Goal: Task Accomplishment & Management: Manage account settings

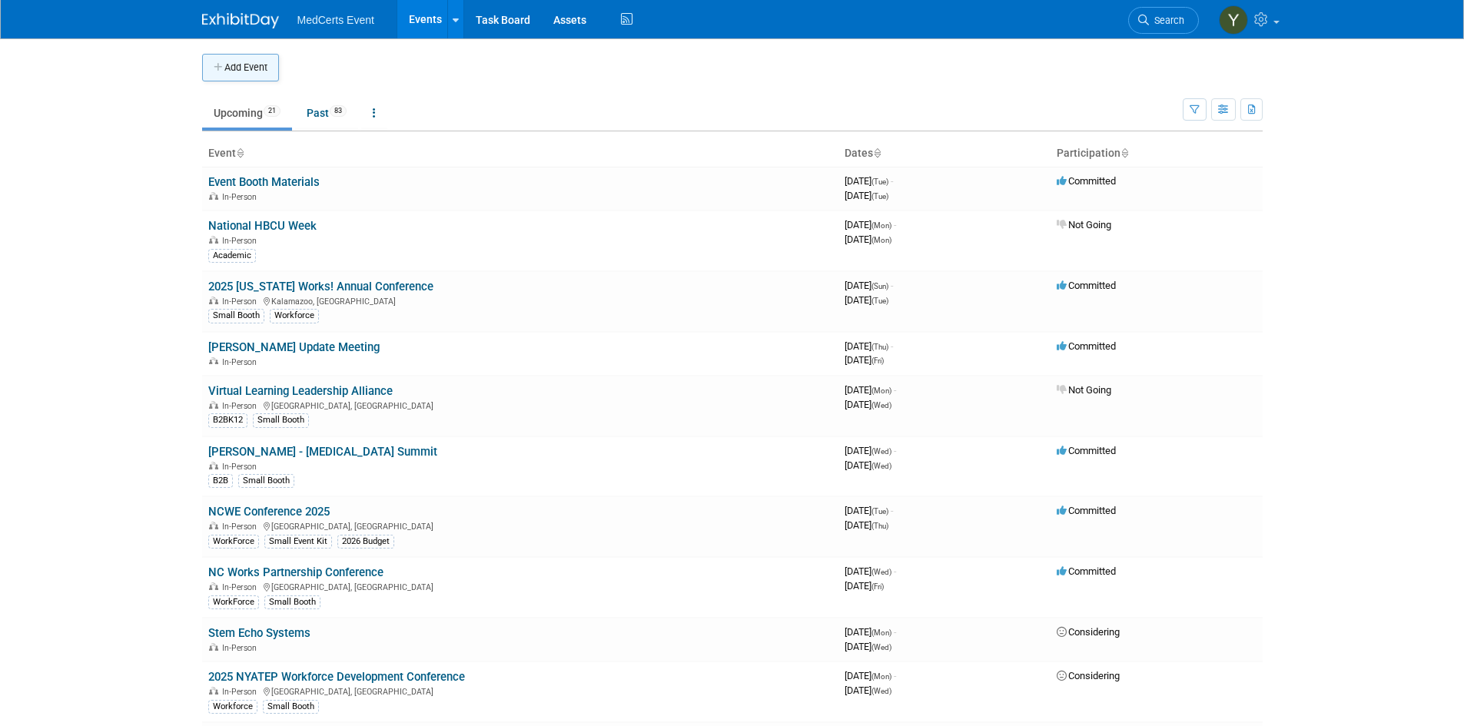
click at [215, 64] on icon "button" at bounding box center [219, 68] width 11 height 10
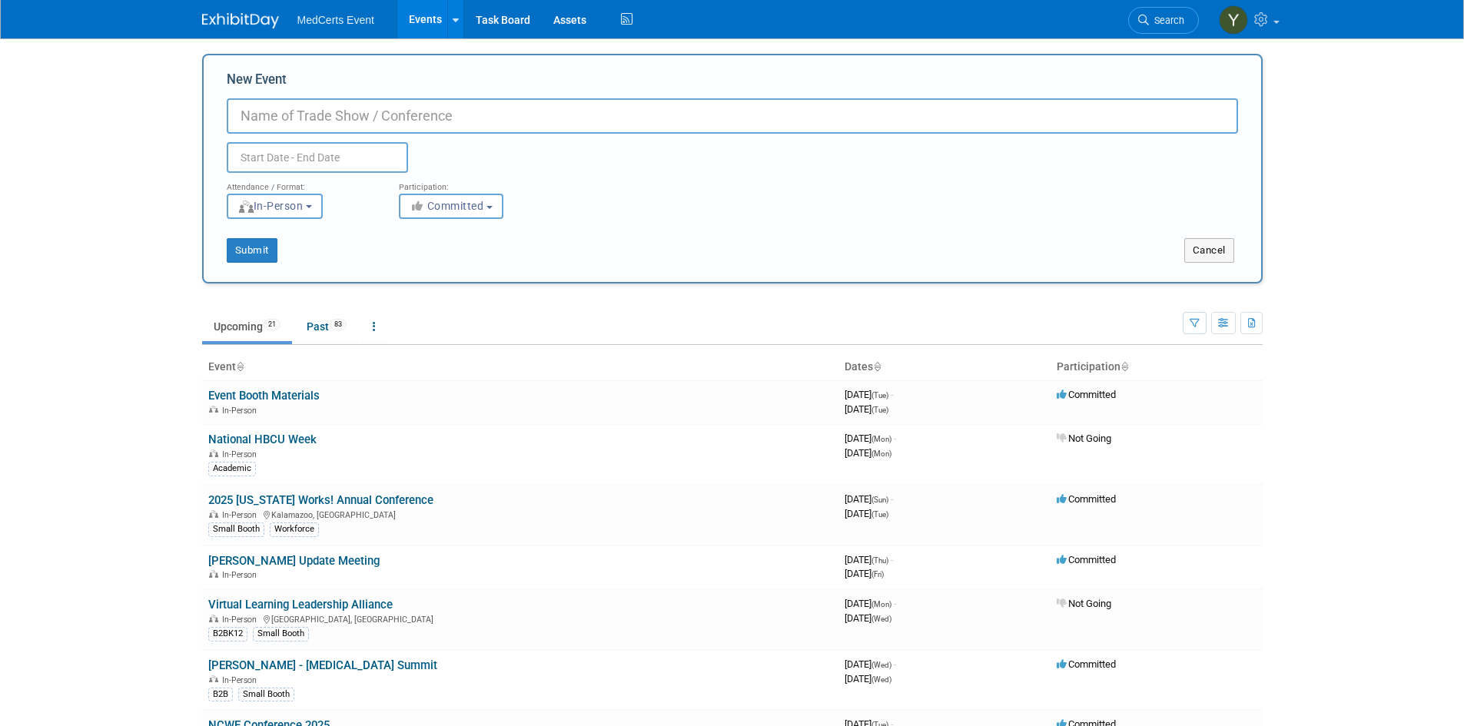
click at [403, 103] on input "New Event" at bounding box center [733, 115] width 1012 height 35
paste input "AACAE &ALA 2025 Conference"
type input "AACAE &ALA 2025 Conference"
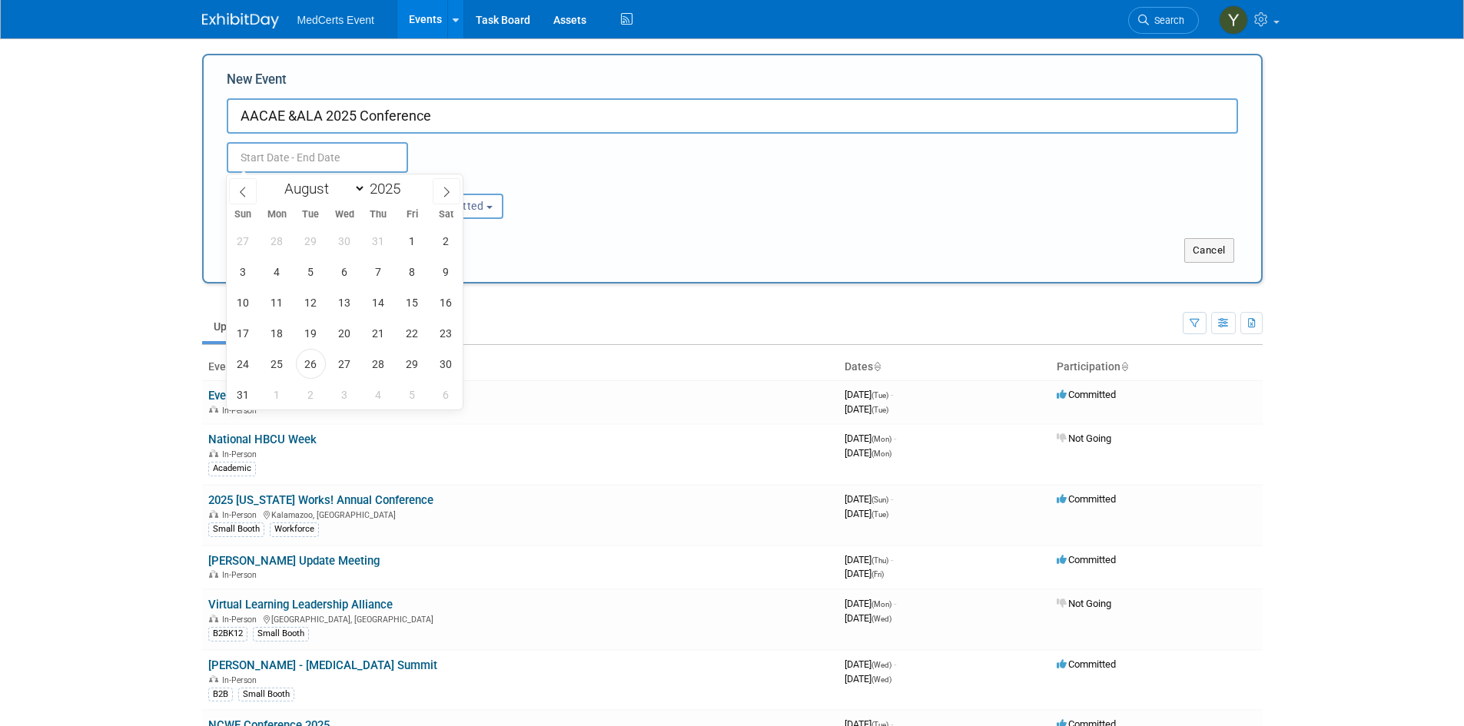
click at [364, 155] on input "text" at bounding box center [317, 157] width 181 height 31
click at [416, 362] on span "29" at bounding box center [412, 364] width 30 height 30
click at [251, 387] on span "31" at bounding box center [243, 395] width 30 height 30
type input "Aug 29, 2025 to Aug 31, 2025"
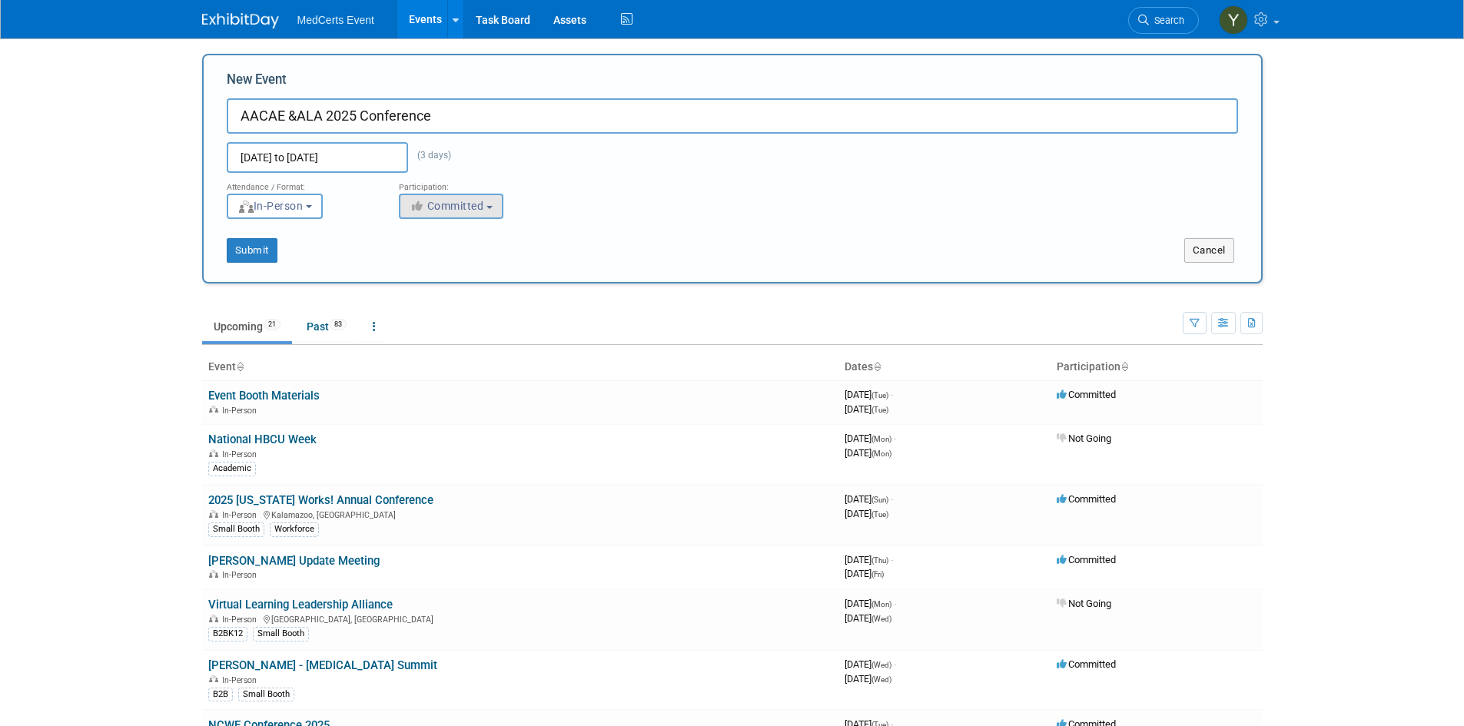
drag, startPoint x: 425, startPoint y: 222, endPoint x: 427, endPoint y: 214, distance: 8.8
click at [425, 222] on div "Submit Cancel" at bounding box center [732, 241] width 1035 height 44
click at [431, 208] on span "Committed" at bounding box center [447, 206] width 75 height 12
click at [459, 262] on label "Considering" at bounding box center [457, 264] width 101 height 20
click at [414, 262] on input "Considering" at bounding box center [409, 265] width 10 height 10
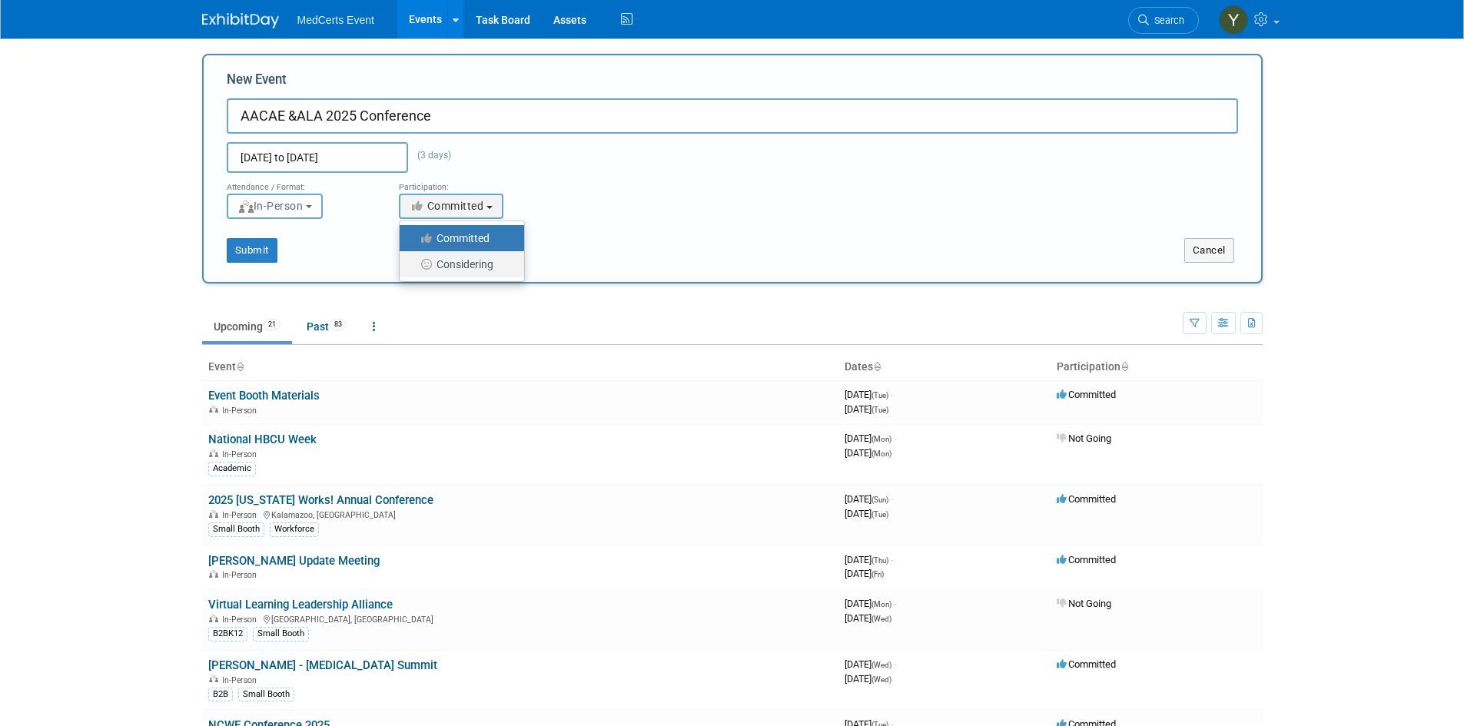
select select "2"
click at [270, 251] on button "Submit" at bounding box center [252, 250] width 51 height 25
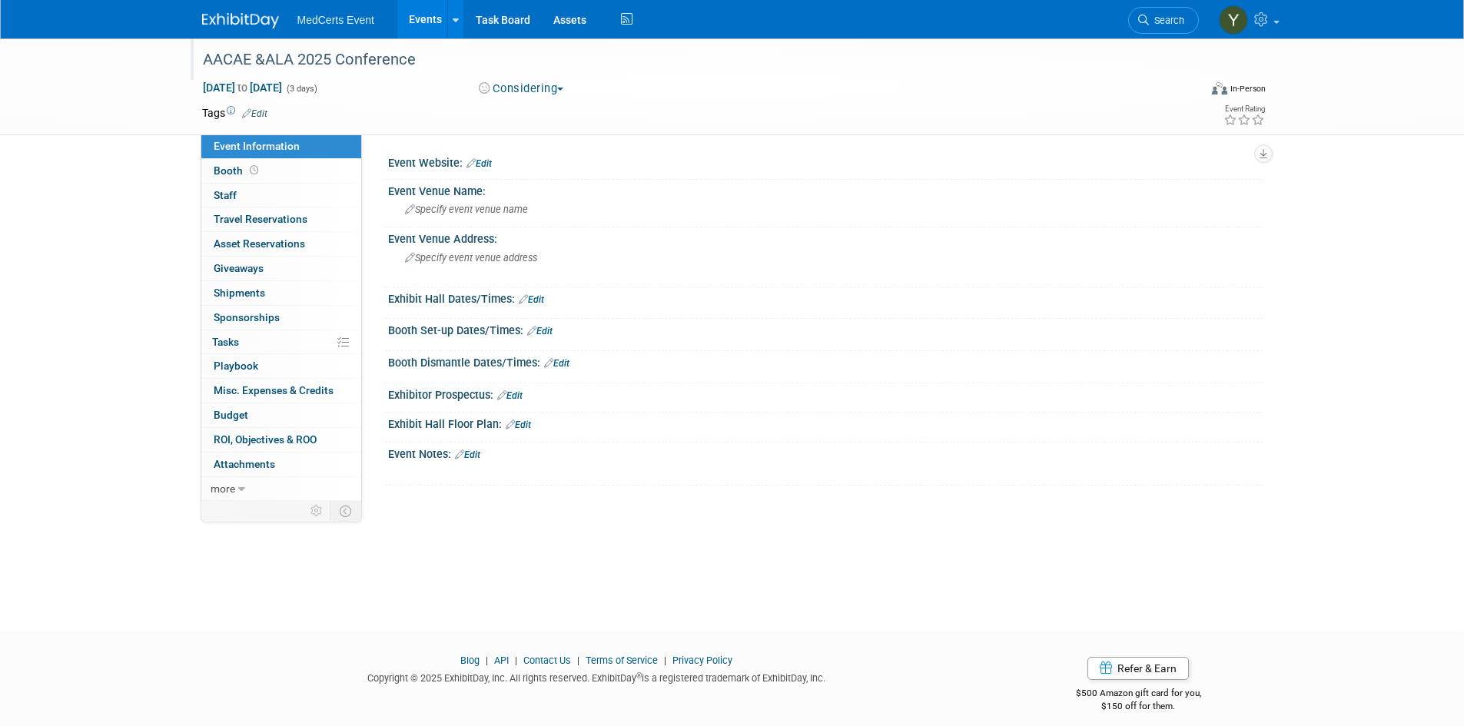
drag, startPoint x: 487, startPoint y: 165, endPoint x: 1056, endPoint y: 52, distance: 579.9
click at [490, 165] on link "Edit" at bounding box center [479, 163] width 25 height 11
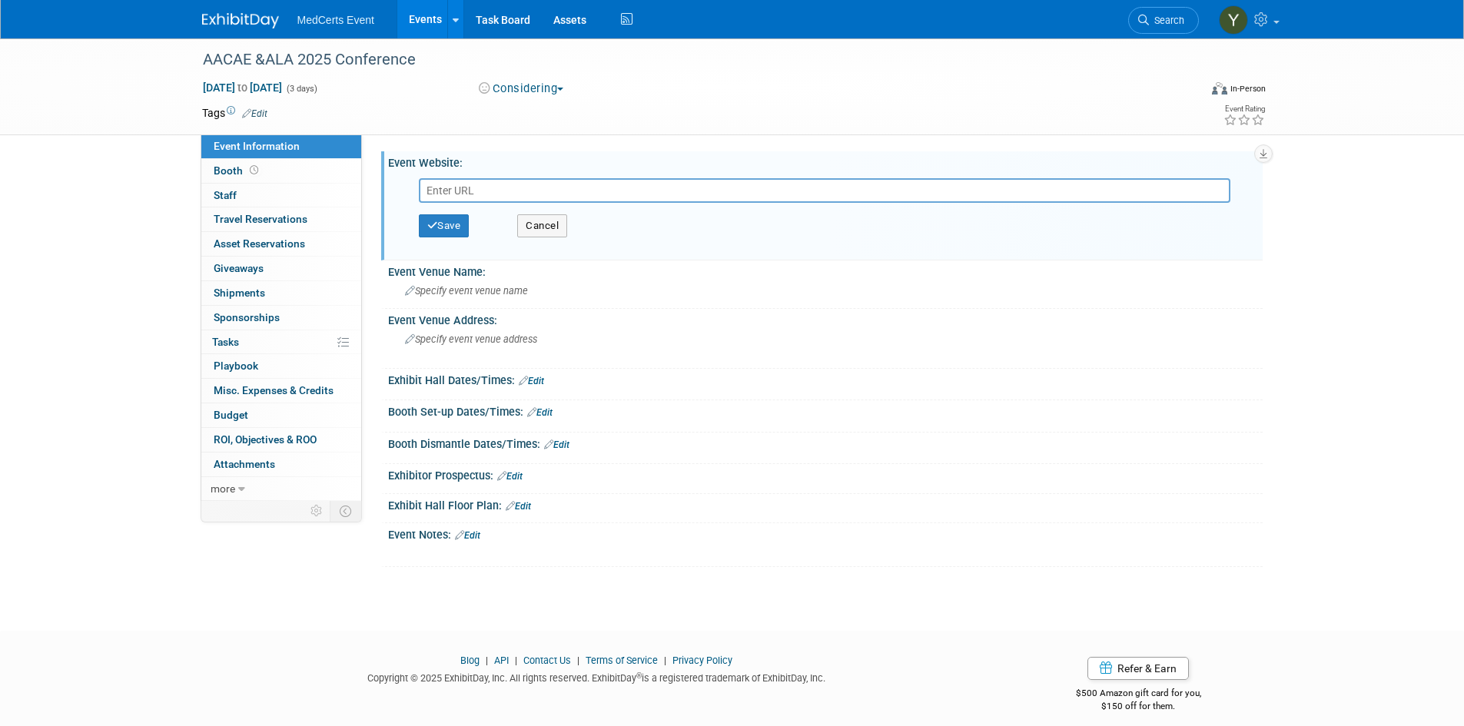
paste input "https://aalrc.org/conferences/"
type input "https://aalrc.org/conferences/"
click at [467, 216] on button "Save" at bounding box center [444, 225] width 51 height 23
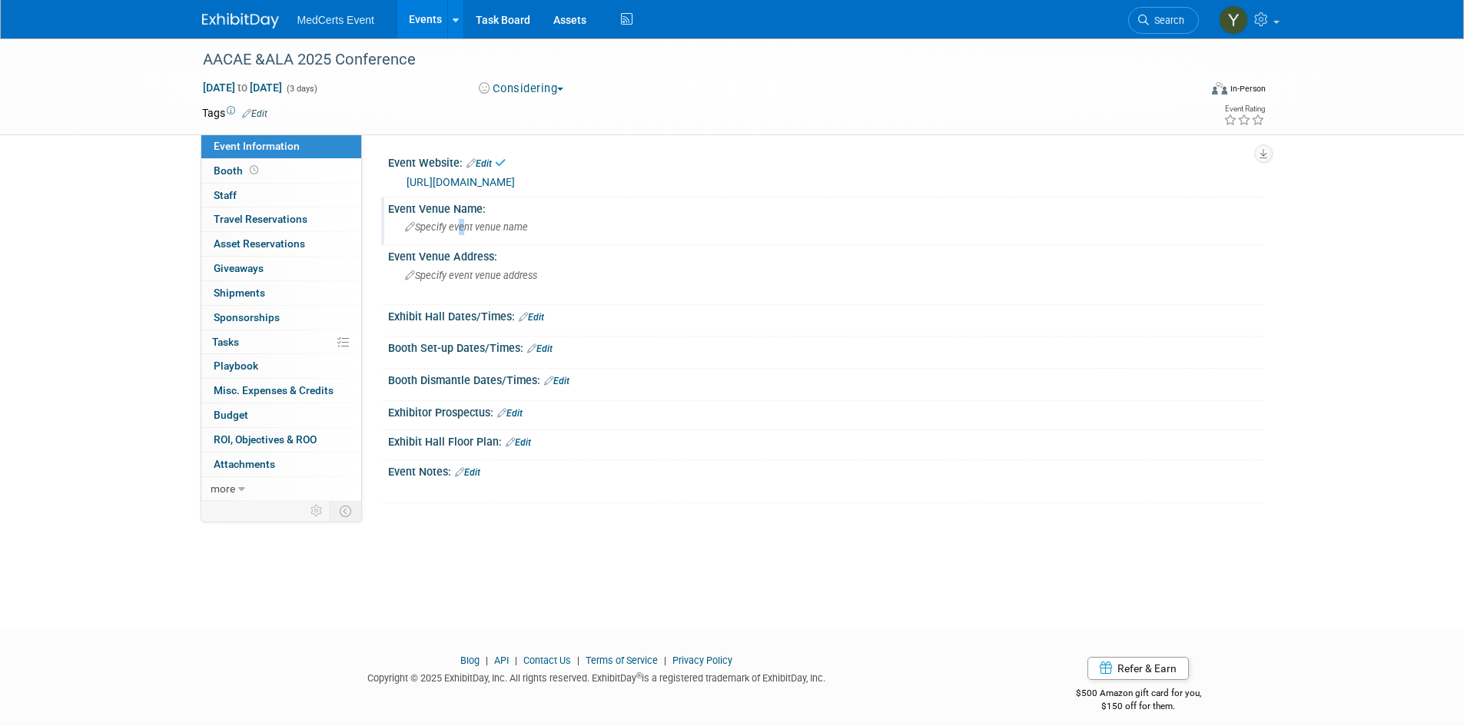
click at [458, 218] on div "Specify event venue name" at bounding box center [826, 227] width 852 height 24
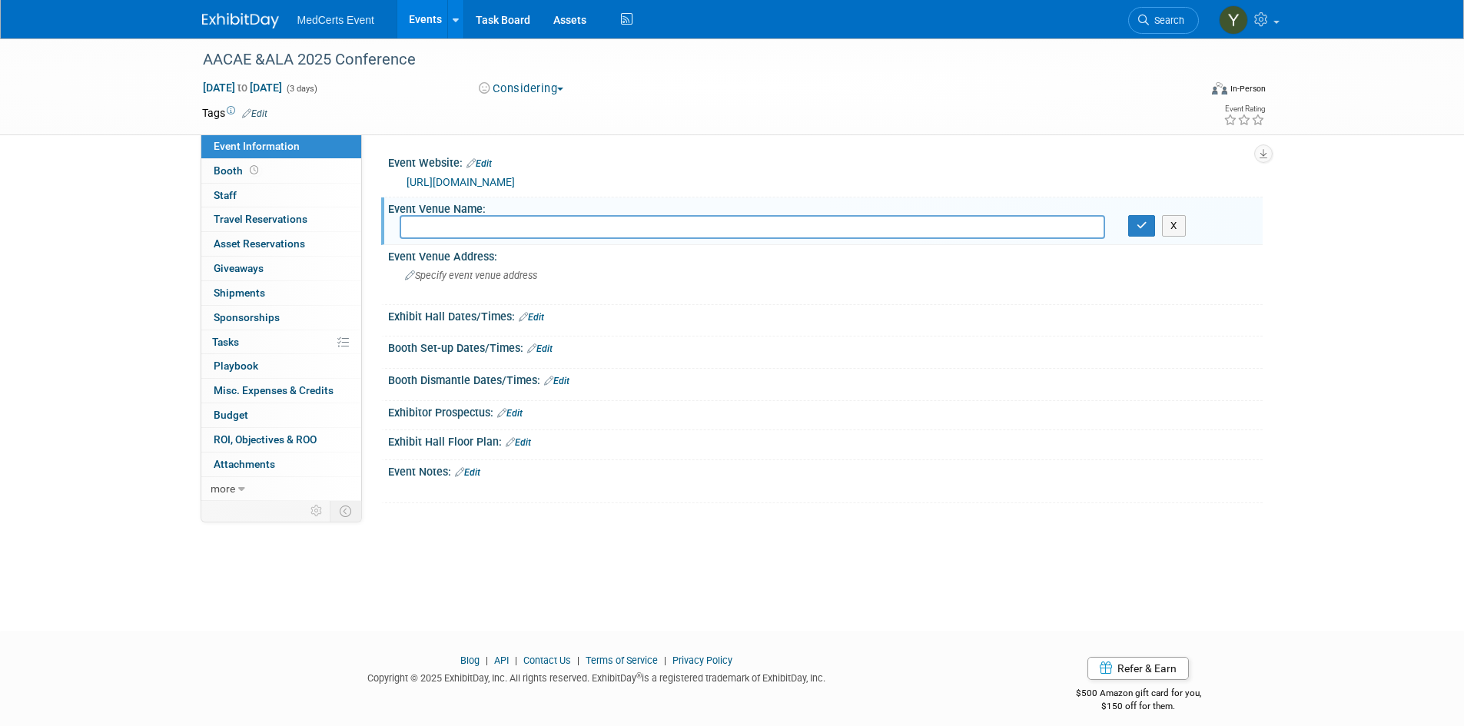
drag, startPoint x: 538, startPoint y: 218, endPoint x: 537, endPoint y: 229, distance: 10.9
click at [538, 218] on input "text" at bounding box center [753, 227] width 706 height 24
paste input "Hotel Hot Springs and Spa"
type input "Hotel Hot Springs and Spa"
click at [523, 275] on span "Specify event venue address" at bounding box center [471, 276] width 132 height 12
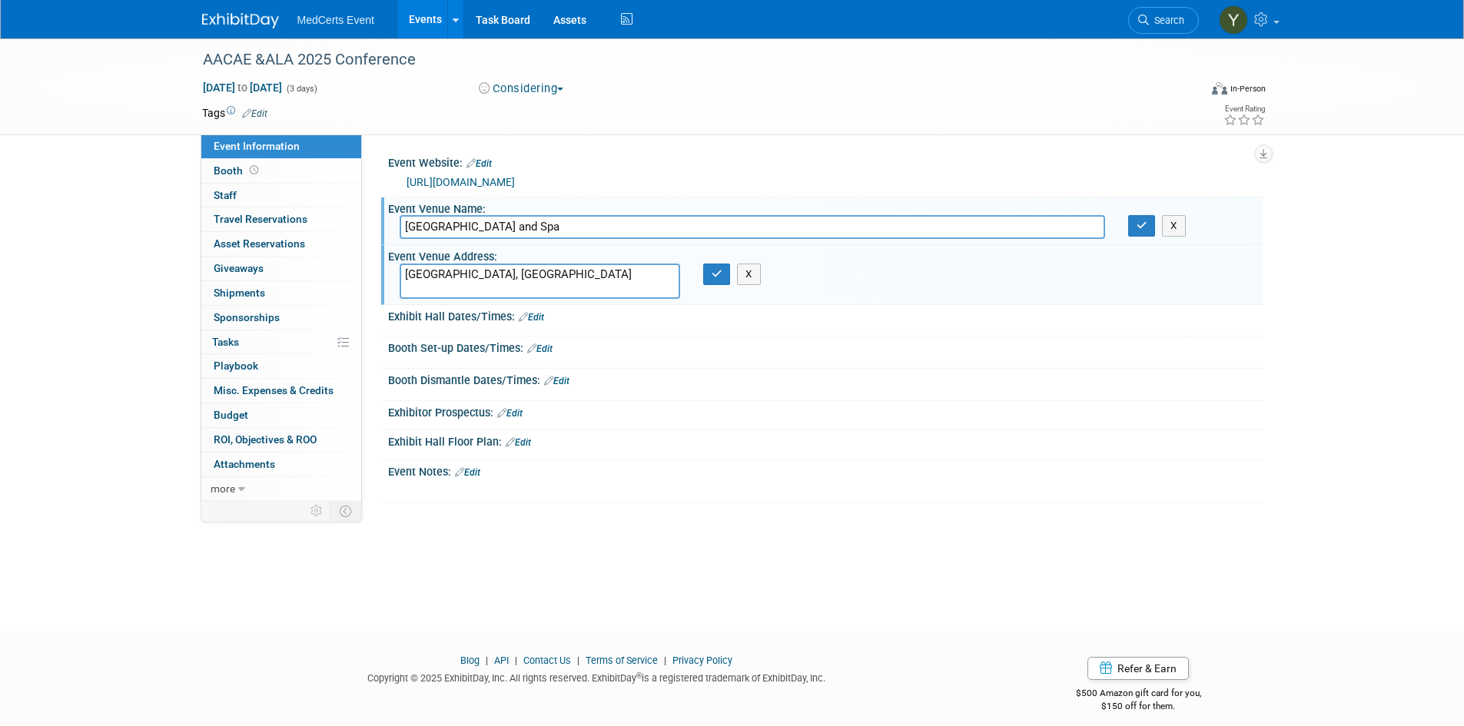
type textarea "Hot Springs, AZ"
click at [717, 291] on div "Hot Springs, AZ X" at bounding box center [570, 281] width 364 height 35
click at [714, 277] on icon "button" at bounding box center [717, 274] width 11 height 10
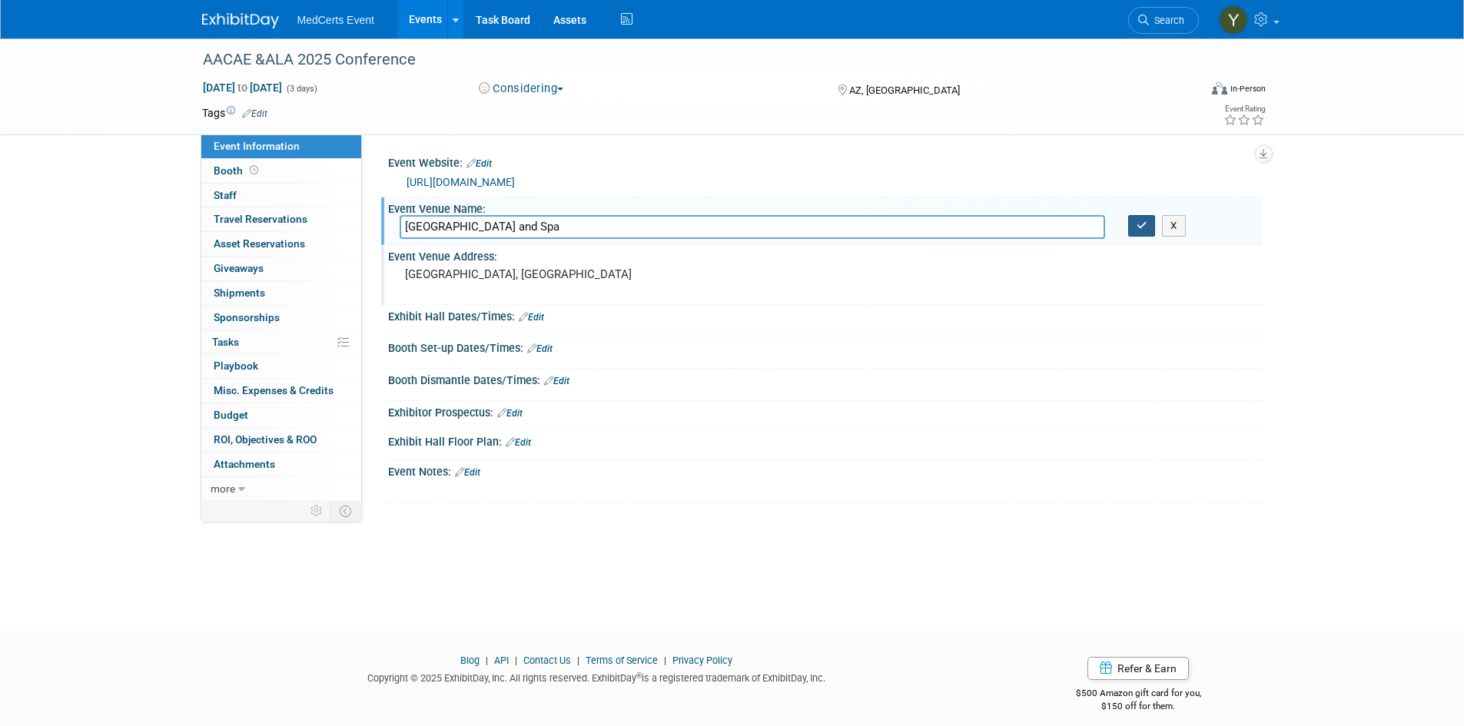
drag, startPoint x: 1149, startPoint y: 227, endPoint x: 922, endPoint y: 299, distance: 238.7
click at [1149, 227] on button "button" at bounding box center [1142, 226] width 28 height 22
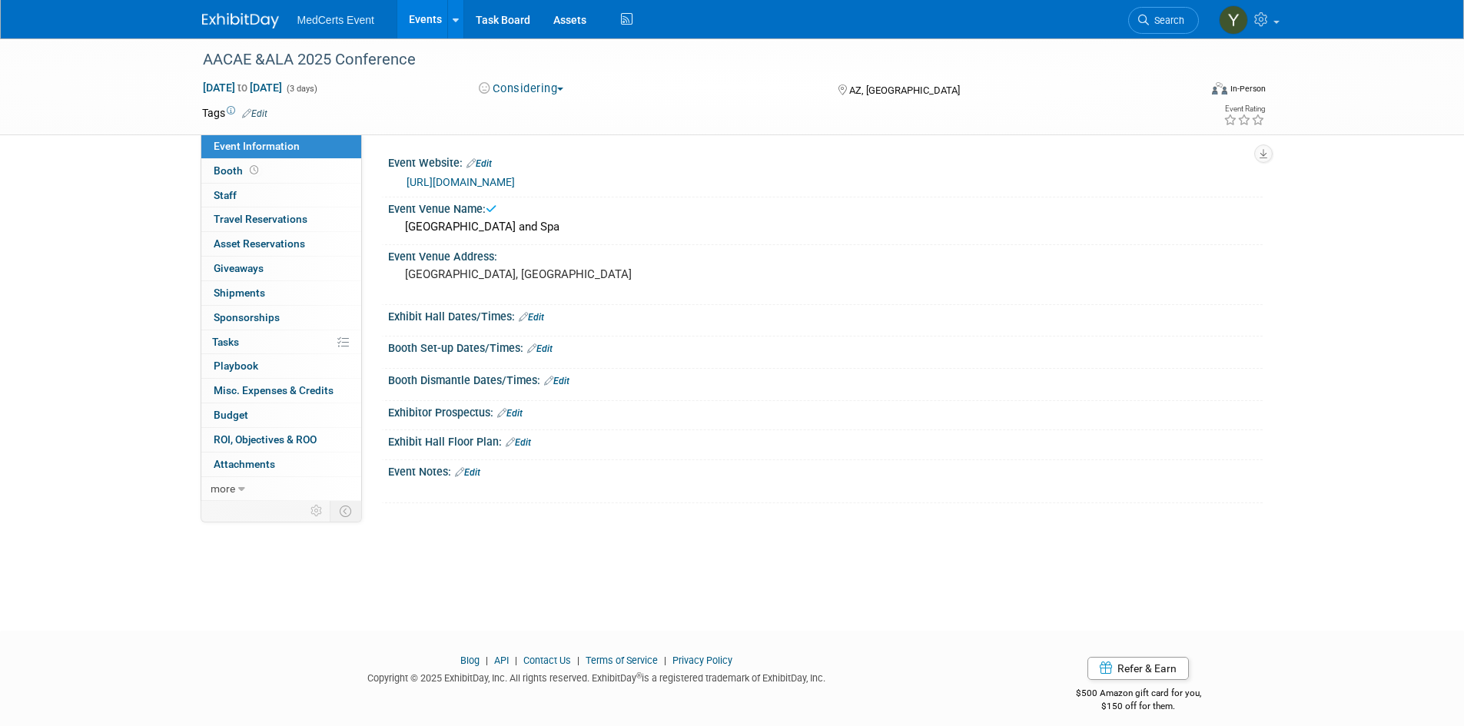
click at [523, 410] on link "Edit" at bounding box center [509, 413] width 25 height 11
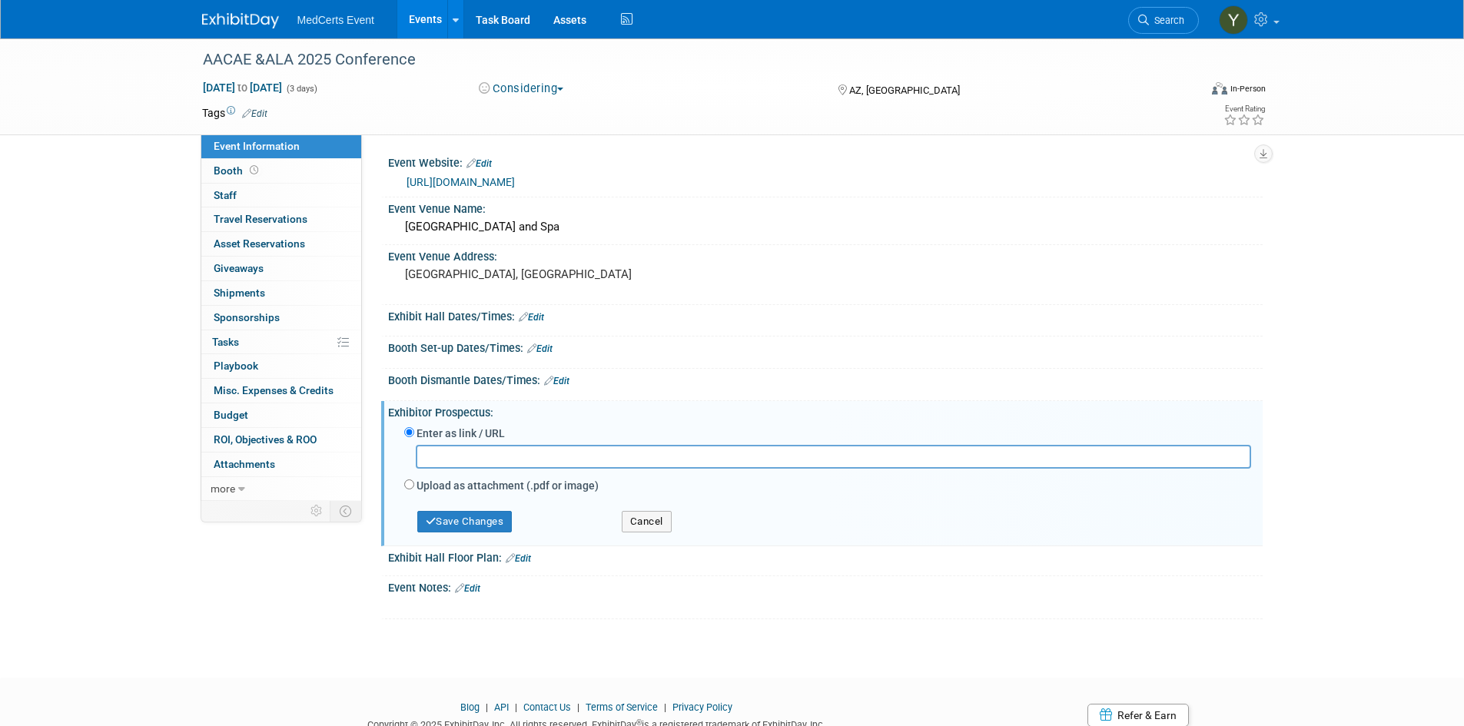
click at [414, 485] on div "Upload as attachment (.pdf or image)" at bounding box center [827, 487] width 847 height 21
click at [409, 482] on input "Upload as attachment (.pdf or image)" at bounding box center [409, 485] width 10 height 10
radio input "true"
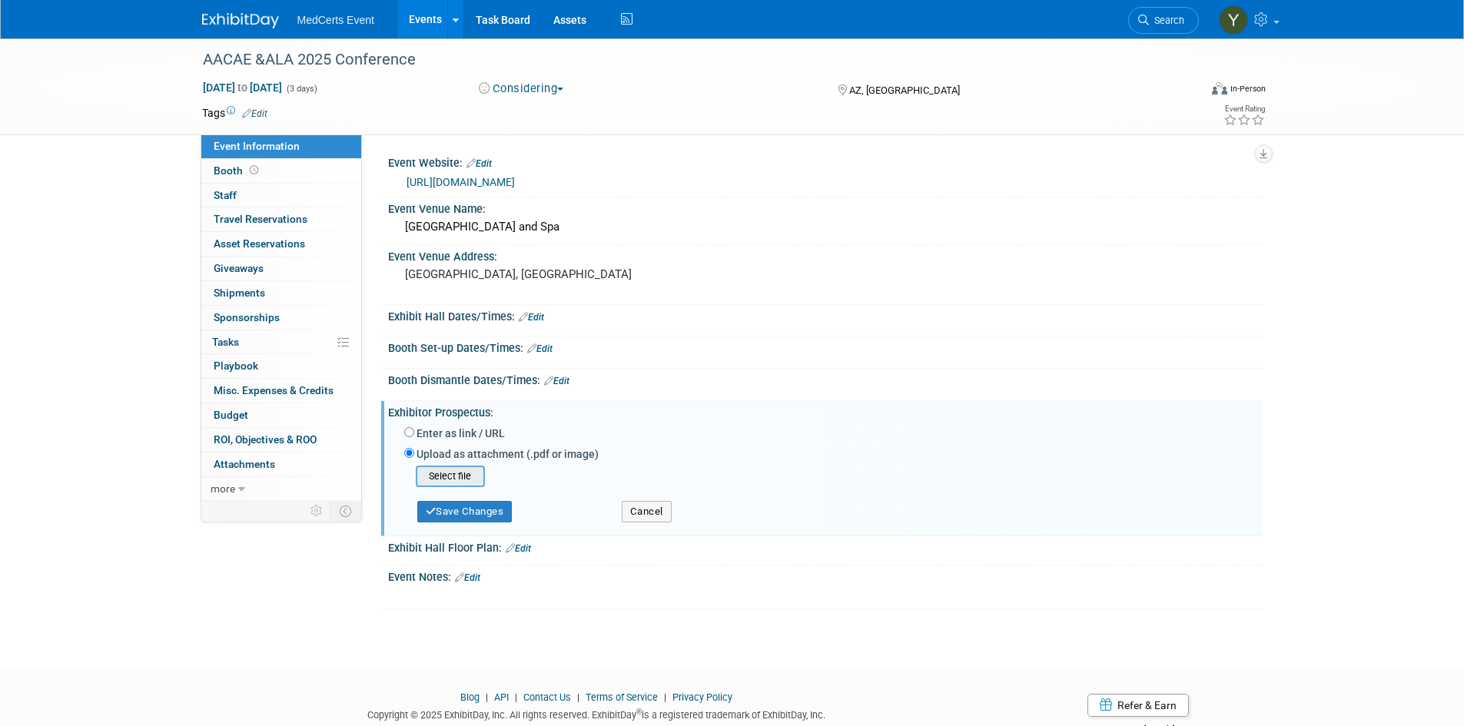
click at [443, 481] on input "file" at bounding box center [392, 476] width 183 height 18
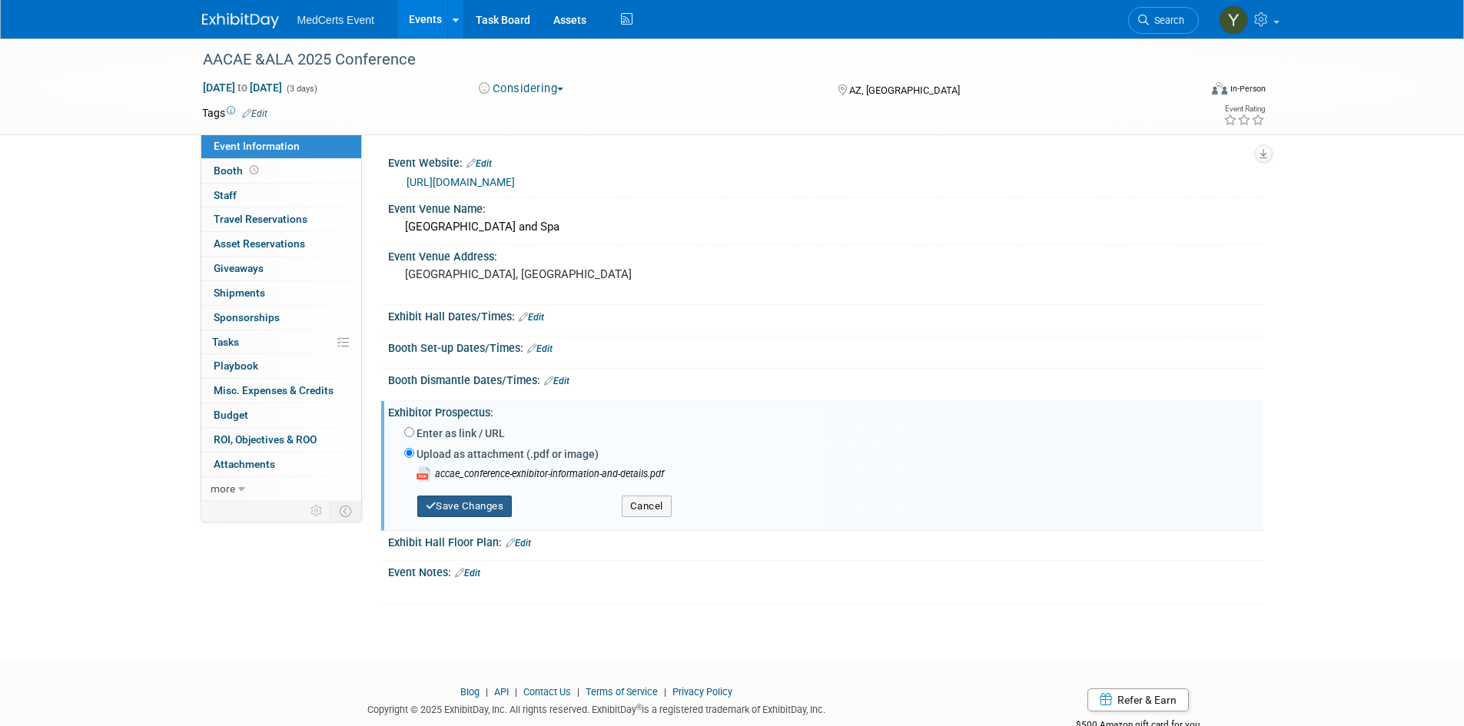
click at [451, 506] on button "Save Changes" at bounding box center [464, 507] width 95 height 22
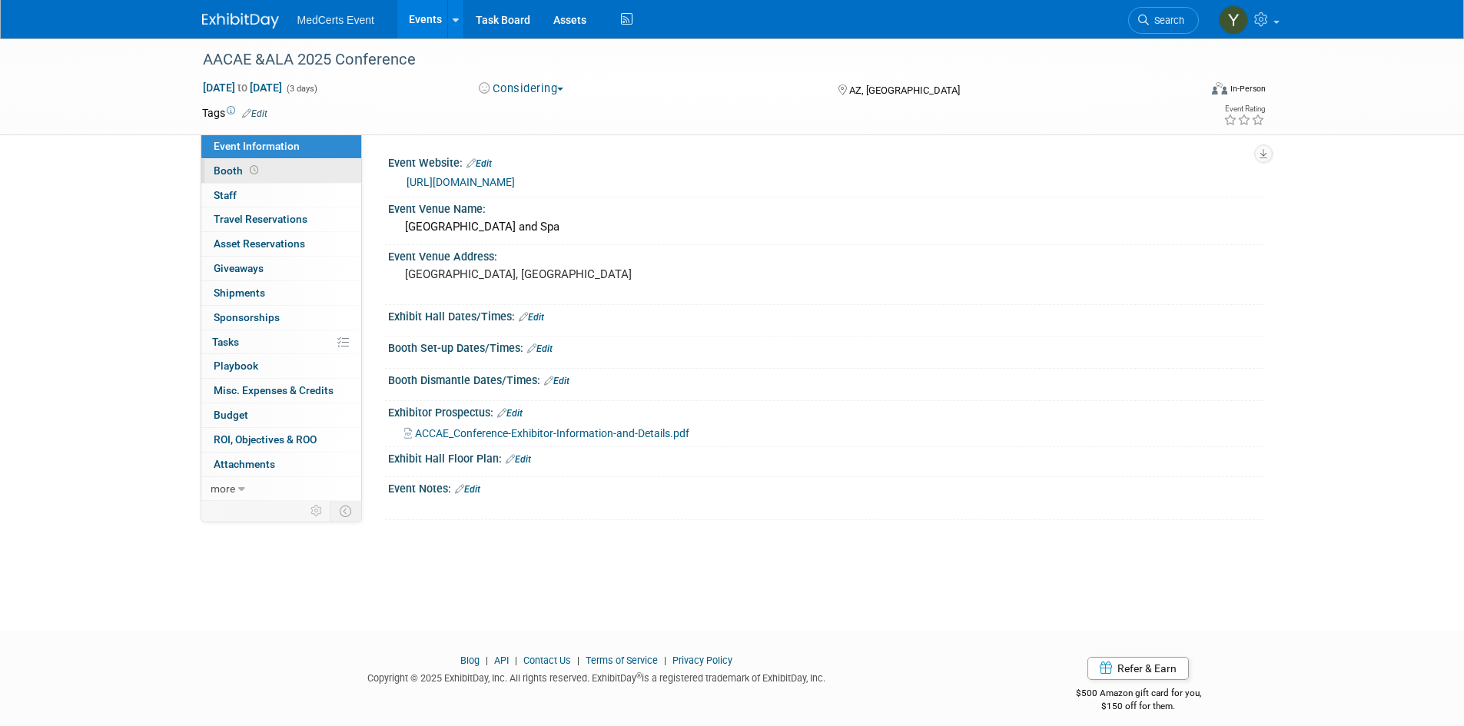
click at [221, 171] on span "Booth" at bounding box center [238, 170] width 48 height 12
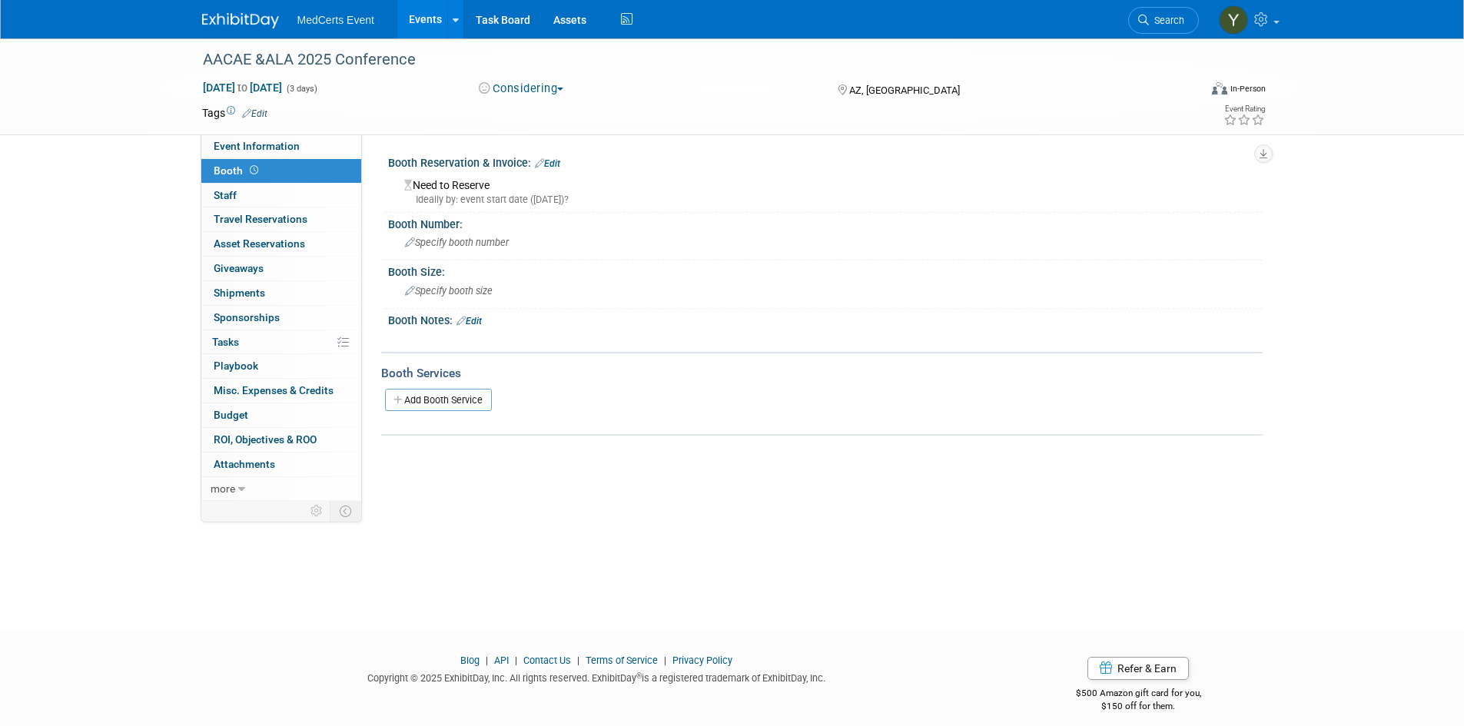
click at [473, 321] on link "Edit" at bounding box center [469, 321] width 25 height 11
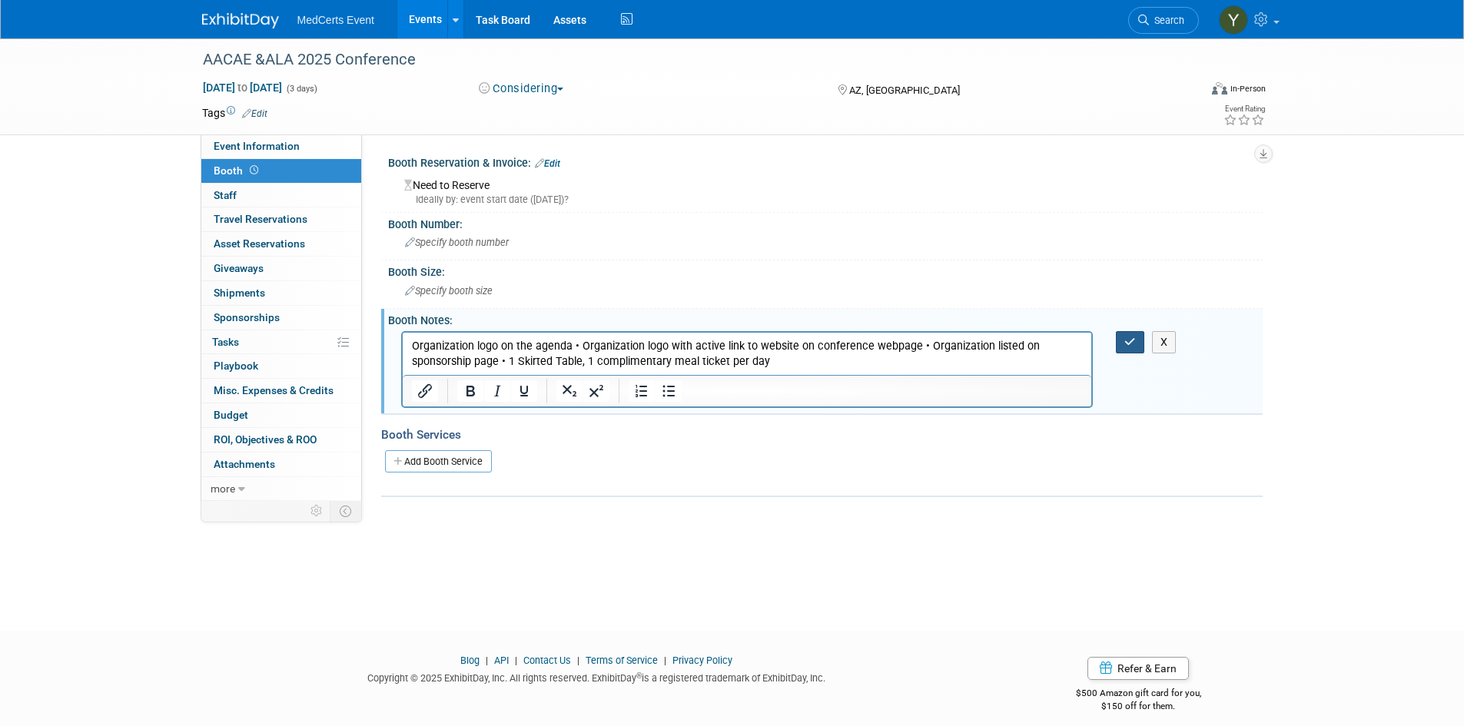
click at [1116, 343] on button "button" at bounding box center [1130, 342] width 28 height 22
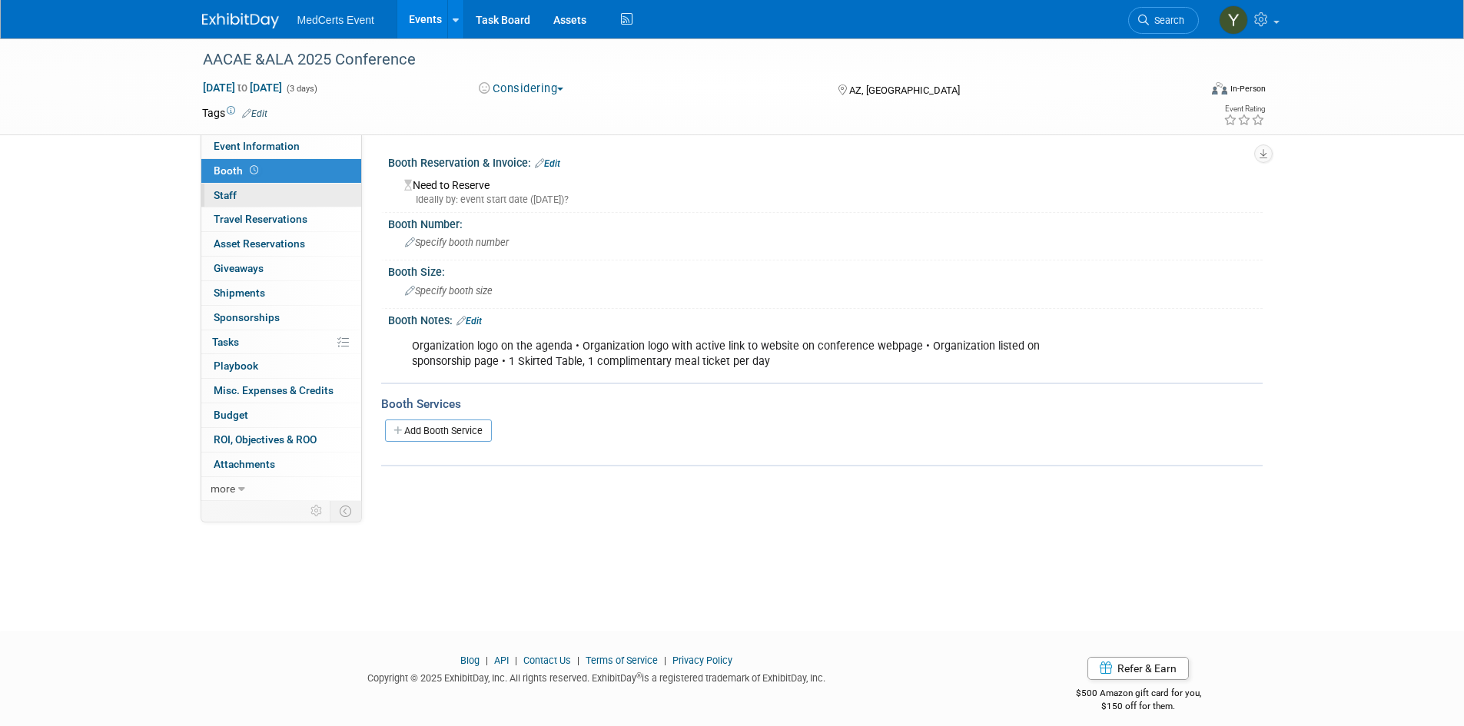
click at [241, 192] on link "0 Staff 0" at bounding box center [281, 196] width 160 height 24
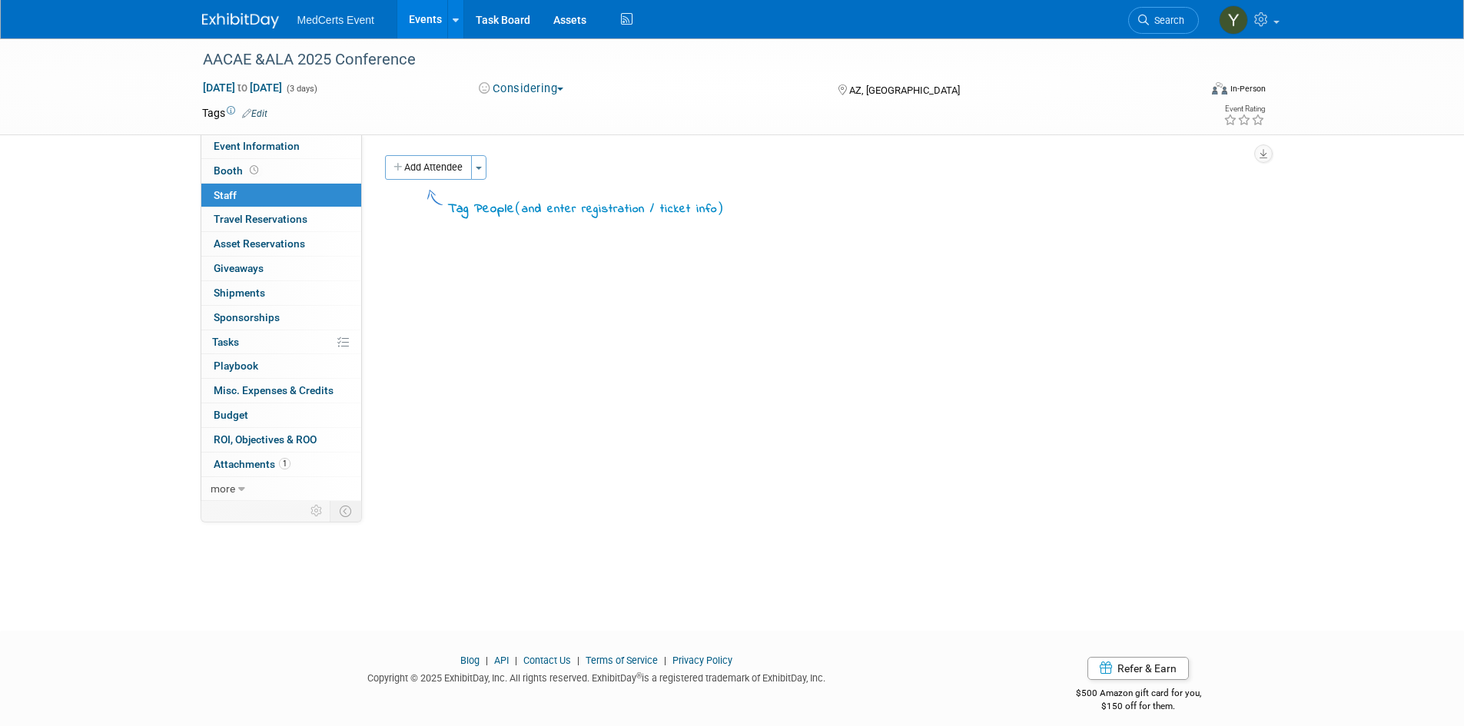
click at [467, 171] on button "Add Attendee" at bounding box center [428, 167] width 87 height 25
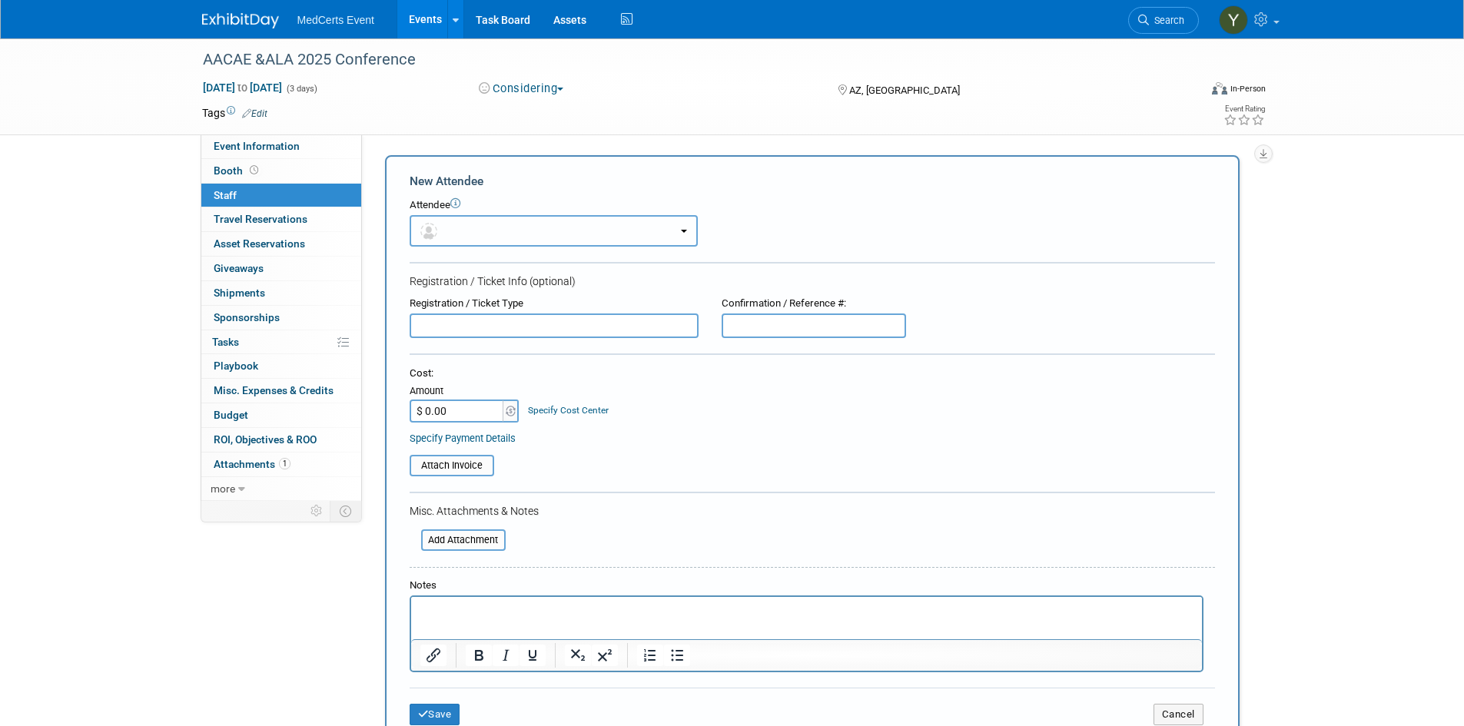
click at [471, 225] on button "button" at bounding box center [554, 231] width 288 height 32
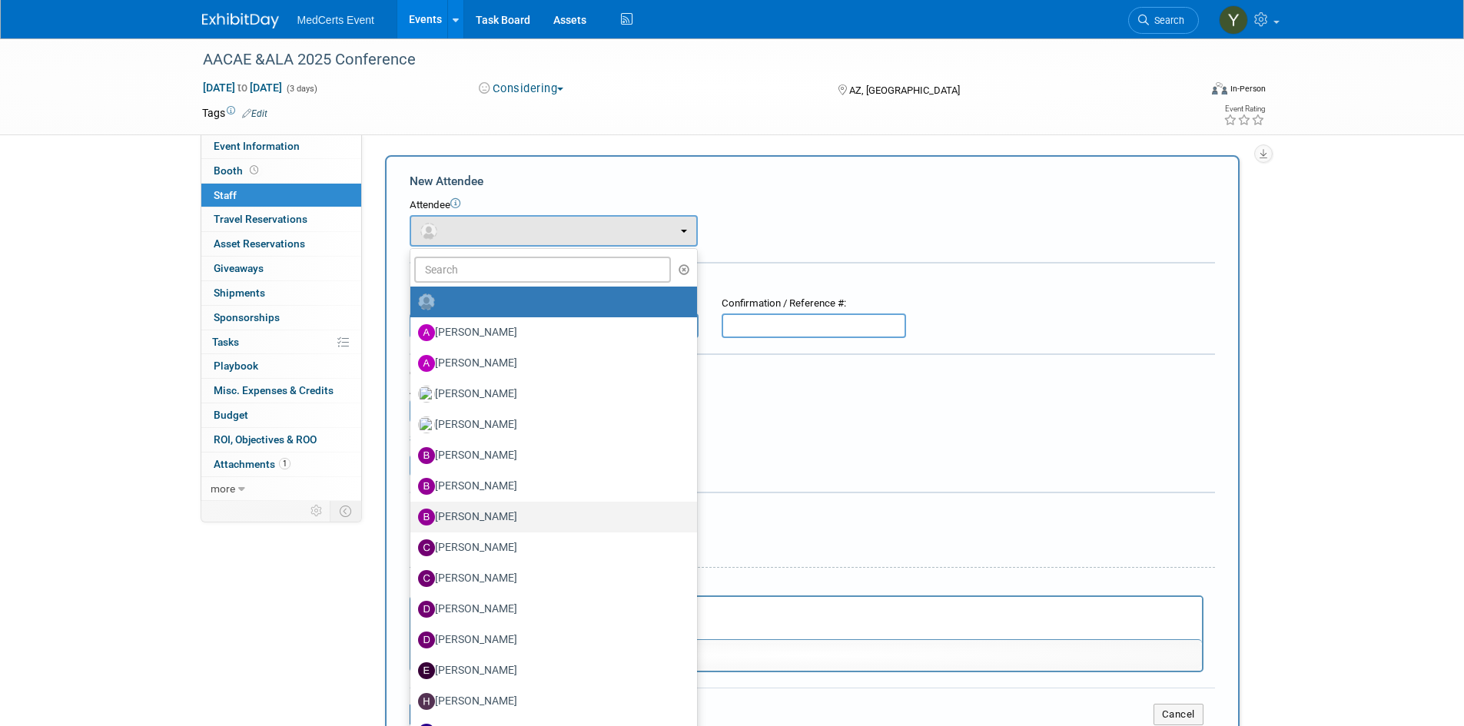
click at [481, 513] on label "[PERSON_NAME]" at bounding box center [550, 517] width 264 height 25
click at [413, 513] on input "[PERSON_NAME]" at bounding box center [408, 515] width 10 height 10
select select "1a20a59d-5669-4c38-9630-d6f4378f0d83"
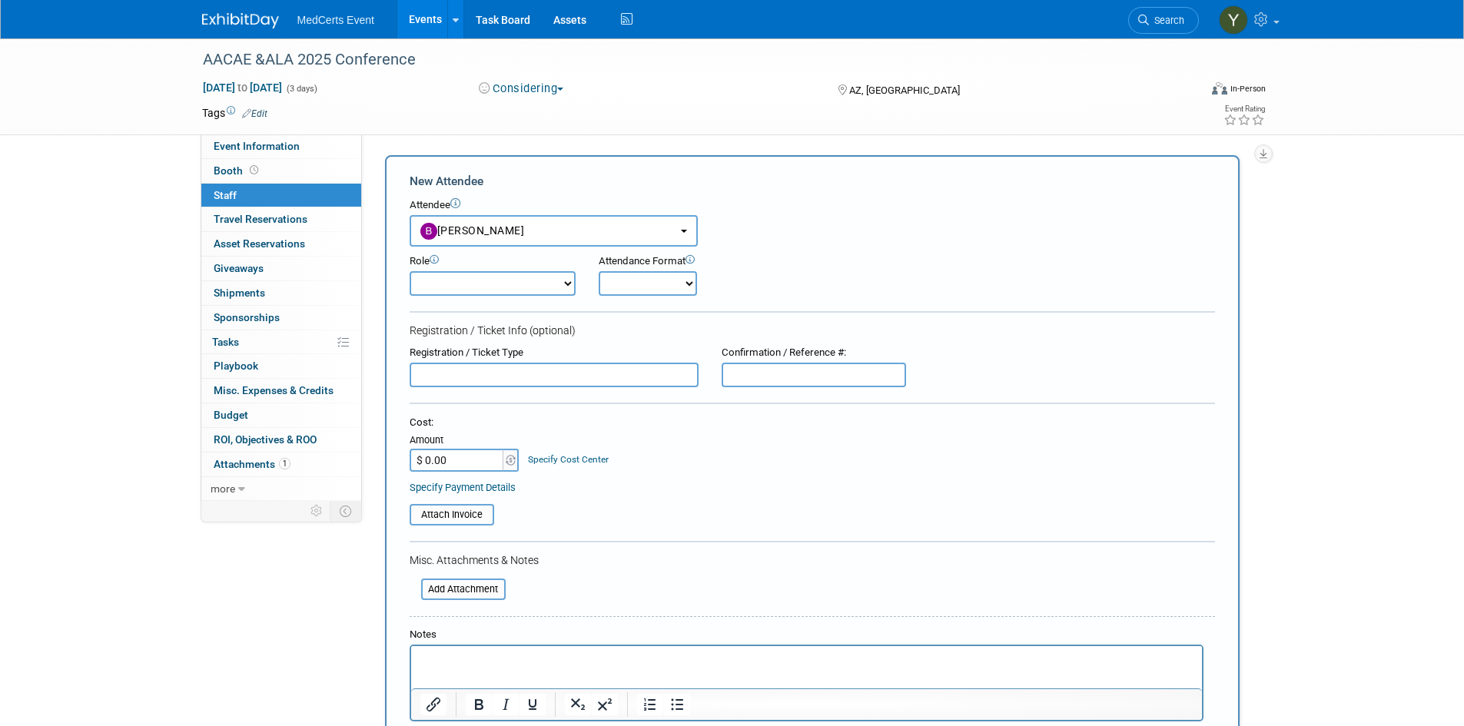
click at [453, 254] on div "Role" at bounding box center [493, 261] width 166 height 15
click at [453, 286] on select "Demonstrator Host Planner Presenter Sales Representative Set-up/Dismantle Crew …" at bounding box center [493, 283] width 166 height 25
select select "4"
click at [410, 271] on select "Demonstrator Host Planner Presenter Sales Representative Set-up/Dismantle Crew …" at bounding box center [493, 283] width 166 height 25
click at [606, 287] on select "Onsite Remote" at bounding box center [648, 283] width 98 height 25
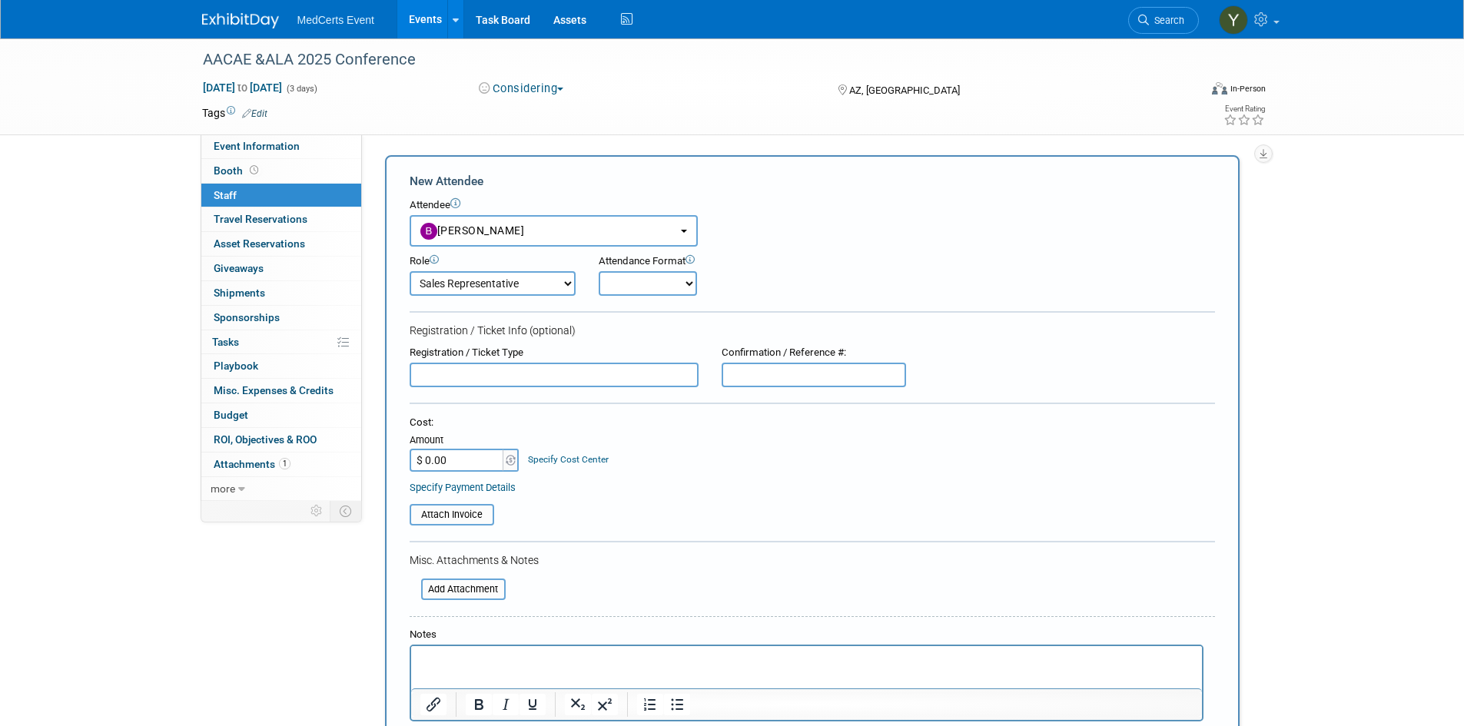
select select "1"
click at [599, 271] on select "Onsite Remote" at bounding box center [648, 283] width 98 height 25
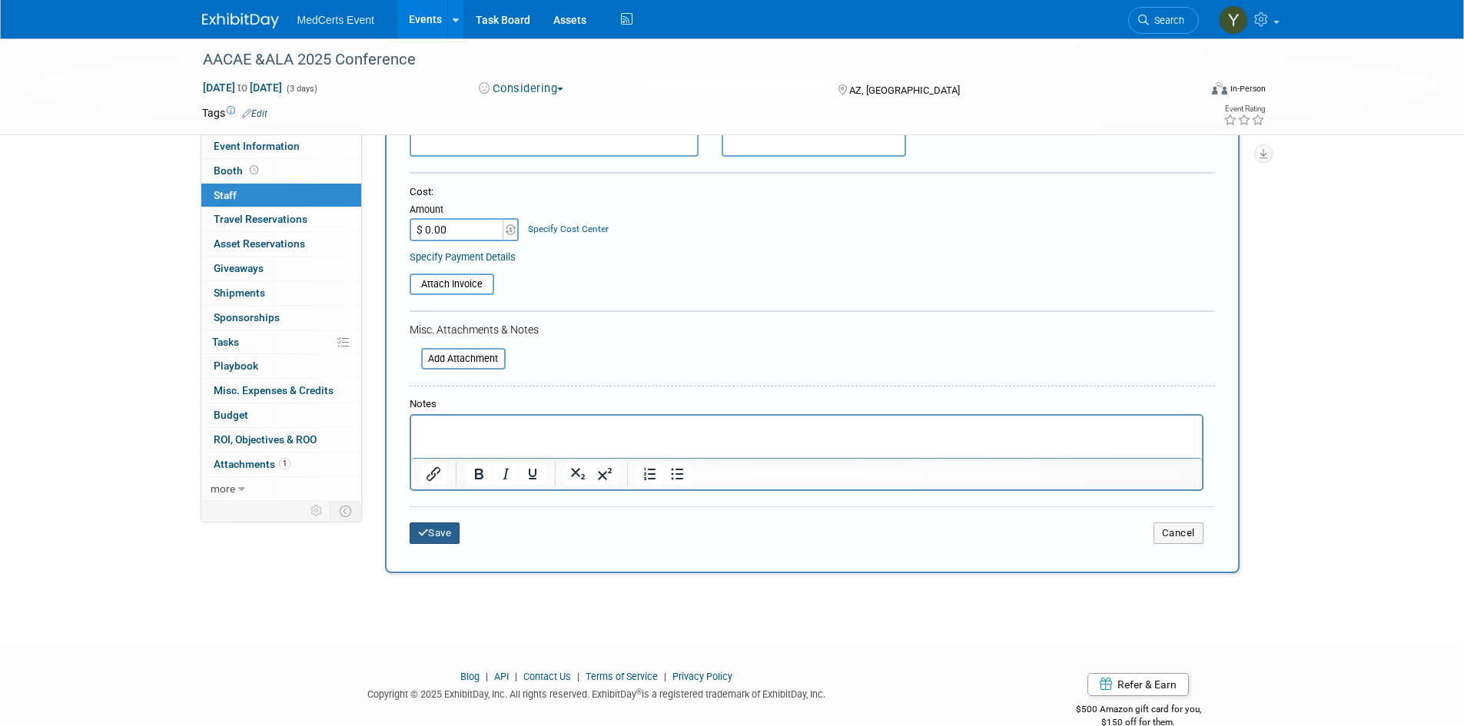
click at [429, 539] on button "Save" at bounding box center [435, 534] width 51 height 22
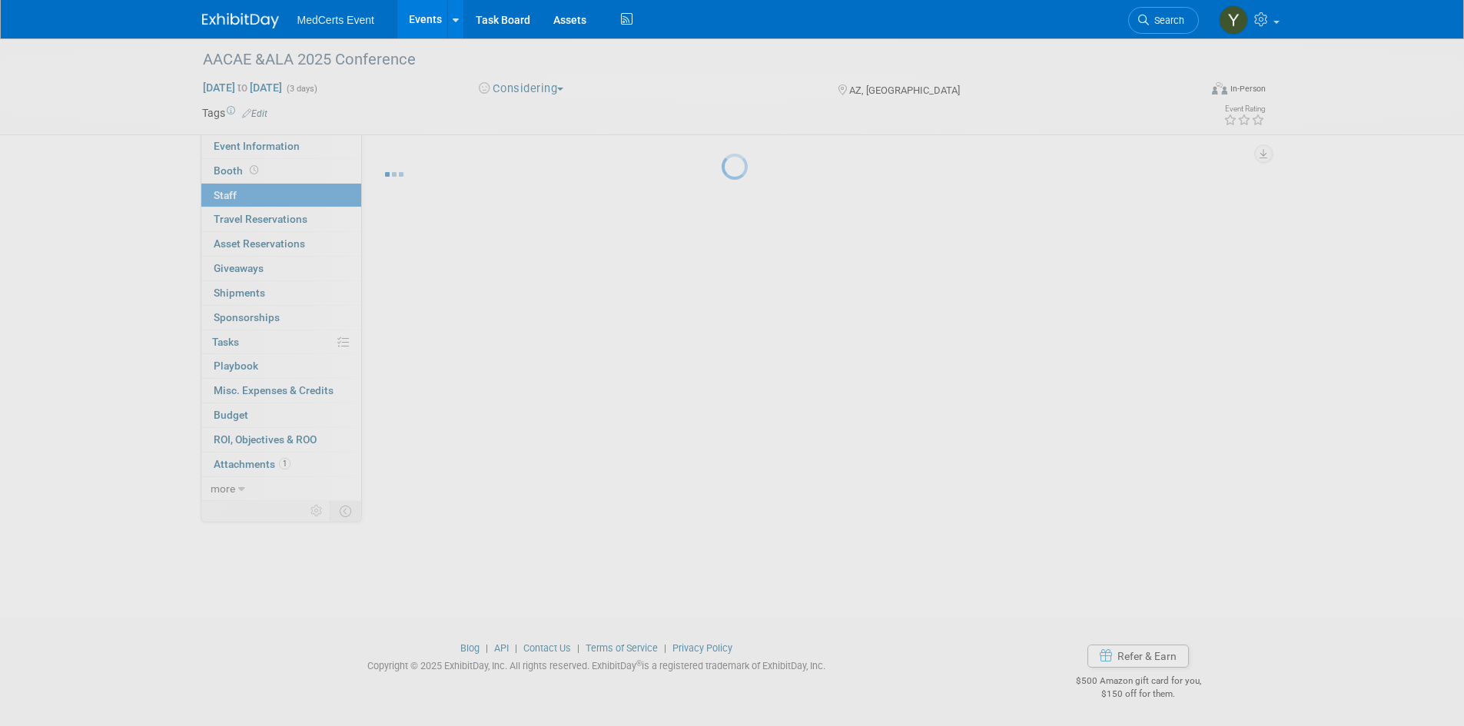
scroll to position [12, 0]
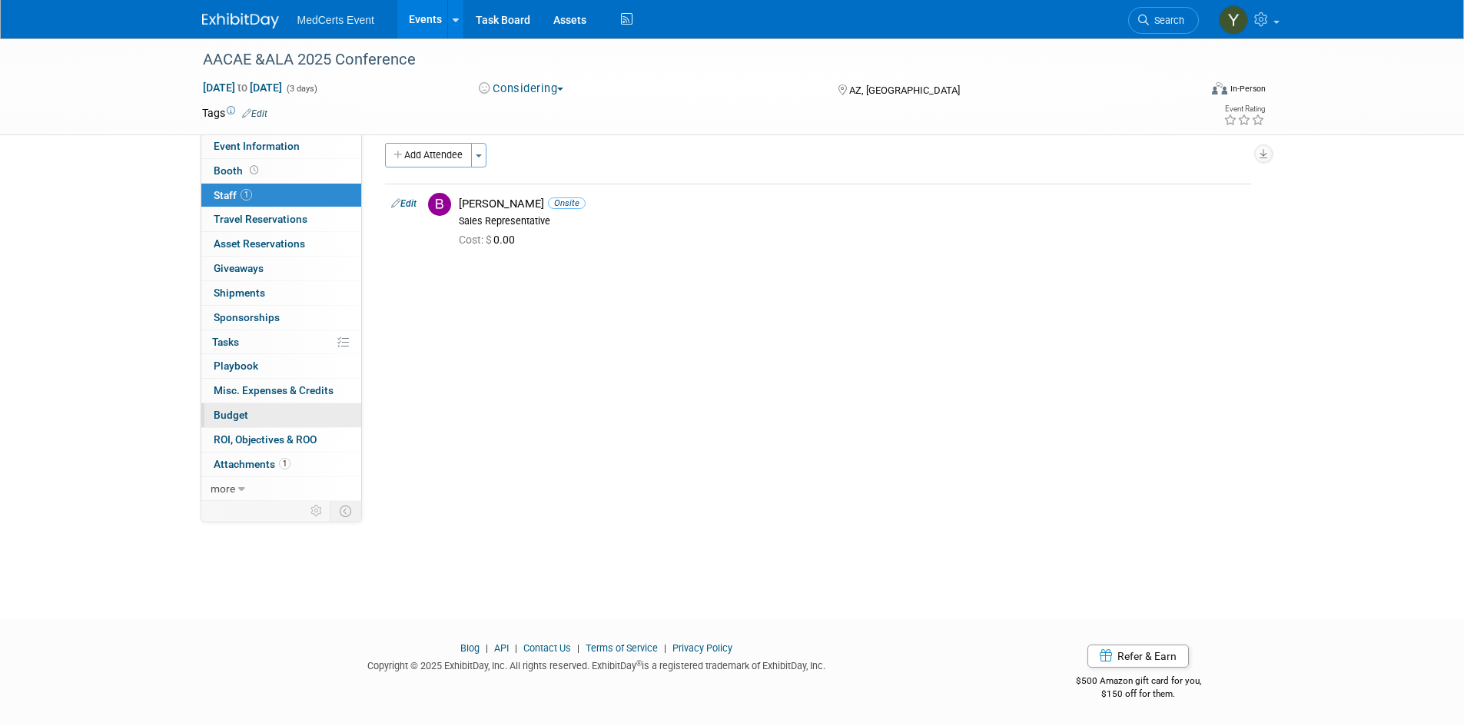
click at [240, 421] on span "Budget" at bounding box center [231, 415] width 35 height 12
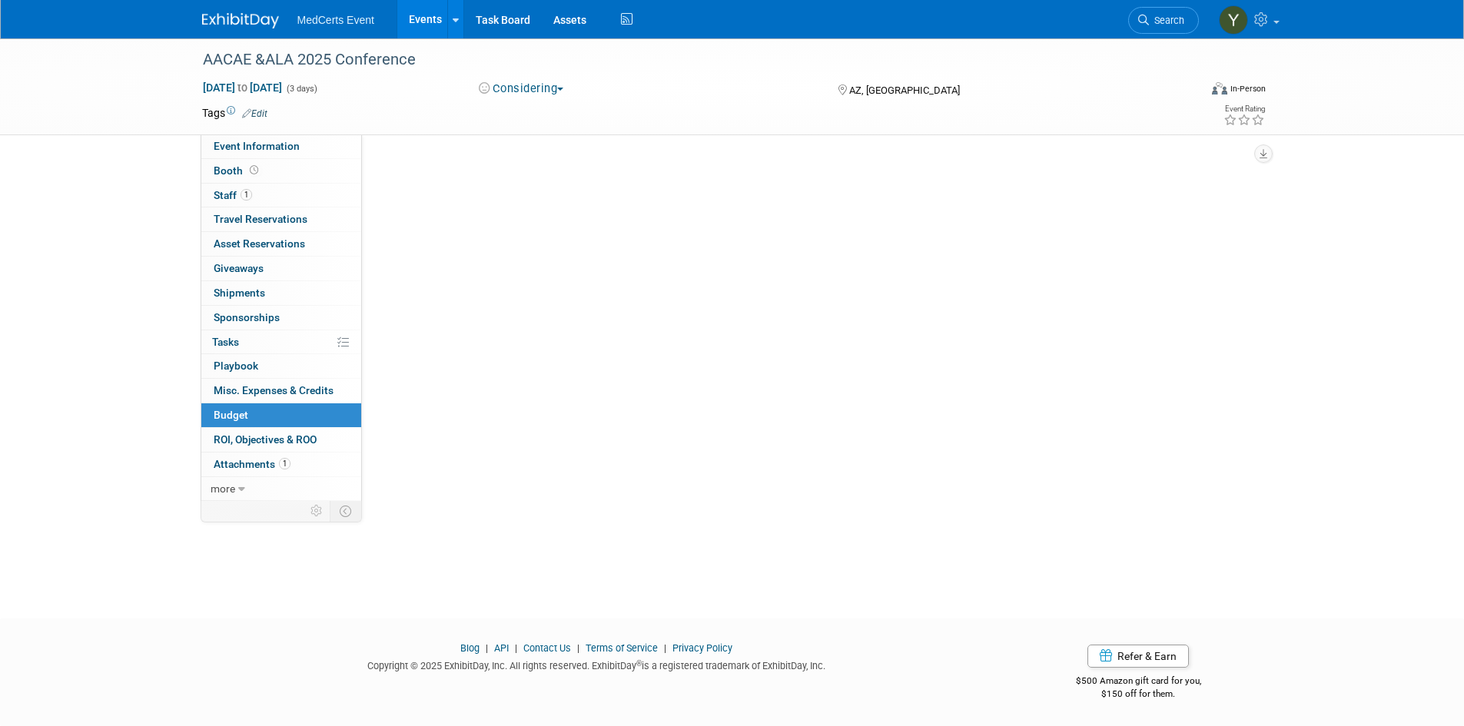
scroll to position [0, 0]
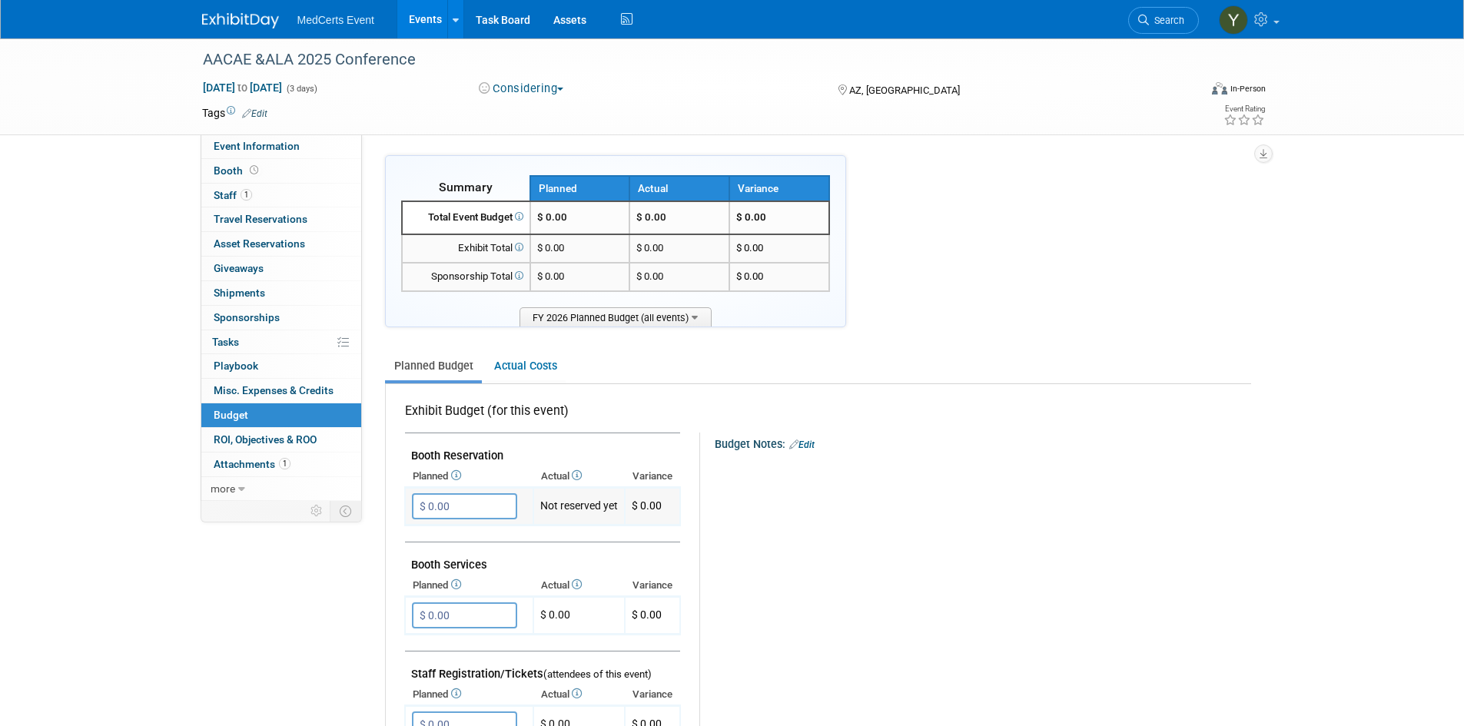
click at [475, 507] on input "$ 0.00" at bounding box center [464, 506] width 105 height 26
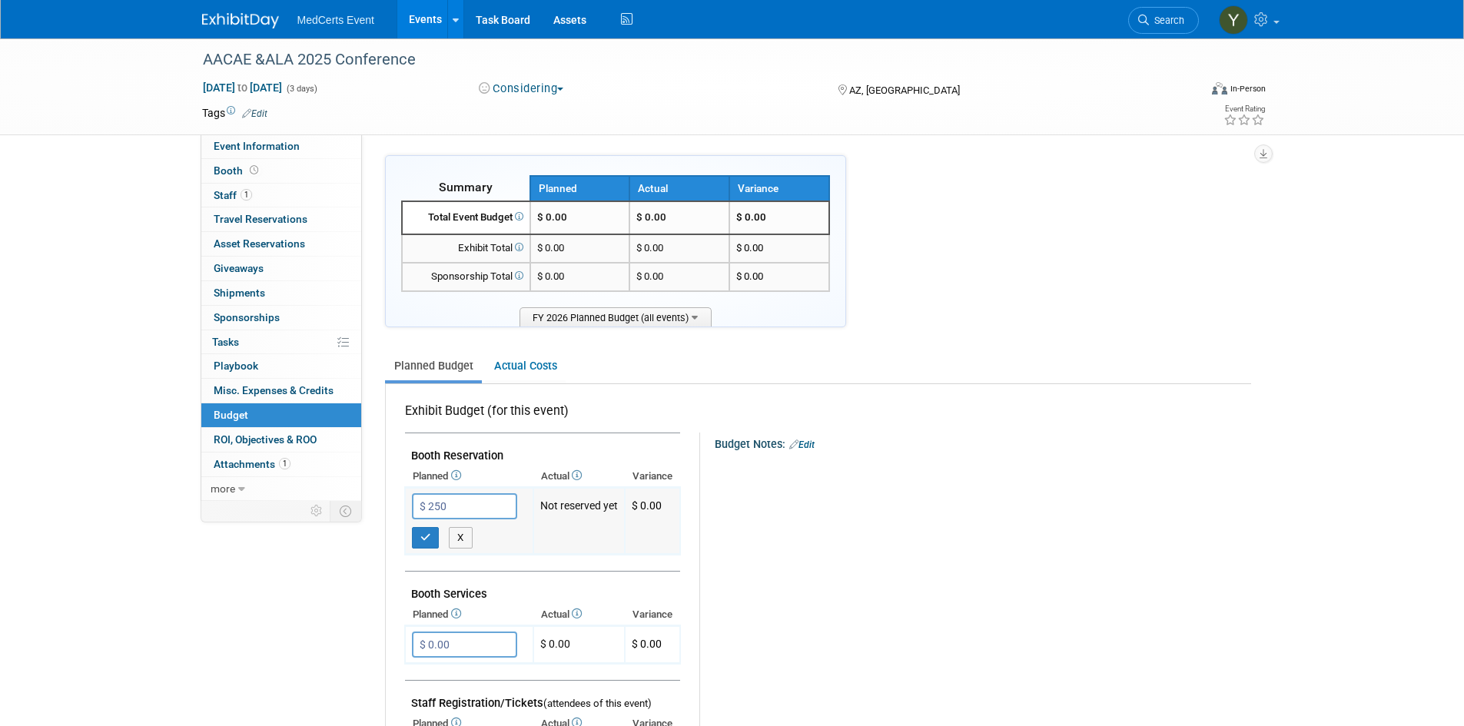
type input "$ 250.00"
click at [430, 537] on icon "button" at bounding box center [425, 538] width 11 height 10
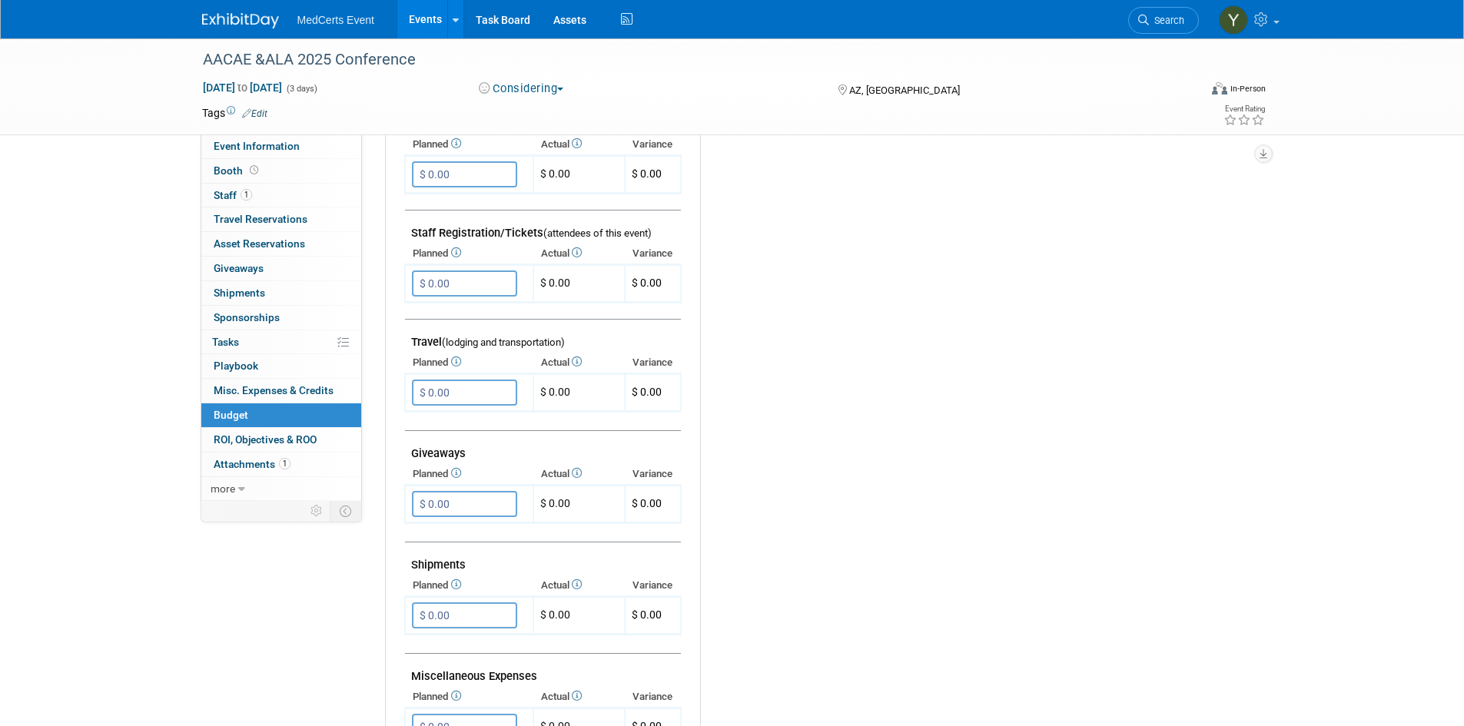
scroll to position [461, 0]
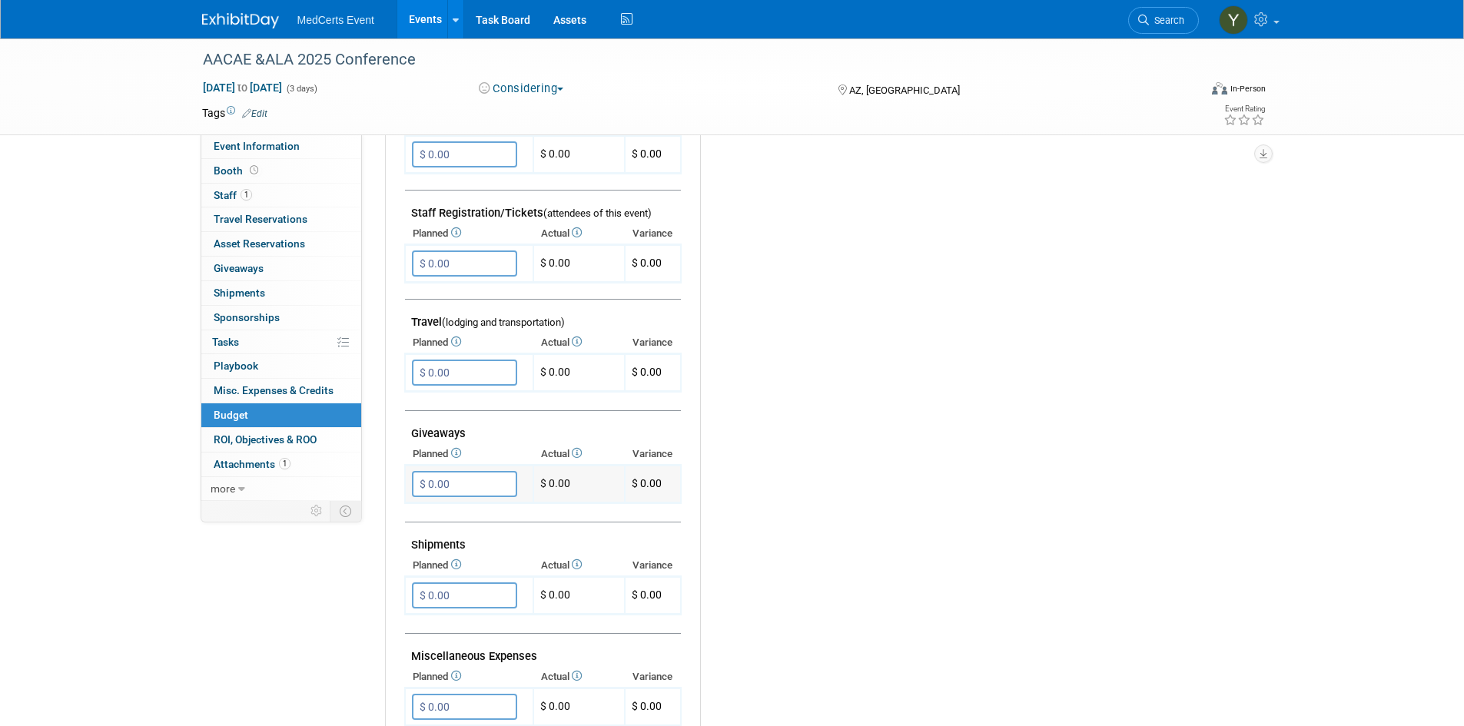
click at [430, 485] on input "$ 0.00" at bounding box center [464, 484] width 105 height 26
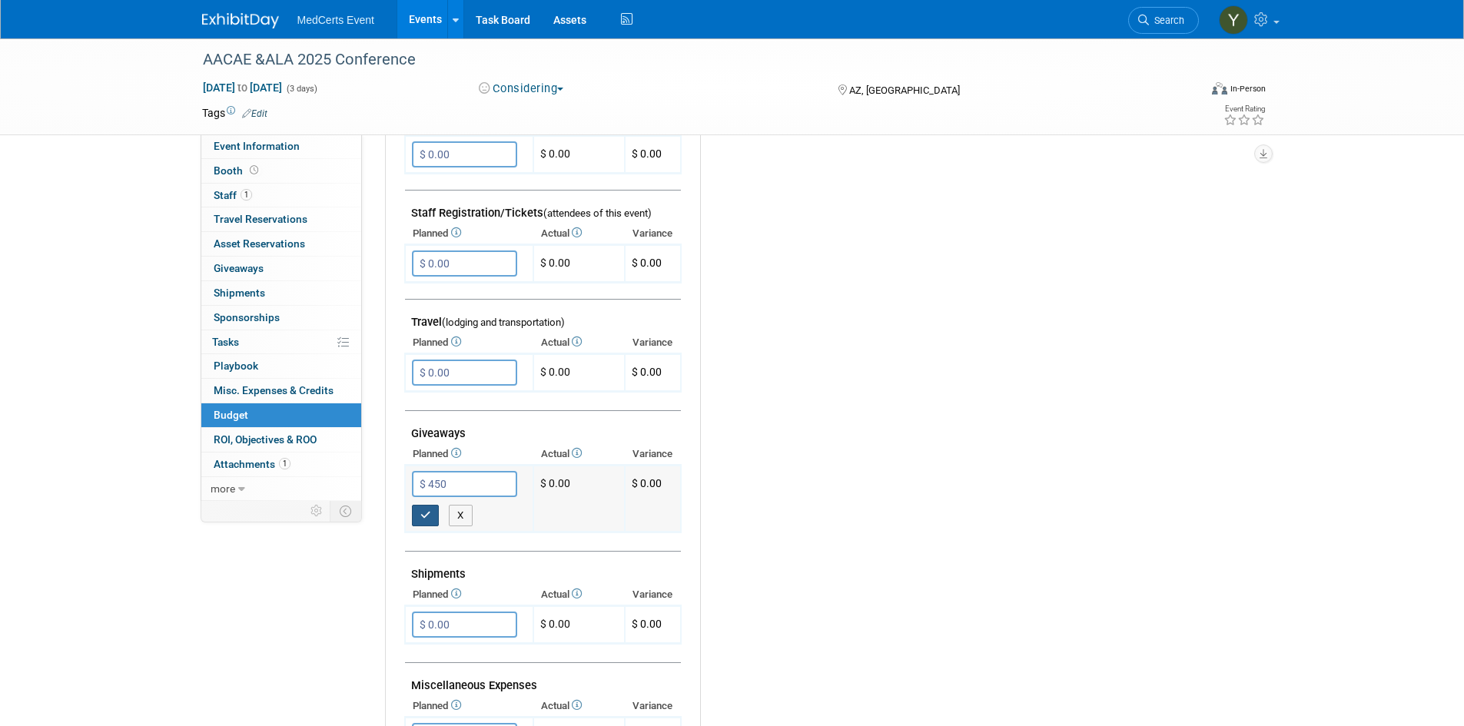
type input "$ 450.00"
click at [424, 510] on icon "button" at bounding box center [425, 515] width 11 height 10
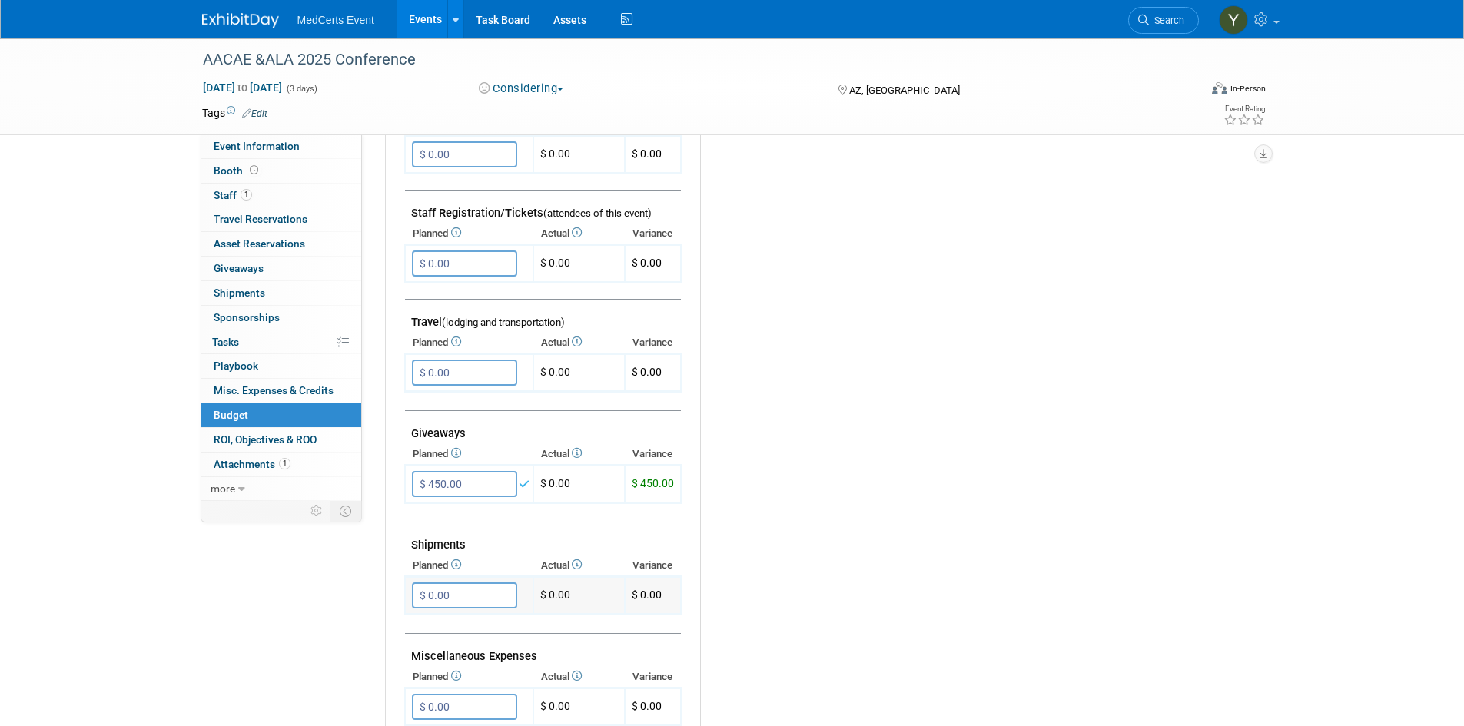
click at [449, 593] on input "$ 0.00" at bounding box center [464, 596] width 105 height 26
drag, startPoint x: 449, startPoint y: 593, endPoint x: 420, endPoint y: 589, distance: 28.8
click at [420, 589] on input "$ 450" at bounding box center [464, 596] width 105 height 26
type input "$ 500.00"
click at [423, 631] on icon "button" at bounding box center [425, 627] width 11 height 10
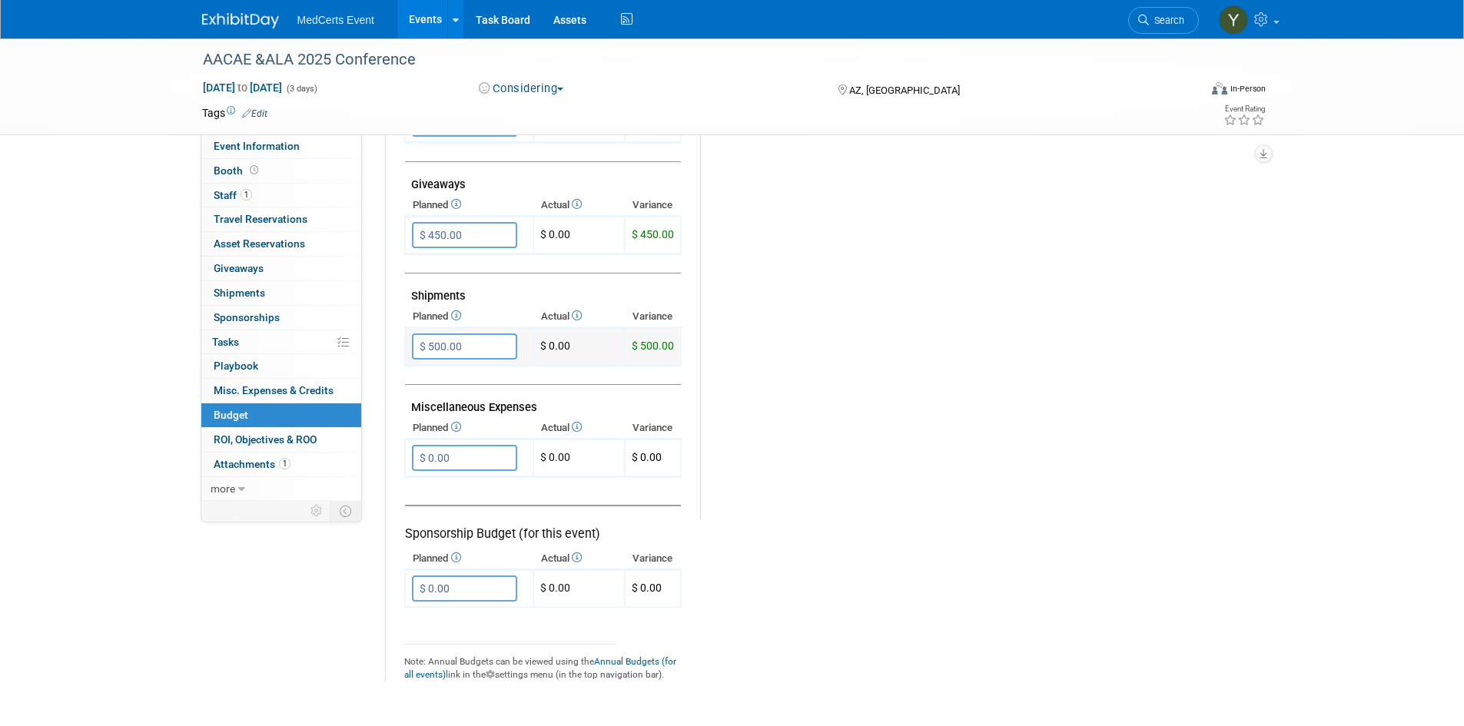
scroll to position [615, 0]
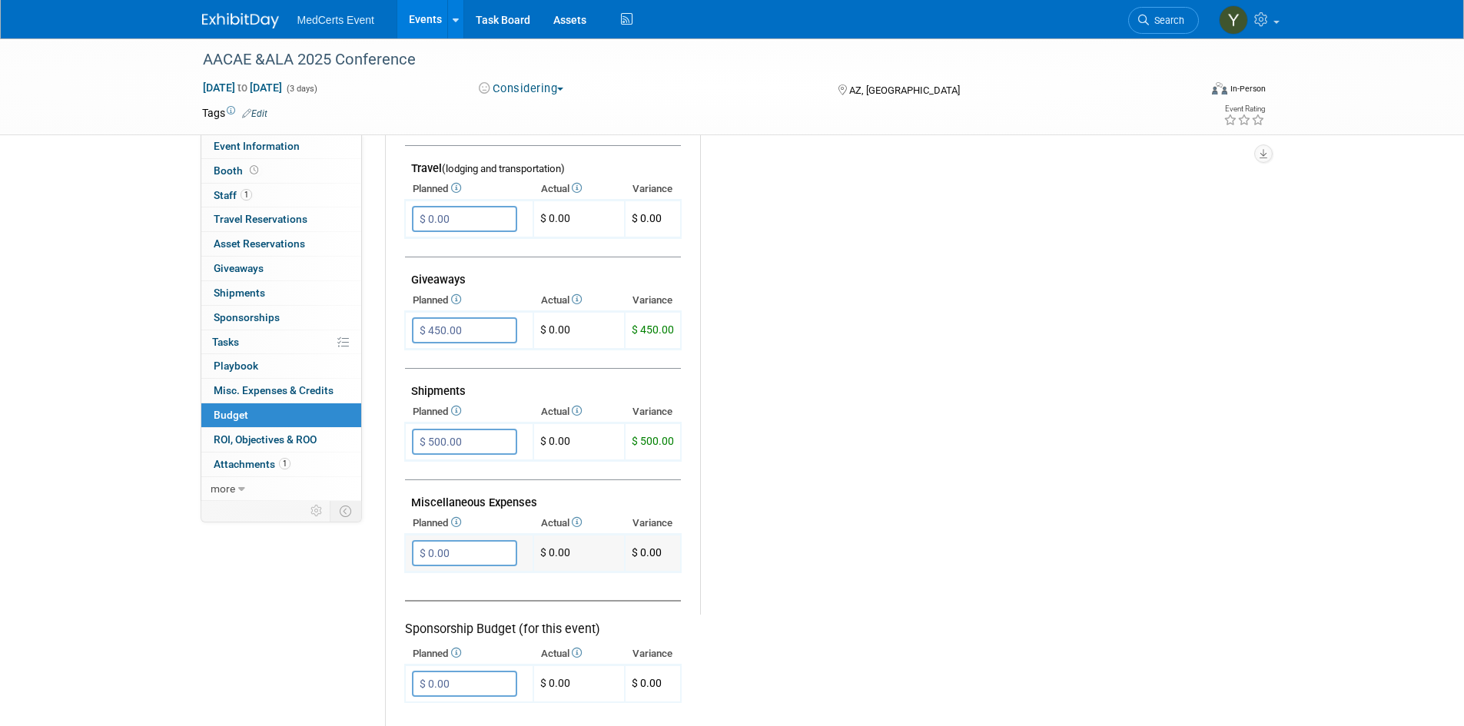
click at [440, 551] on input "$ 0.00" at bounding box center [464, 553] width 105 height 26
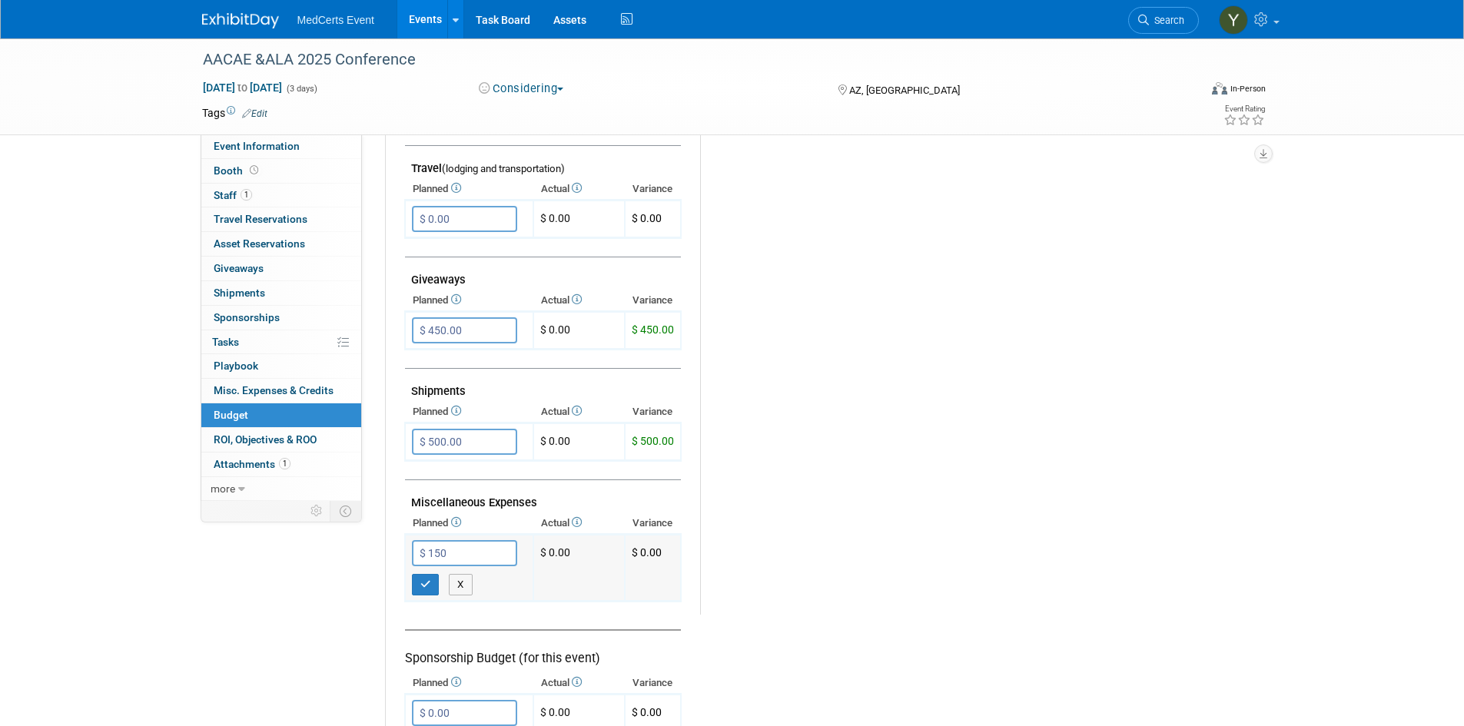
type input "$ 150.00"
click at [427, 588] on icon "button" at bounding box center [425, 585] width 11 height 10
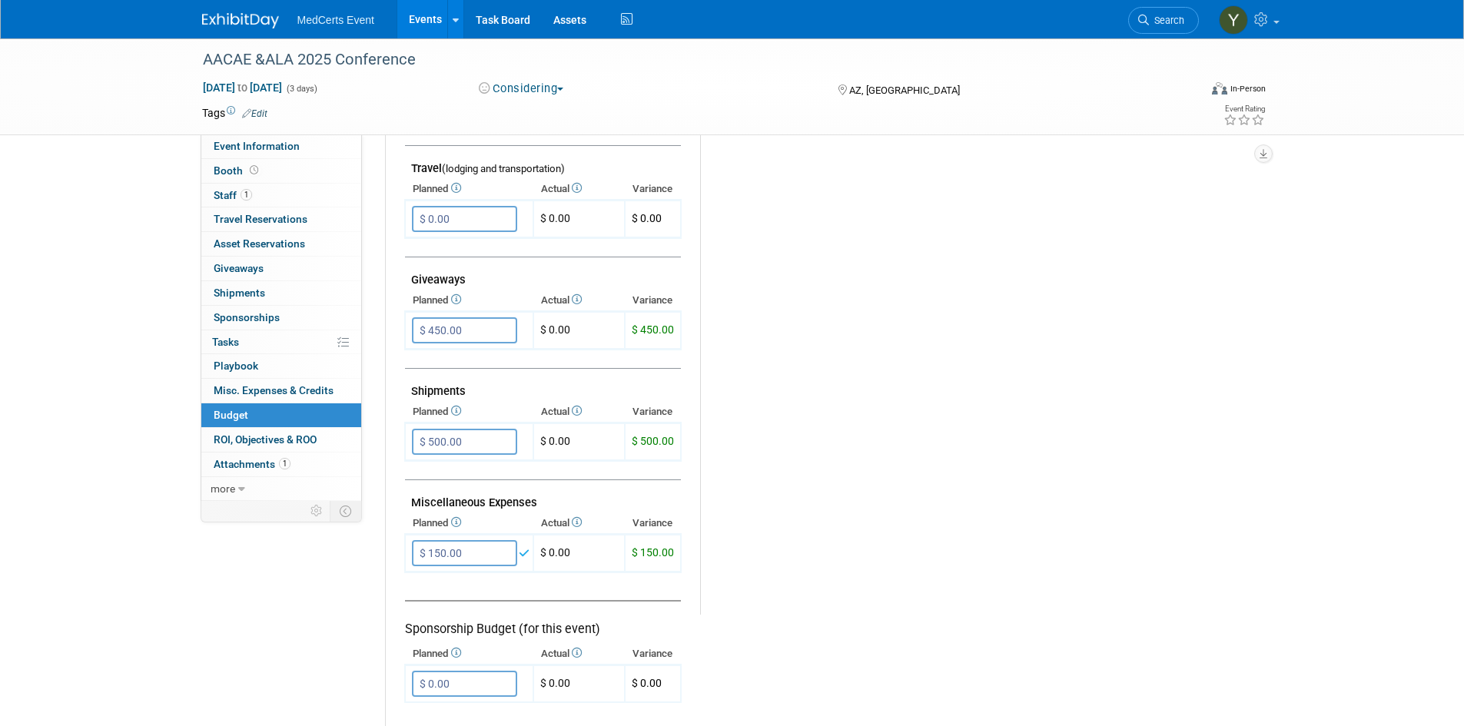
scroll to position [0, 0]
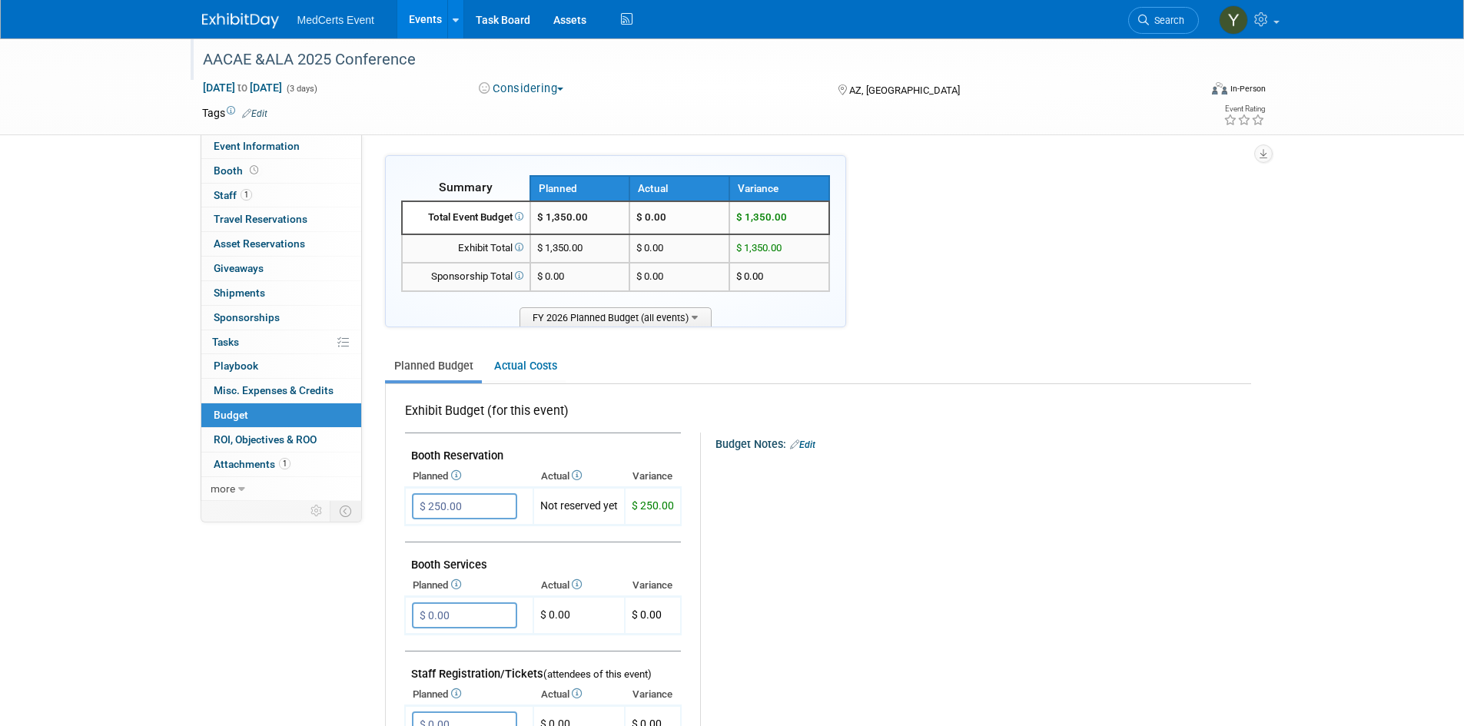
click at [254, 52] on div "AACAE &ALA 2025 Conference" at bounding box center [687, 60] width 979 height 28
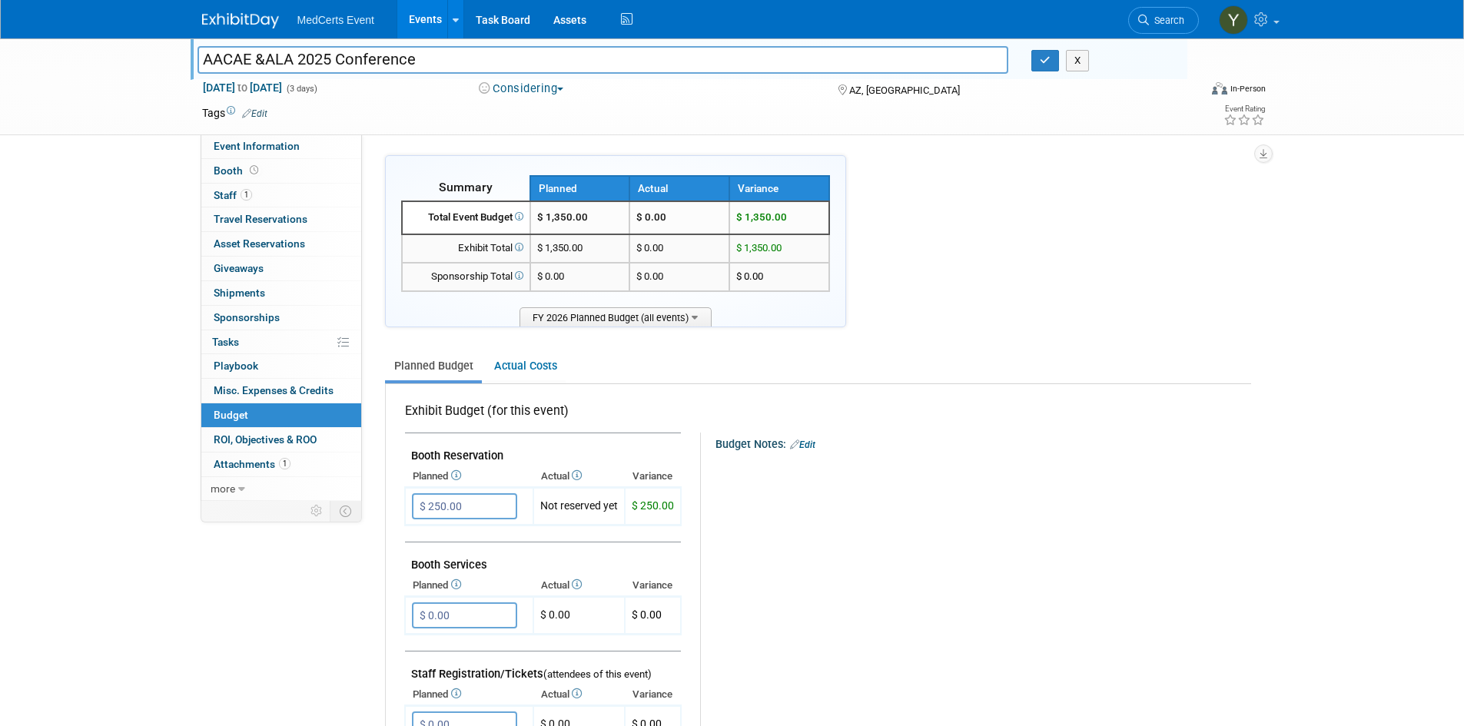
click at [254, 52] on input "AACAE &ALA 2025 Conference" at bounding box center [604, 59] width 812 height 27
click at [1046, 68] on button "button" at bounding box center [1046, 61] width 28 height 22
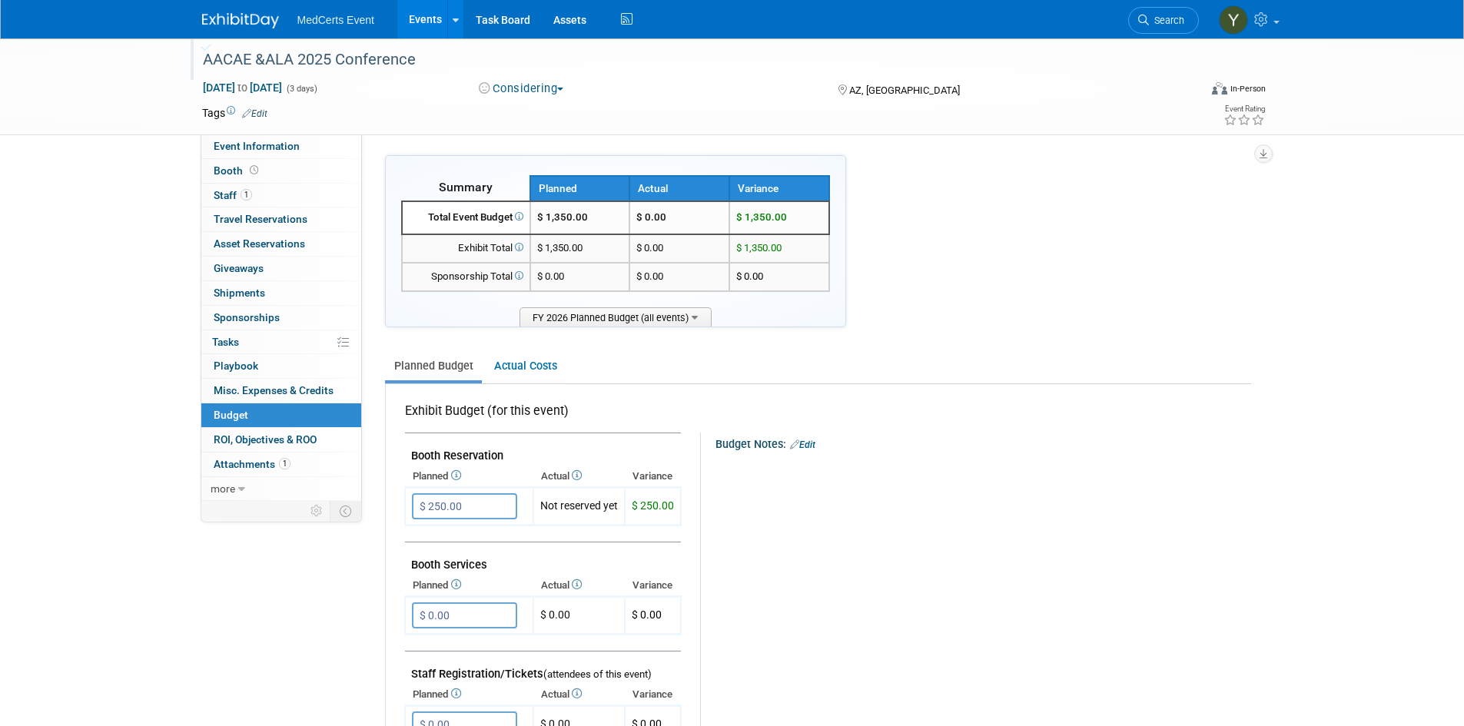
click at [261, 109] on link "Edit" at bounding box center [254, 113] width 25 height 11
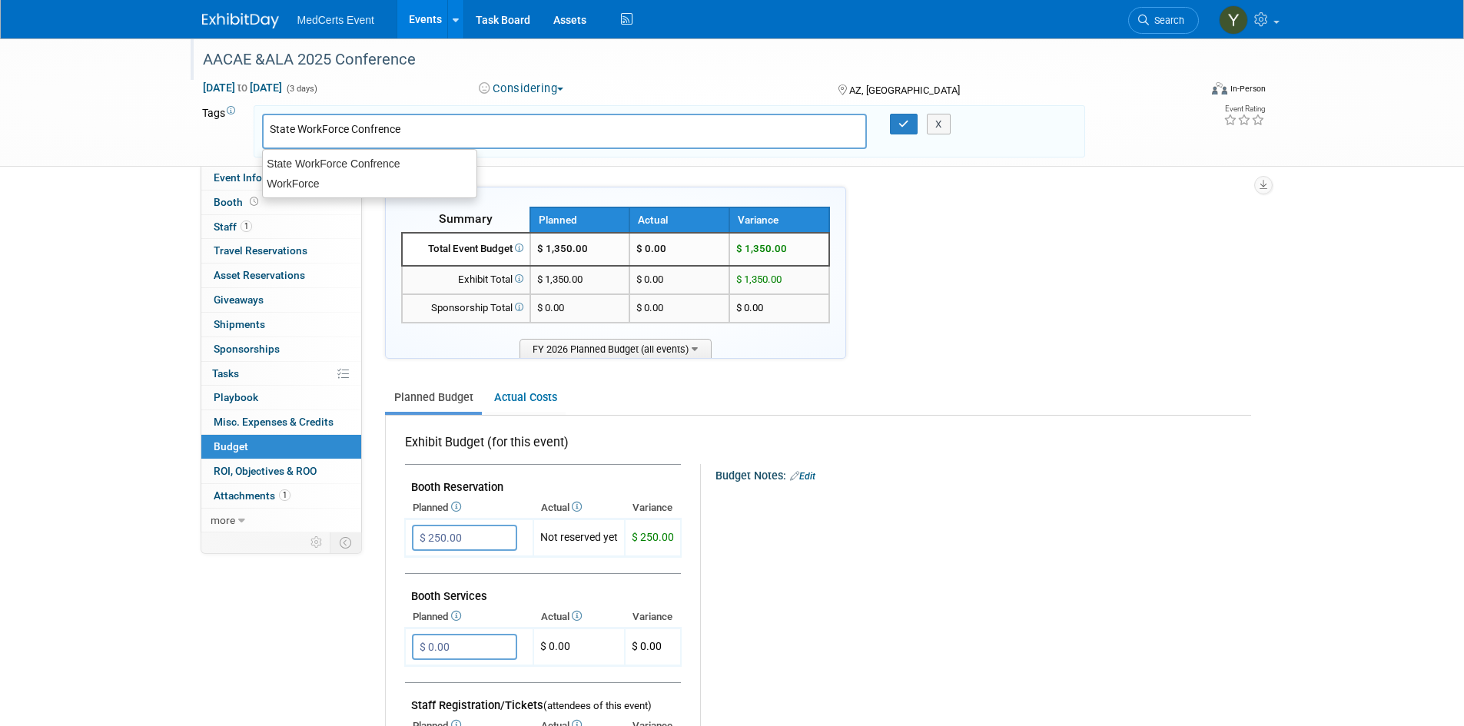
type input "WorkForce"
type input "Academic"
type input "WorkForce, Academic"
type input "Small Booth"
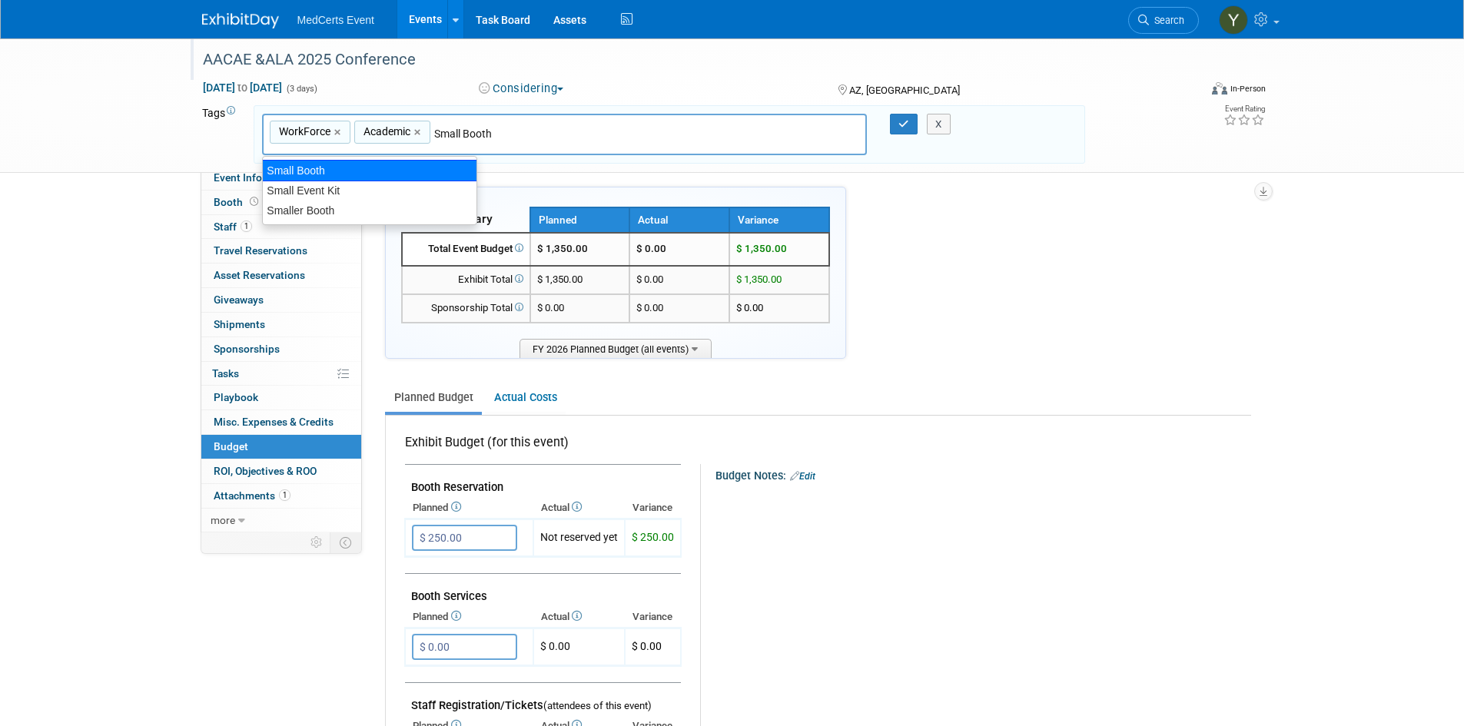
type input "WorkForce, Academic, Small Booth"
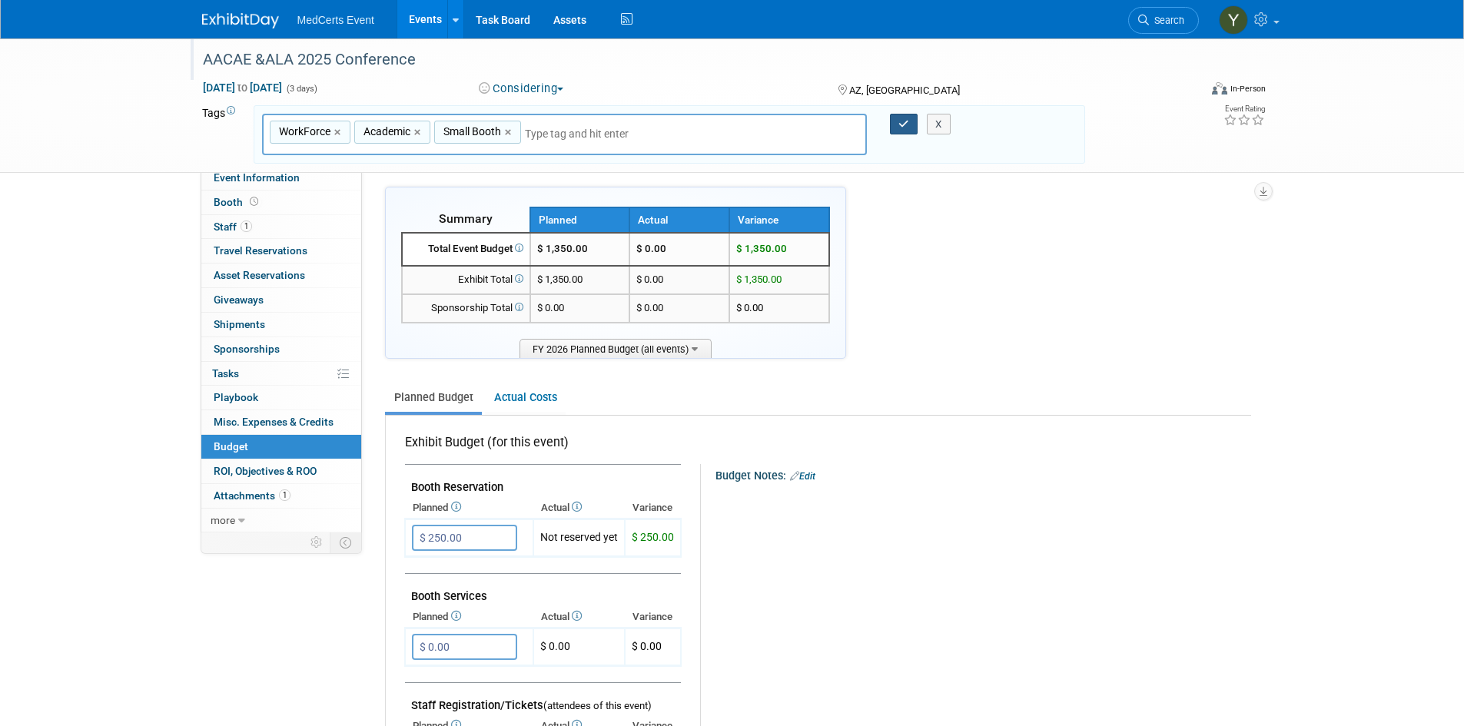
click at [902, 123] on icon "button" at bounding box center [904, 124] width 11 height 10
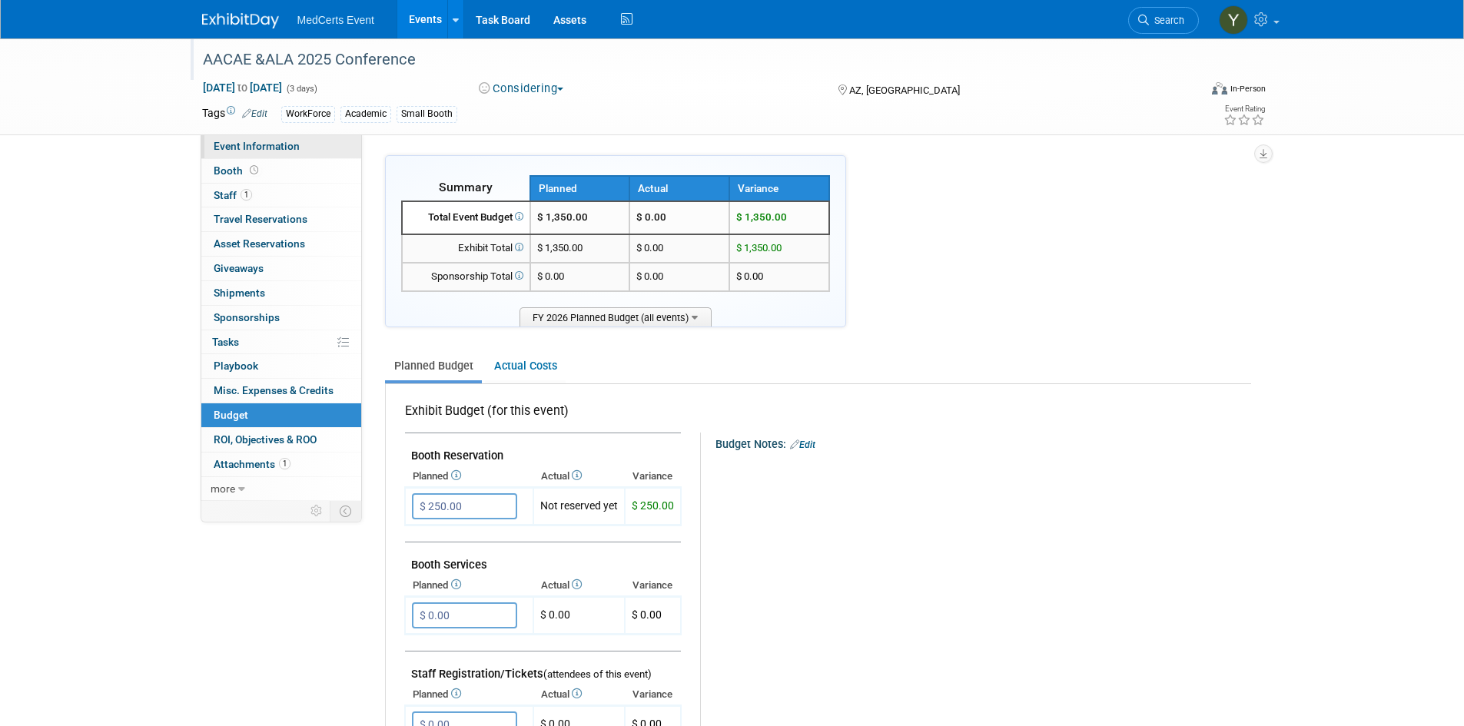
click at [283, 146] on span "Event Information" at bounding box center [257, 146] width 86 height 12
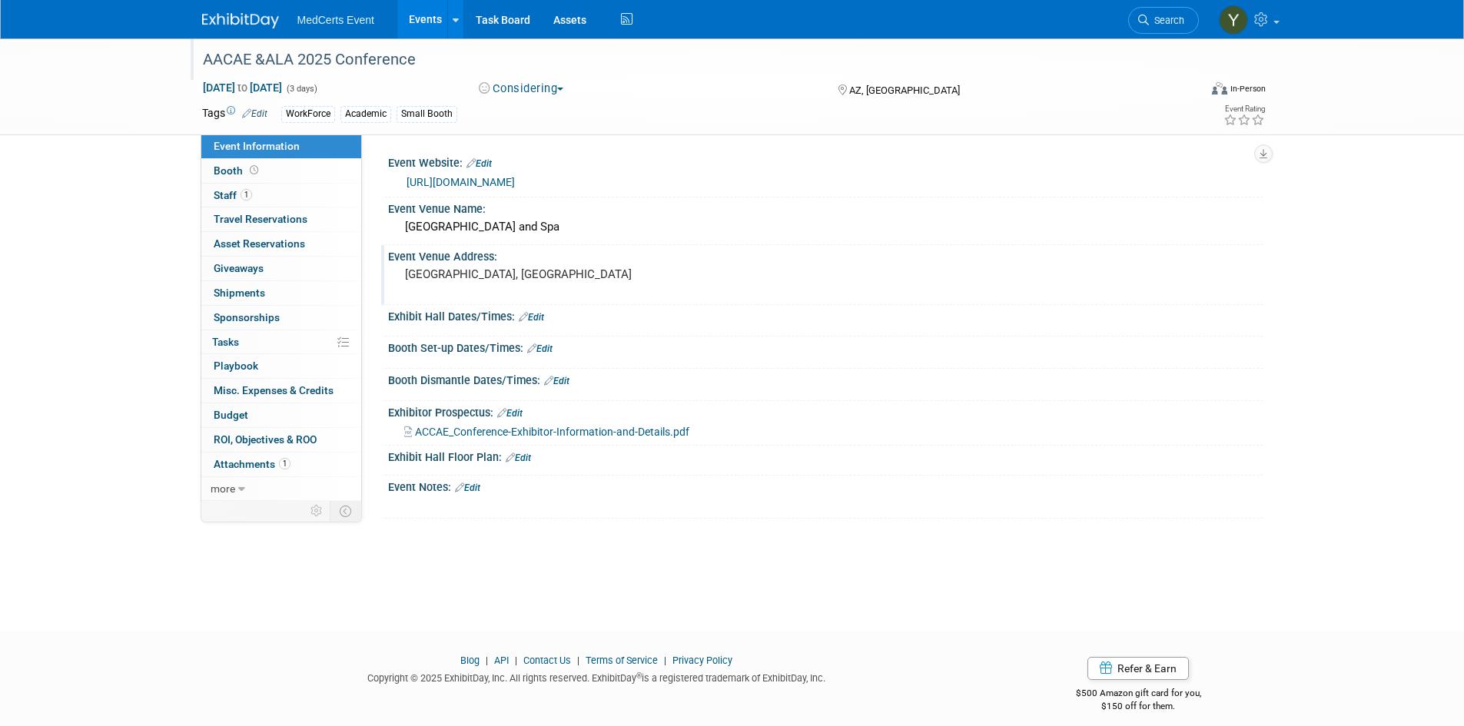
click at [488, 271] on pre "Hot Springs, AZ" at bounding box center [570, 274] width 331 height 14
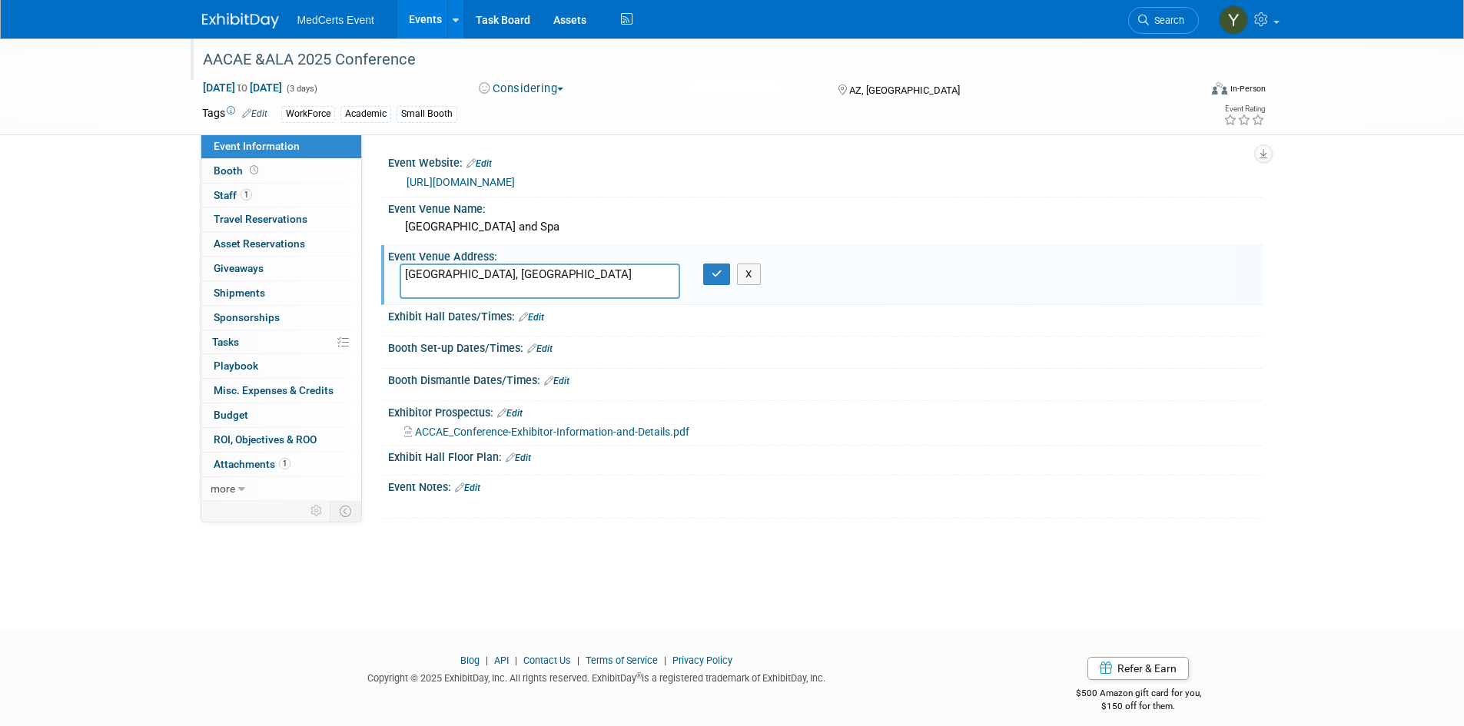
click at [507, 270] on textarea "Hot Springs, AZ" at bounding box center [540, 281] width 281 height 35
type textarea "Hot Springs, AK"
click at [709, 281] on button "button" at bounding box center [717, 275] width 28 height 22
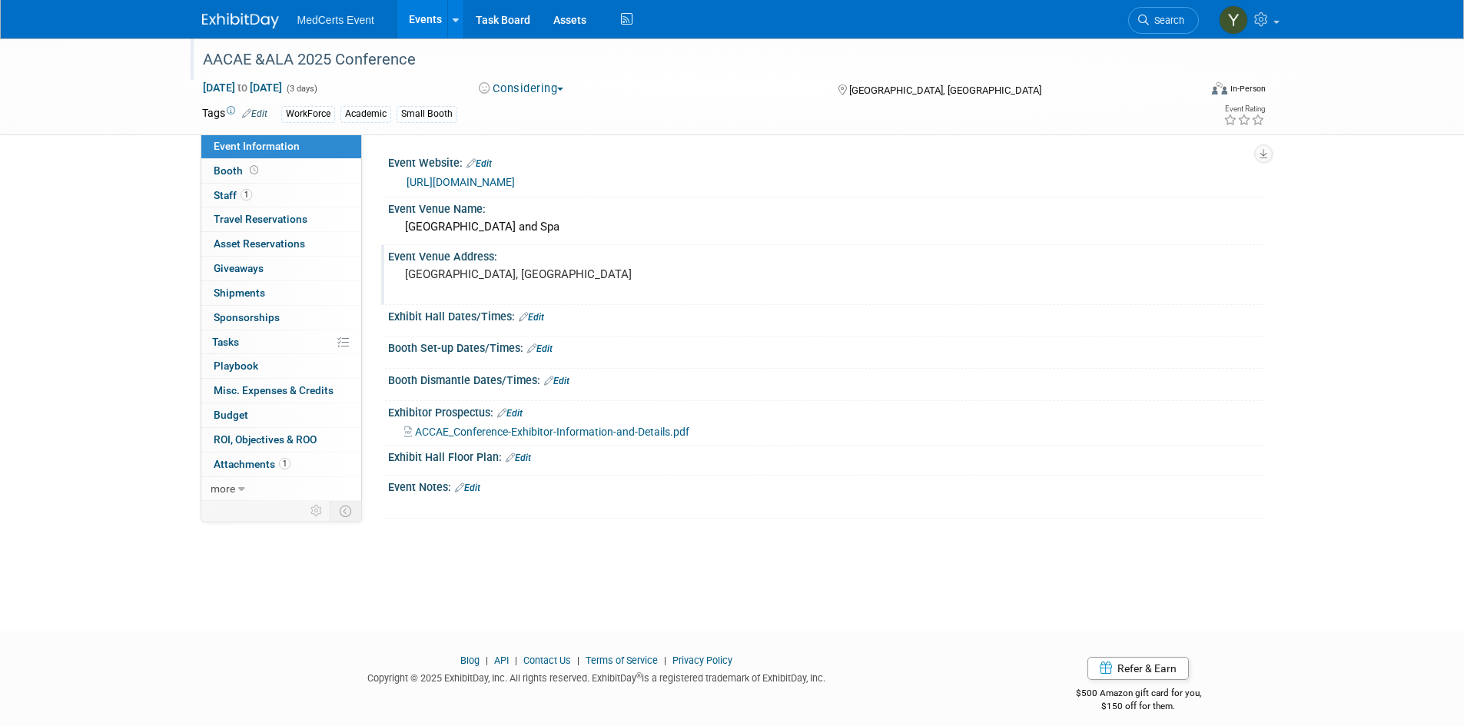
click at [124, 304] on div "AACAE &ALA 2025 Conference Aug 29, 2025 to Aug 31, 2025 (3 days) Aug 29, 2025 t…" at bounding box center [732, 320] width 1464 height 565
click at [457, 261] on div "Event Venue Address:" at bounding box center [825, 254] width 875 height 19
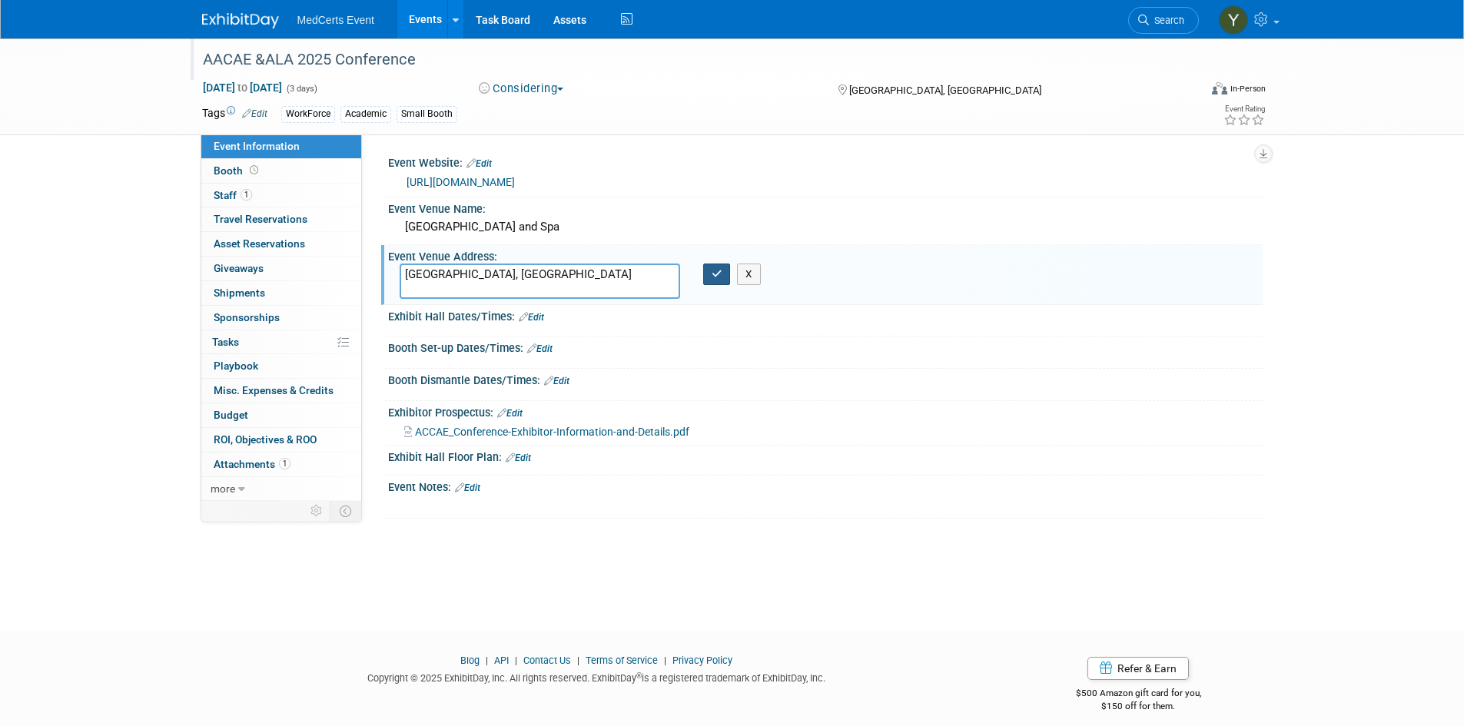
type textarea "[GEOGRAPHIC_DATA], [GEOGRAPHIC_DATA]"
click at [713, 279] on icon "button" at bounding box center [717, 274] width 11 height 10
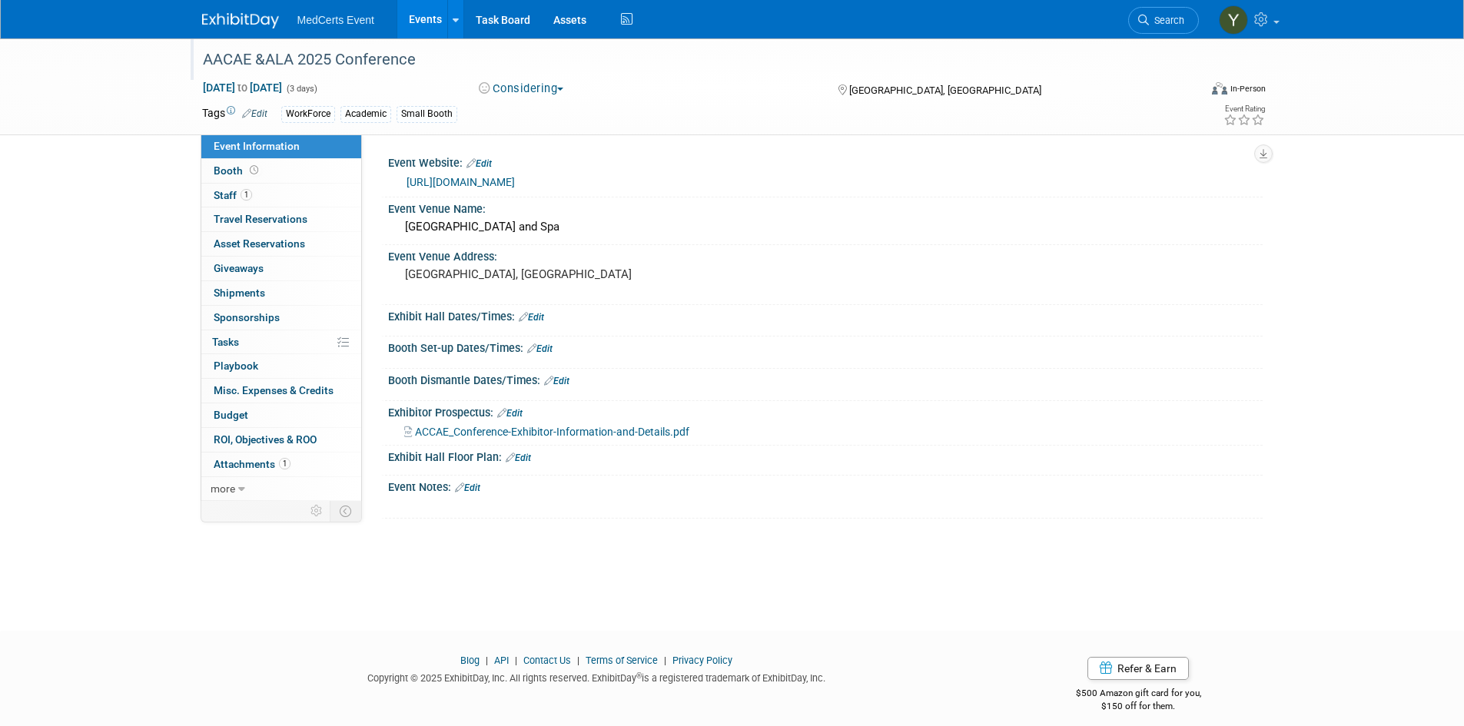
click at [414, 28] on link "Events" at bounding box center [425, 19] width 56 height 38
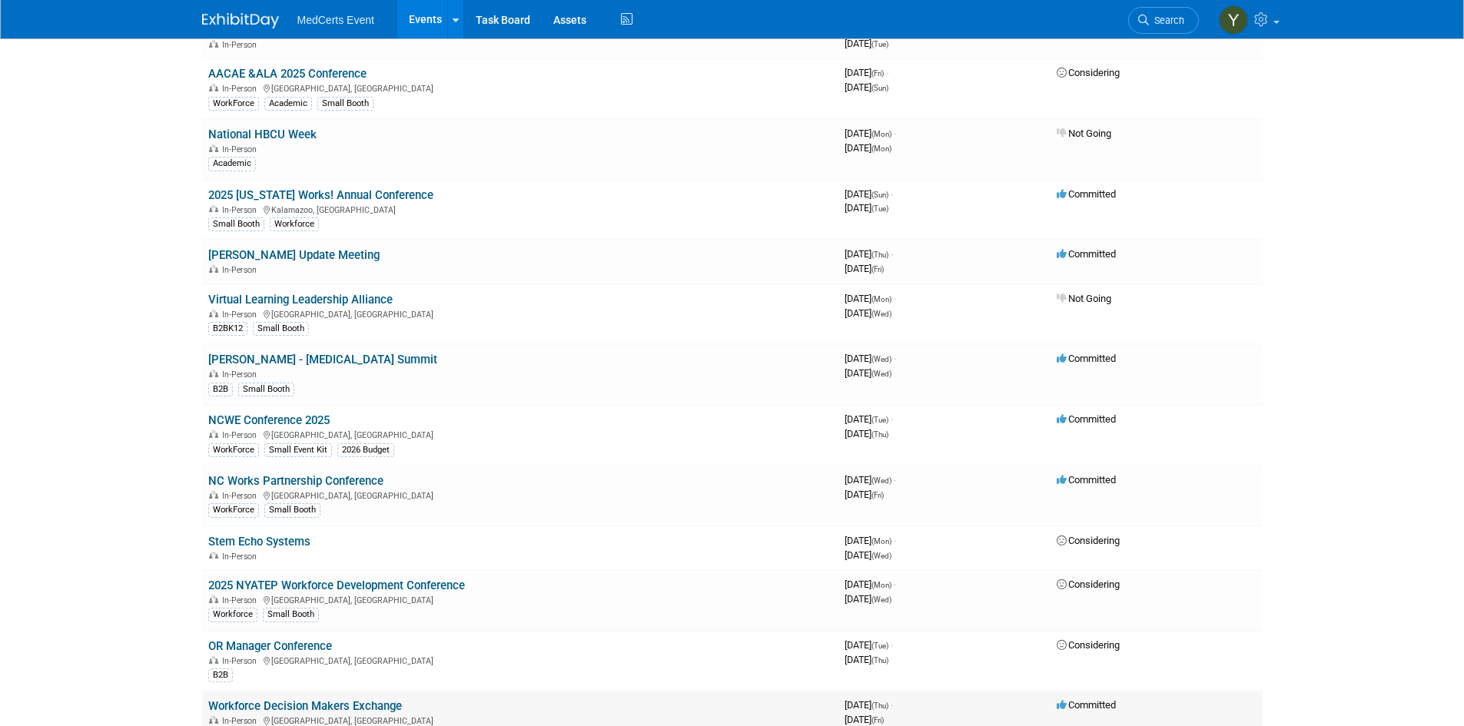
scroll to position [77, 0]
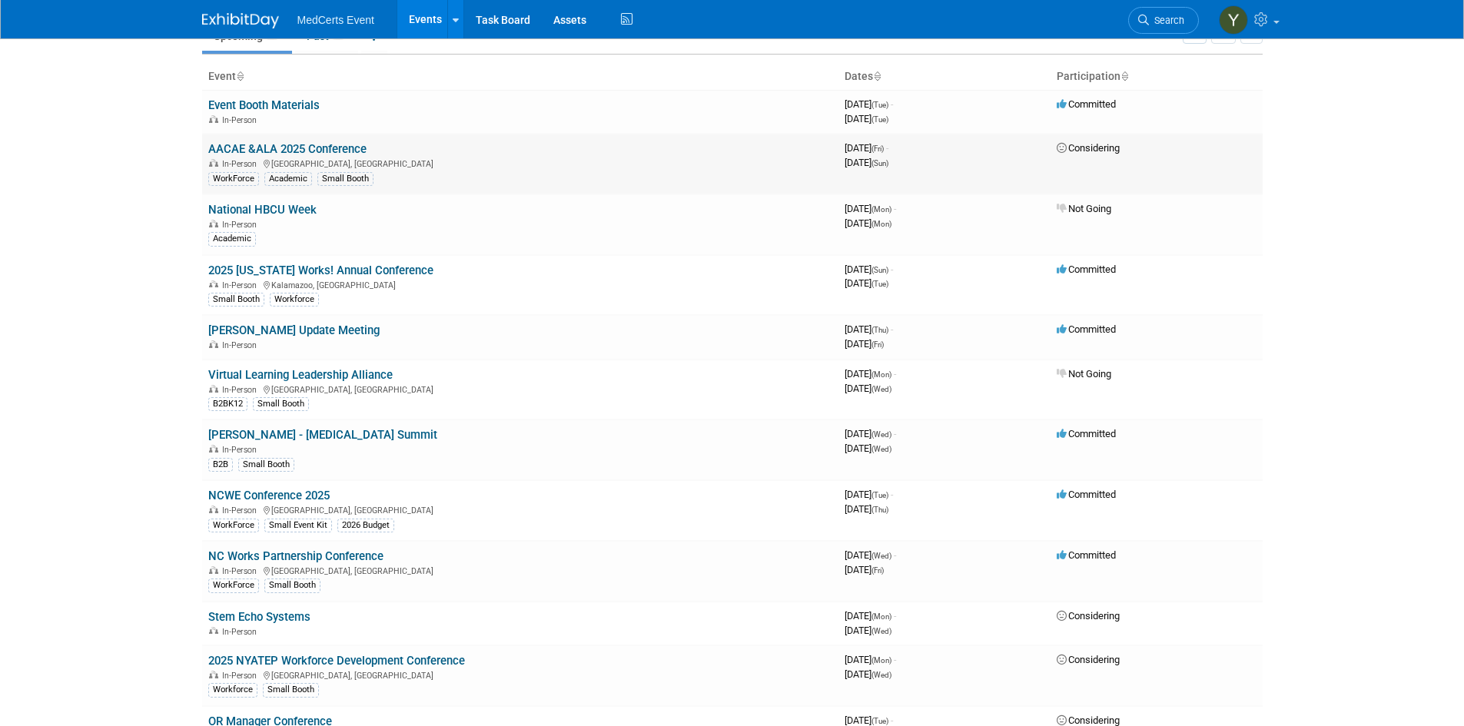
click at [317, 148] on link "AACAE &ALA 2025 Conference" at bounding box center [287, 149] width 158 height 14
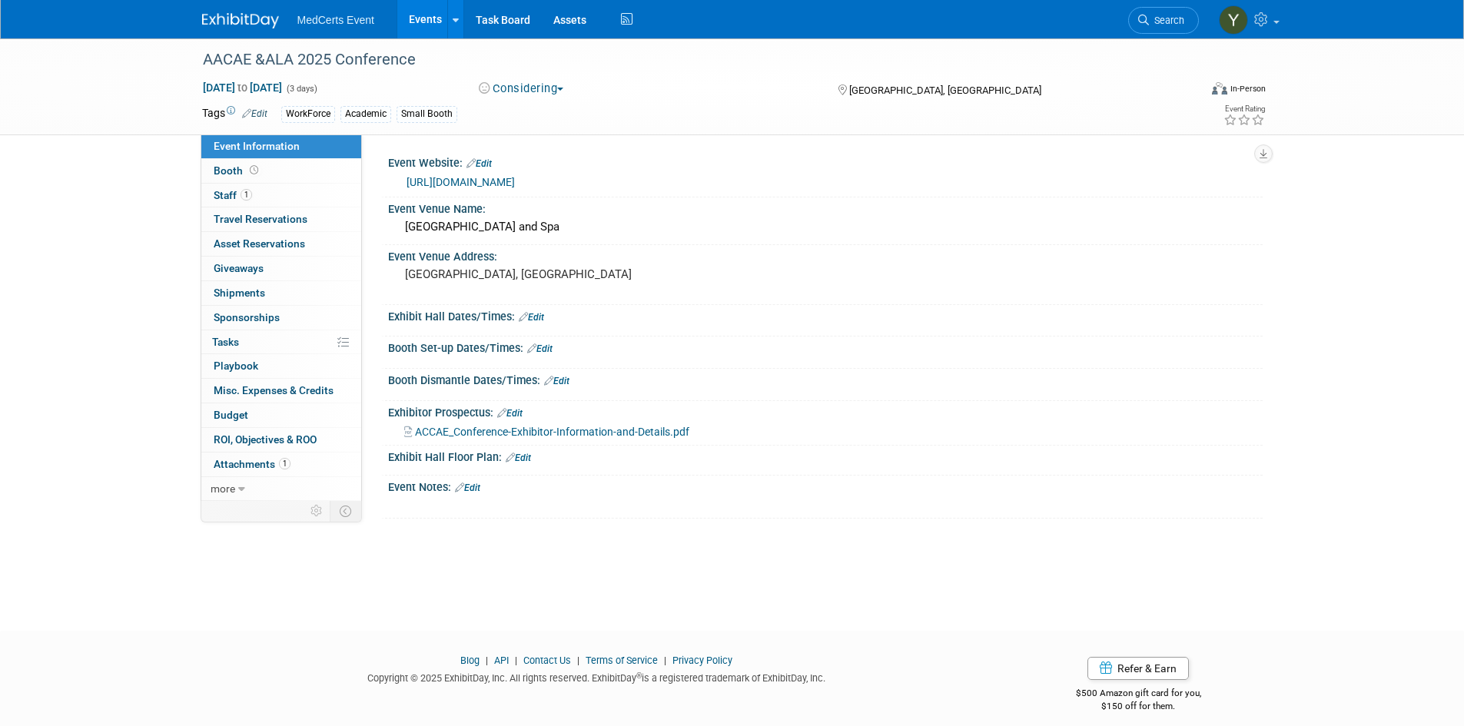
click at [244, 81] on span "Aug 29, 2025 to Aug 31, 2025" at bounding box center [242, 88] width 81 height 14
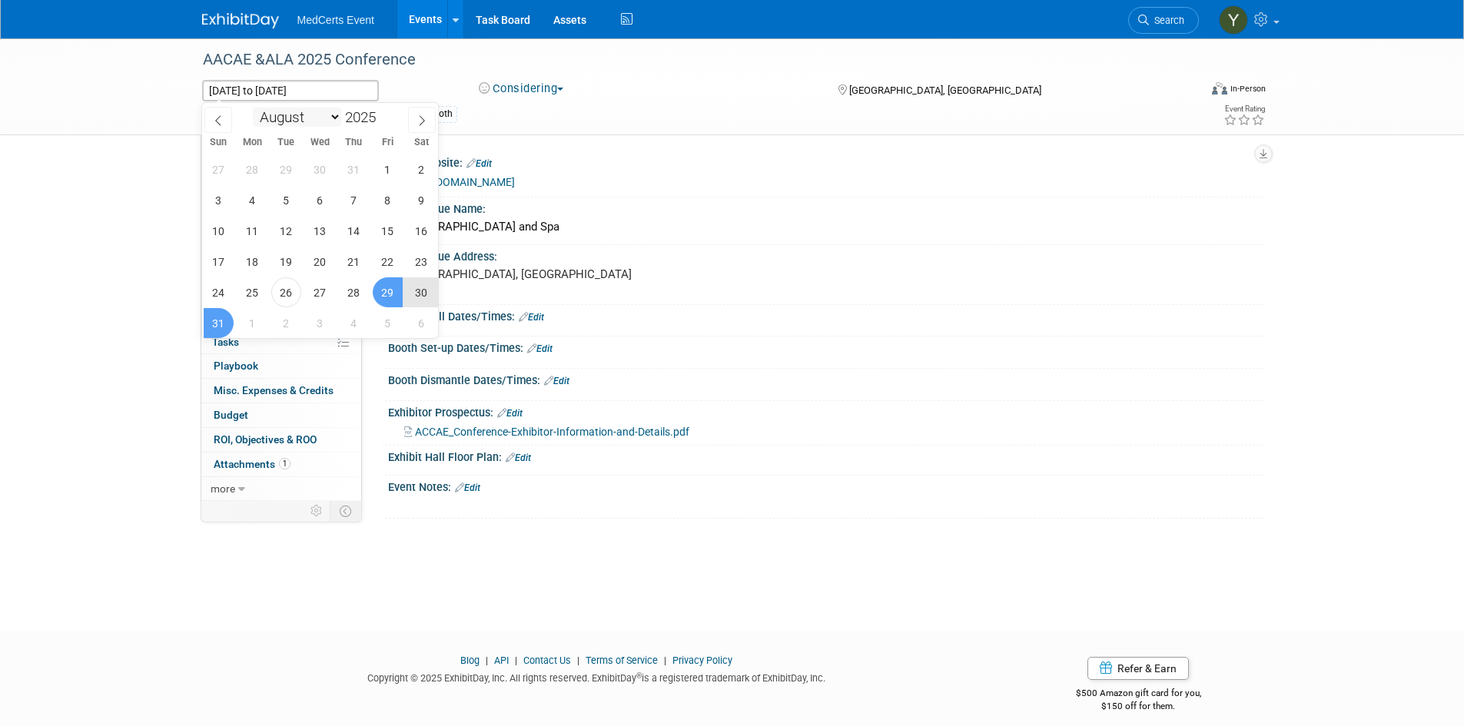
click at [274, 112] on select "January February March April May June July August September October November De…" at bounding box center [297, 117] width 88 height 19
select select "9"
click at [253, 108] on select "January February March April May June July August September October November De…" at bounding box center [297, 117] width 88 height 19
click at [540, 129] on div "Tags Edit WorkForce Academic Small Booth Event Rating" at bounding box center [735, 116] width 1088 height 27
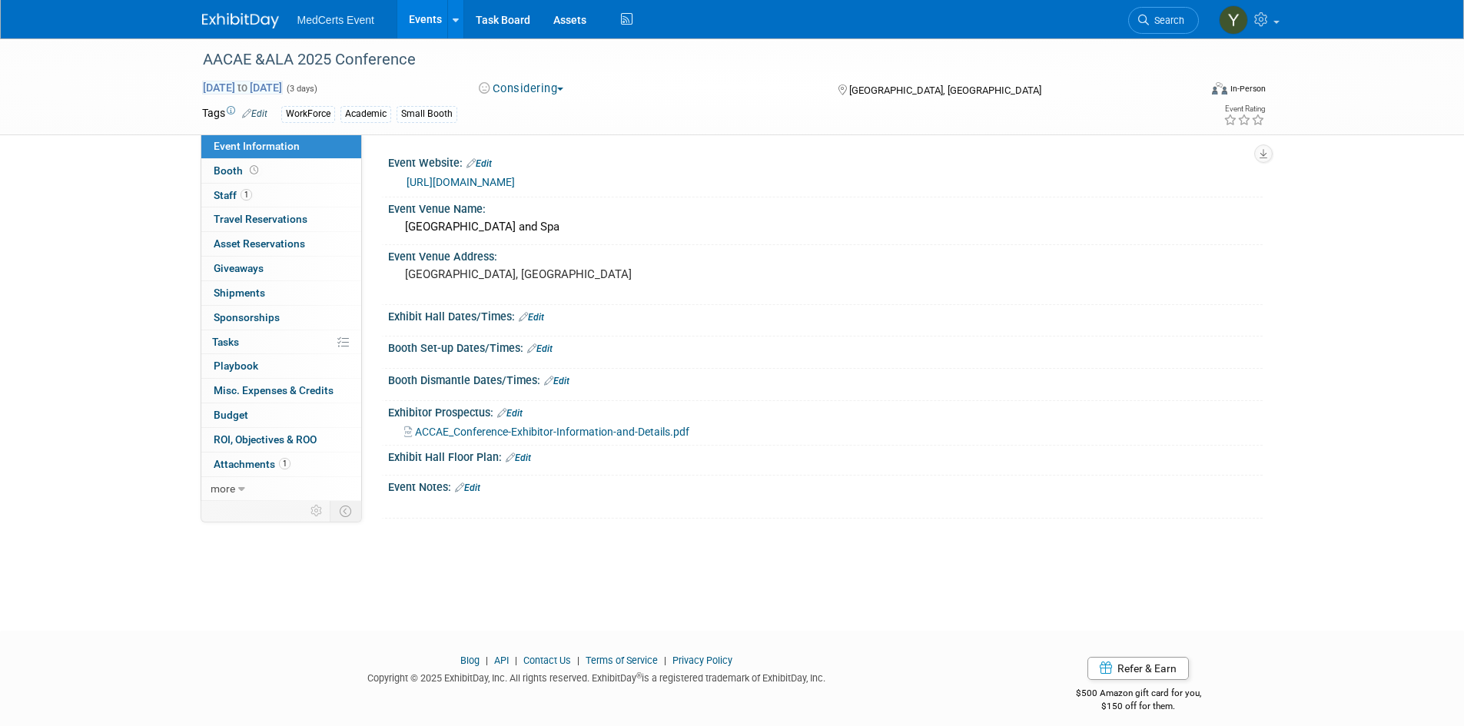
click at [283, 92] on span "Aug 29, 2025 to Aug 31, 2025" at bounding box center [242, 88] width 81 height 14
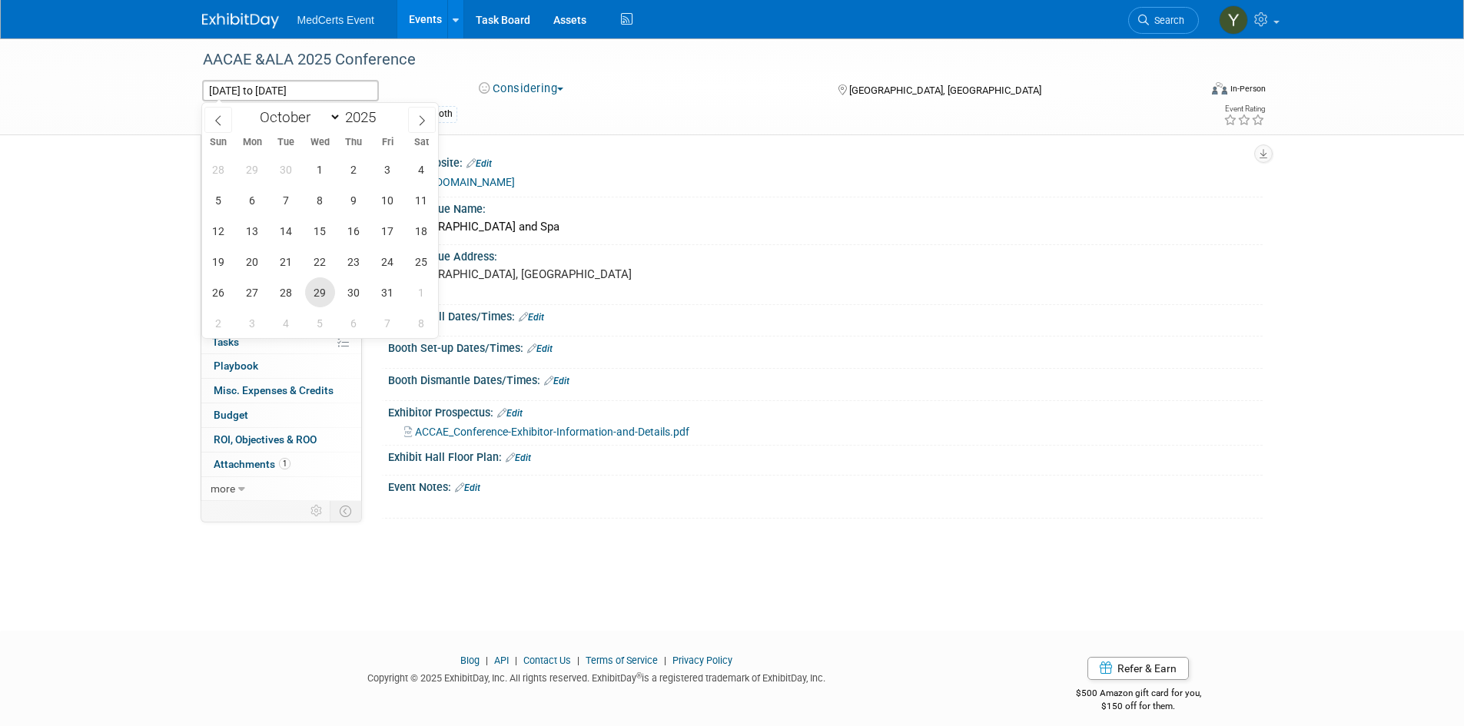
click at [318, 294] on span "29" at bounding box center [320, 292] width 30 height 30
type input "[DATE]"
click at [395, 285] on span "31" at bounding box center [388, 292] width 30 height 30
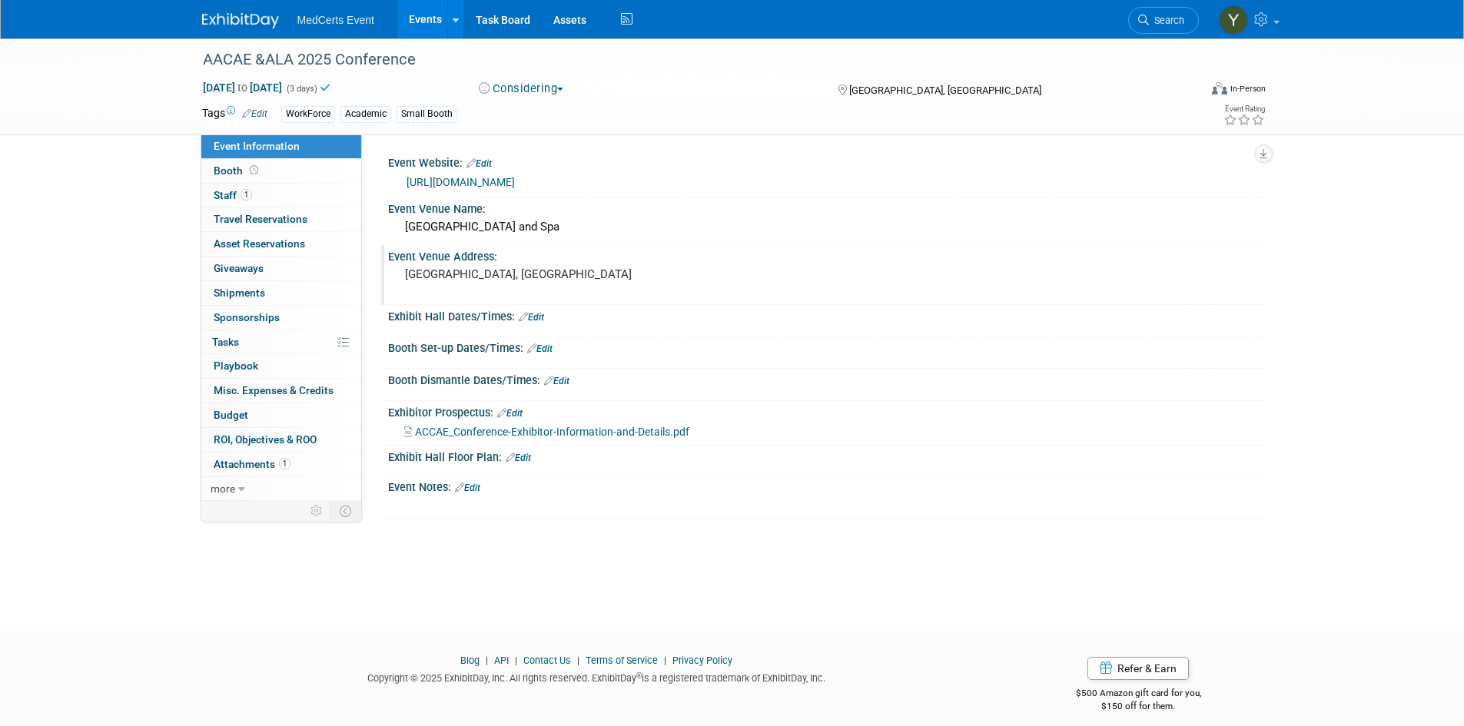
click at [857, 279] on div "Event Venue Address: Hot Springs, AR" at bounding box center [822, 274] width 882 height 59
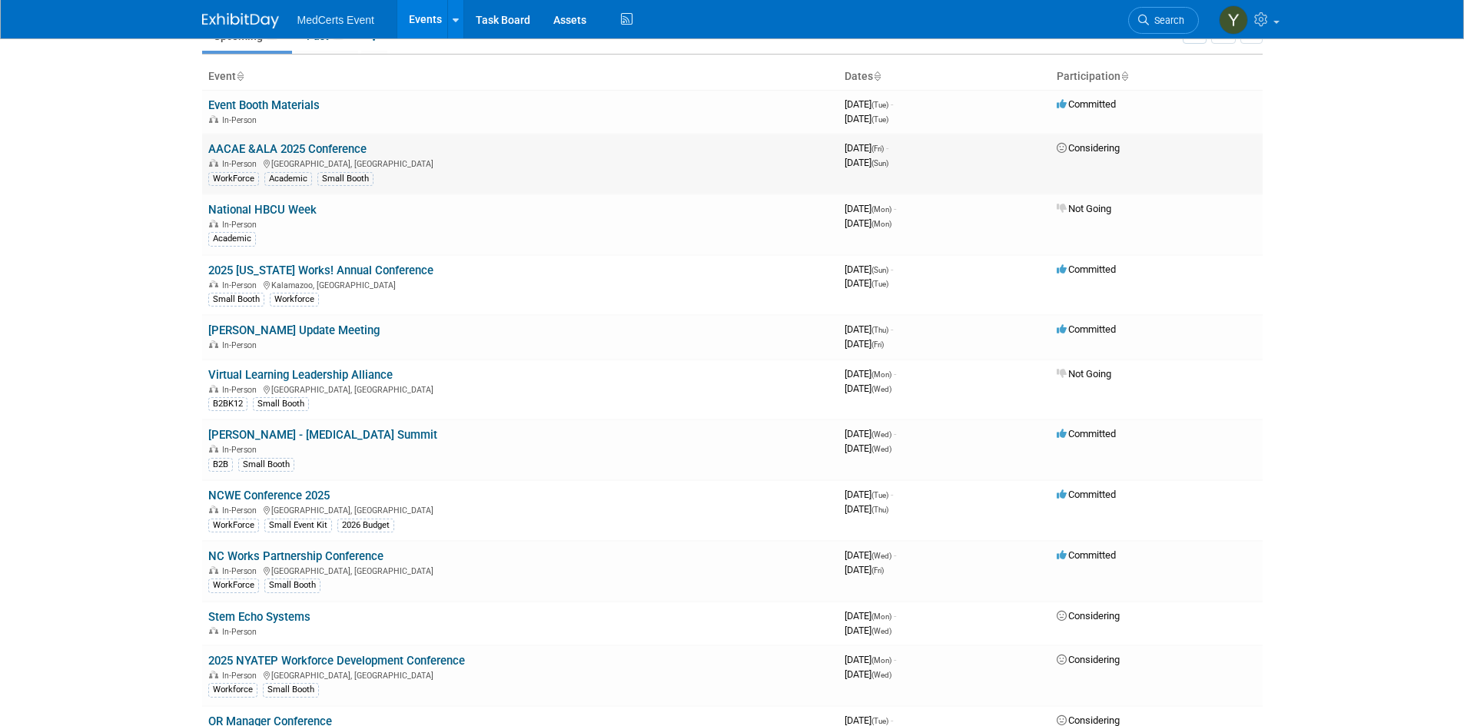
click at [365, 148] on link "AACAE &ALA 2025 Conference" at bounding box center [287, 149] width 158 height 14
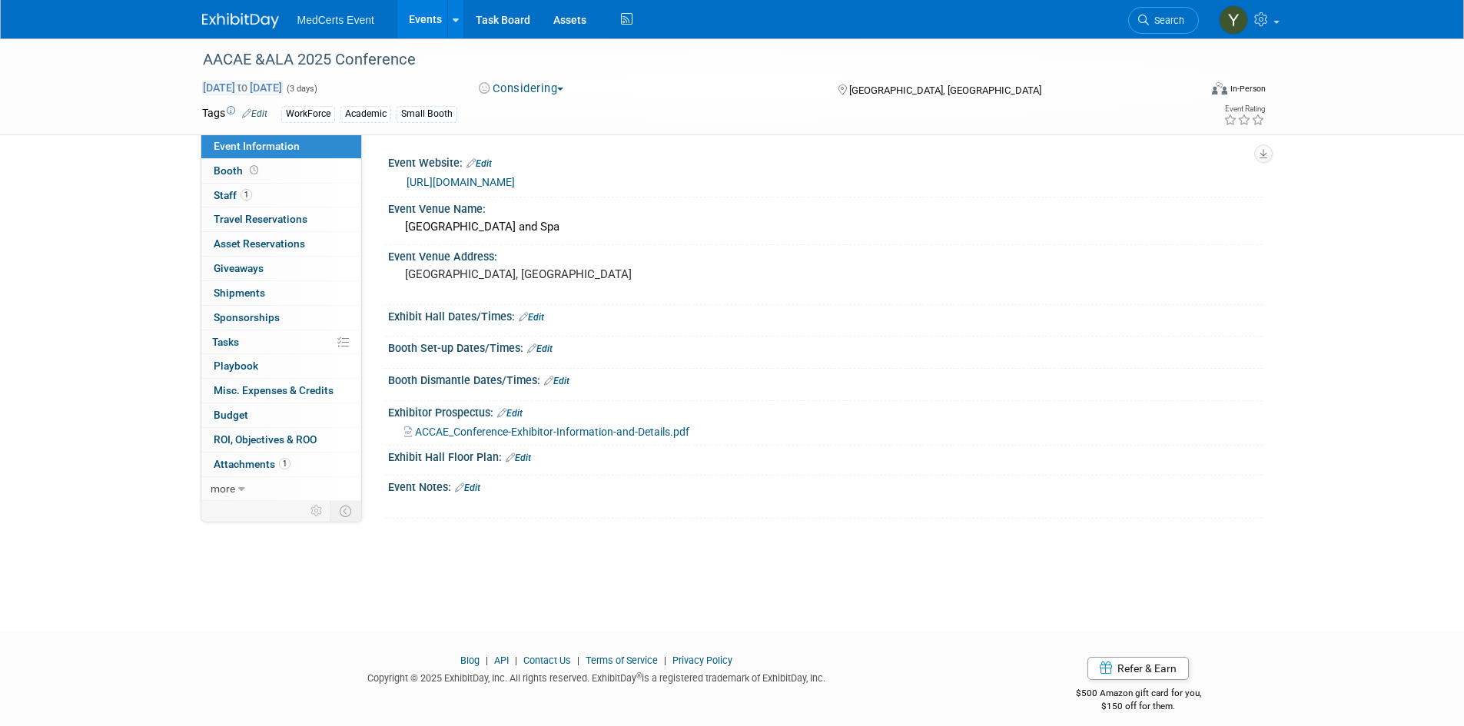
click at [260, 85] on span "[DATE] to [DATE]" at bounding box center [242, 88] width 81 height 14
select select "9"
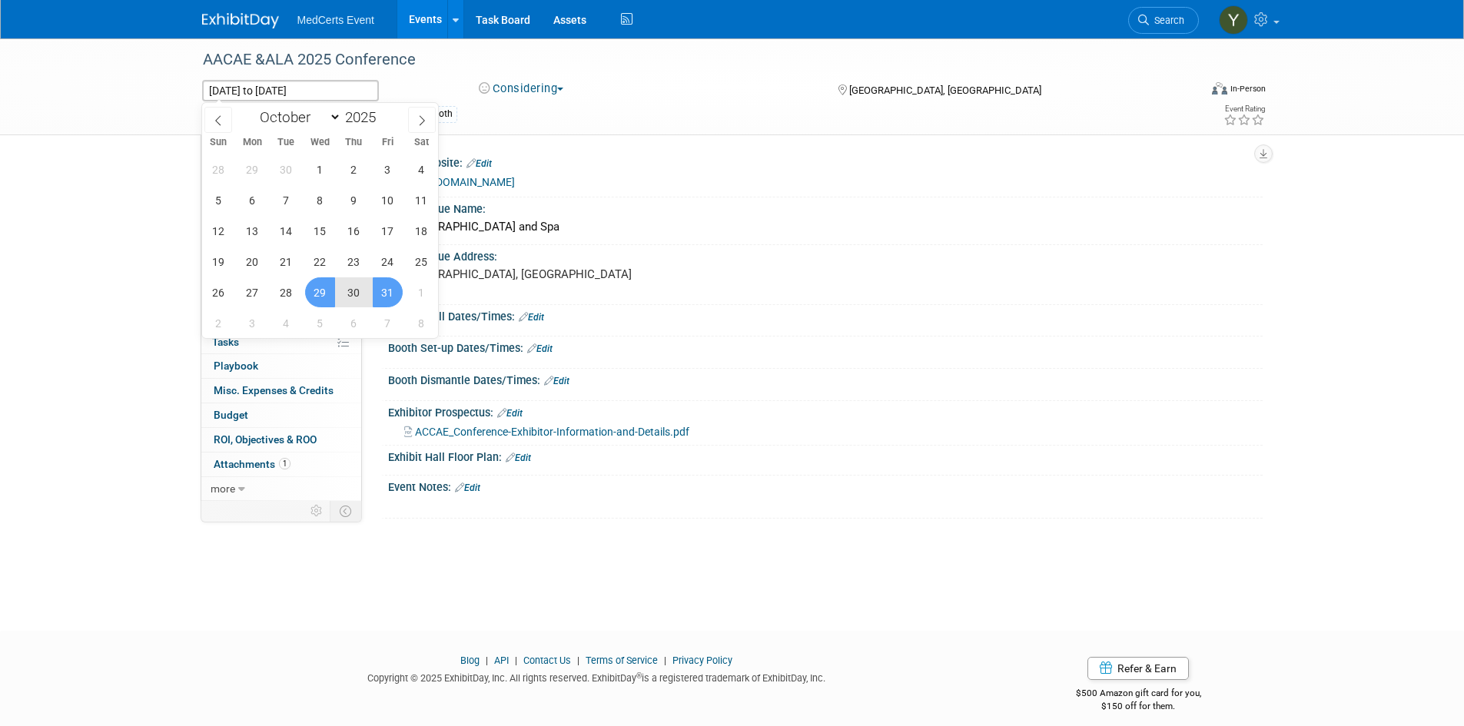
click at [92, 251] on div "AACAE &ALA 2025 Conference [DATE] to [DATE] (3 days) [DATE] to [DATE] Consideri…" at bounding box center [732, 320] width 1464 height 565
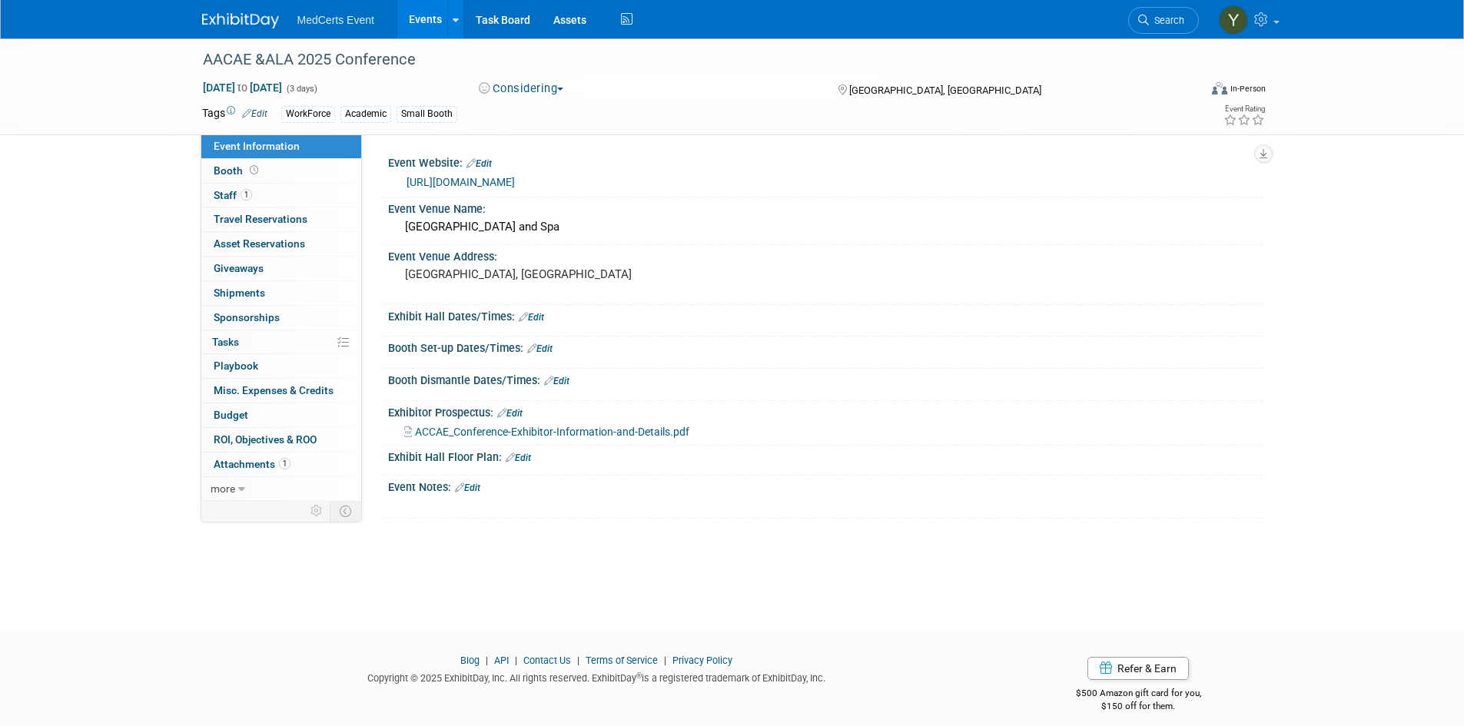
click at [424, 15] on link "Events" at bounding box center [425, 19] width 56 height 38
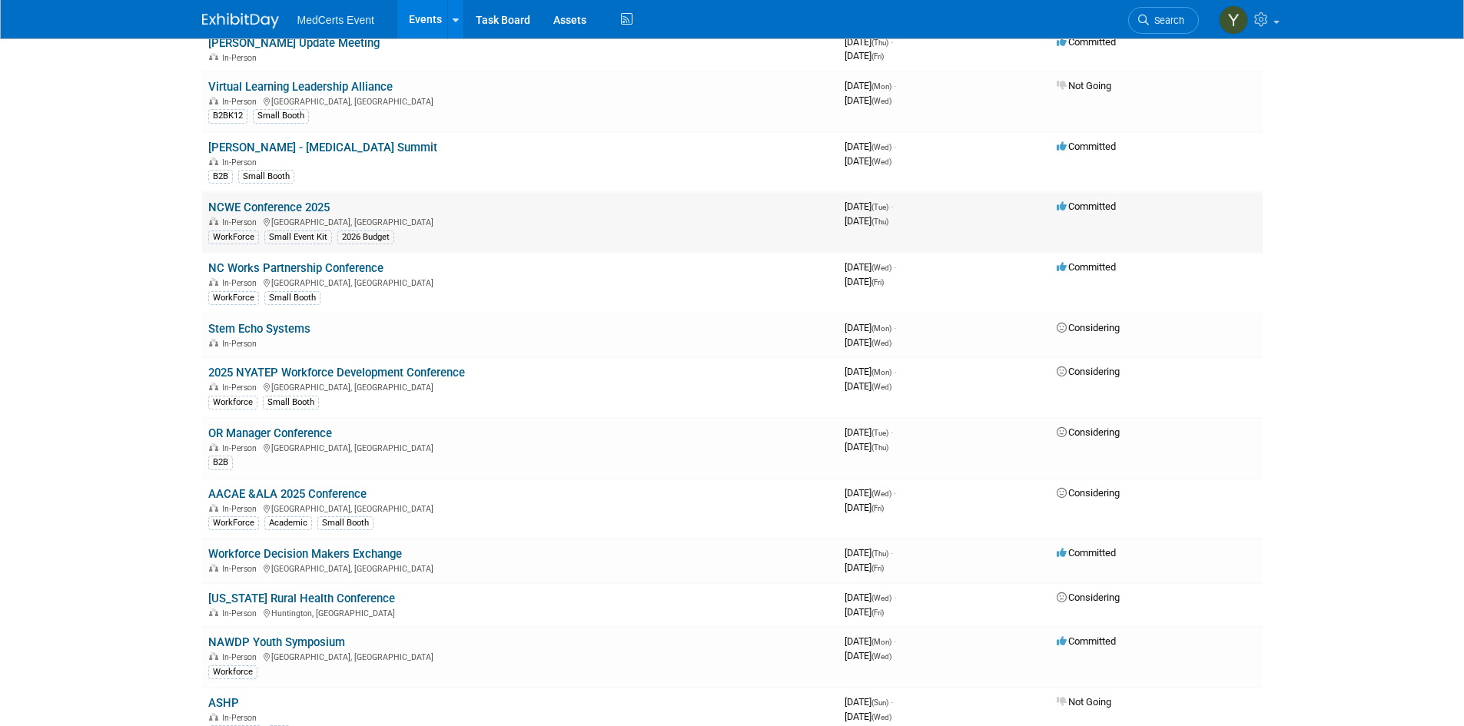
scroll to position [384, 0]
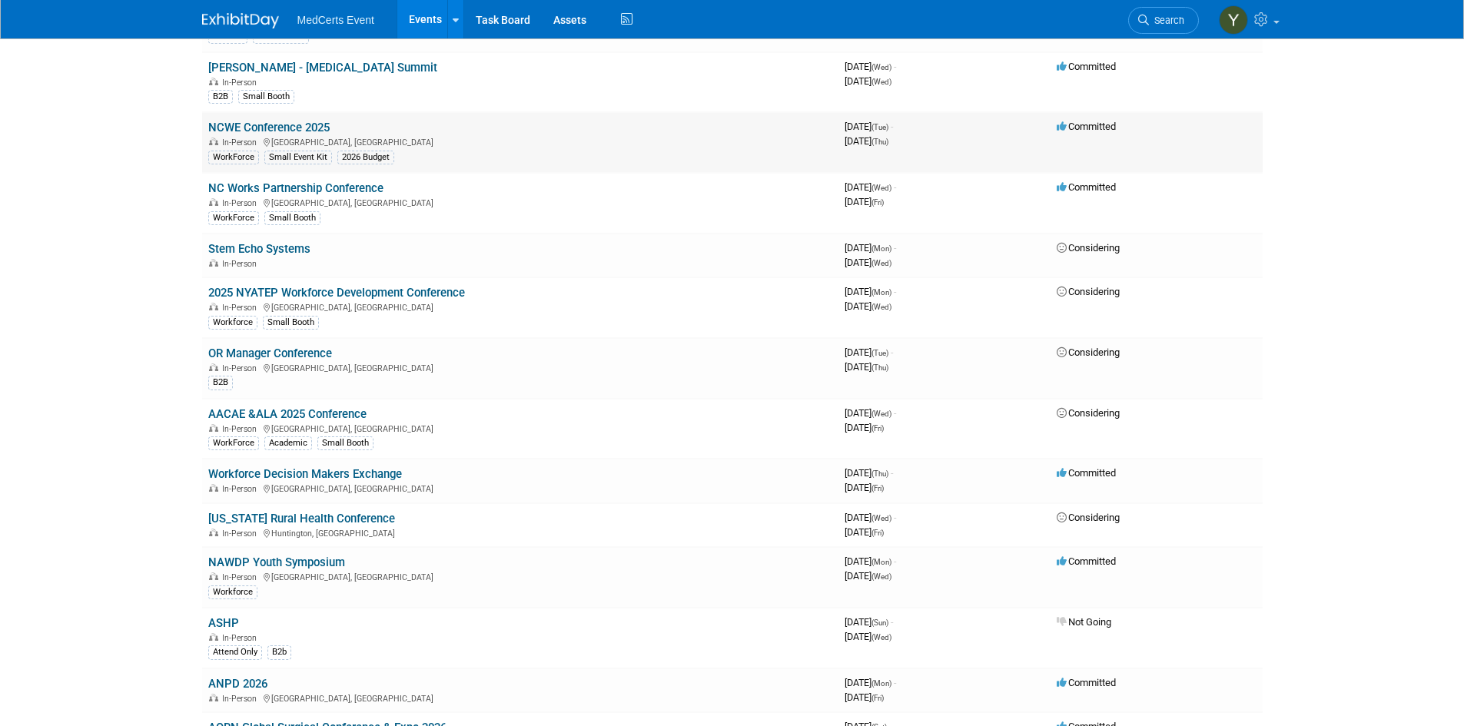
click at [436, 138] on div "In-Person [GEOGRAPHIC_DATA], [GEOGRAPHIC_DATA]" at bounding box center [520, 141] width 624 height 12
click at [301, 128] on link "NCWE Conference 2025" at bounding box center [268, 128] width 121 height 14
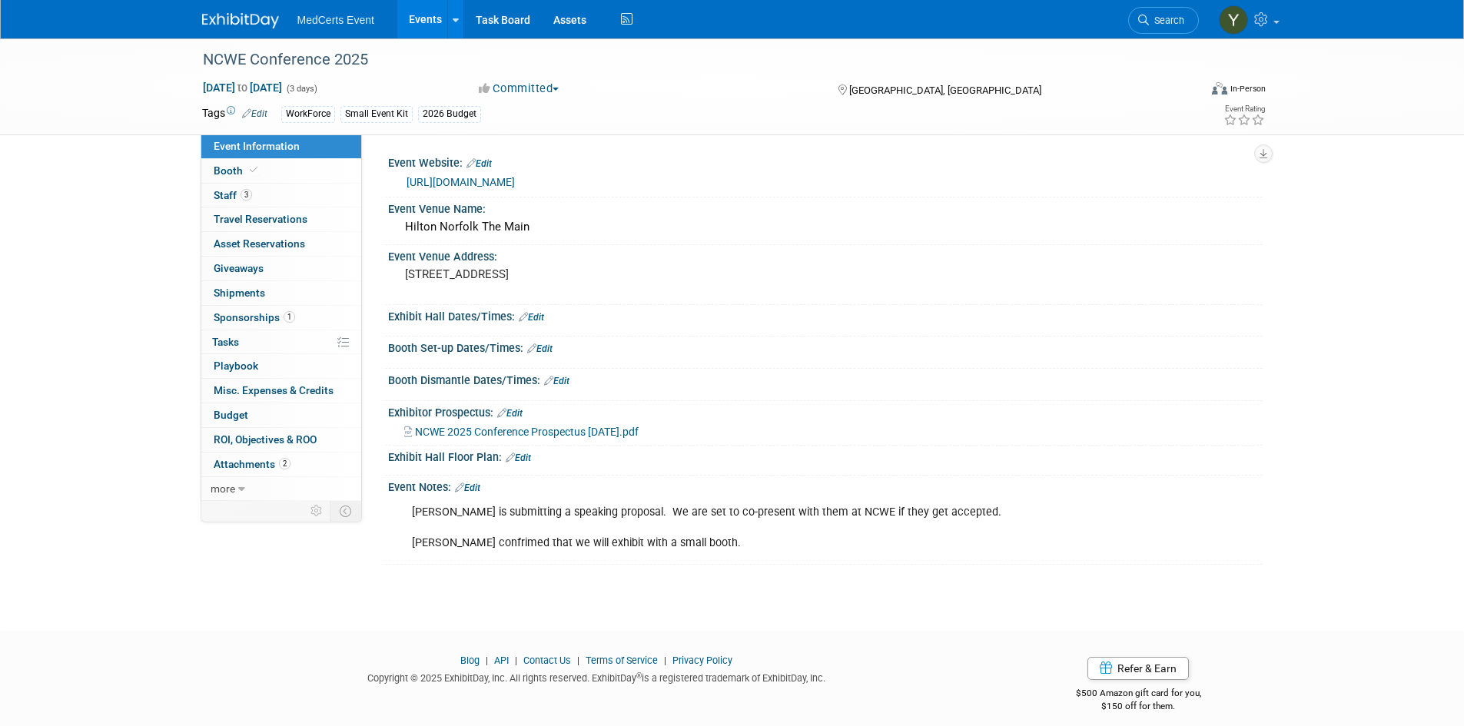
click at [391, 117] on div "Small Event Kit" at bounding box center [377, 114] width 72 height 16
click at [262, 107] on span "Edit" at bounding box center [253, 113] width 30 height 12
click at [256, 114] on link "Edit" at bounding box center [254, 113] width 25 height 11
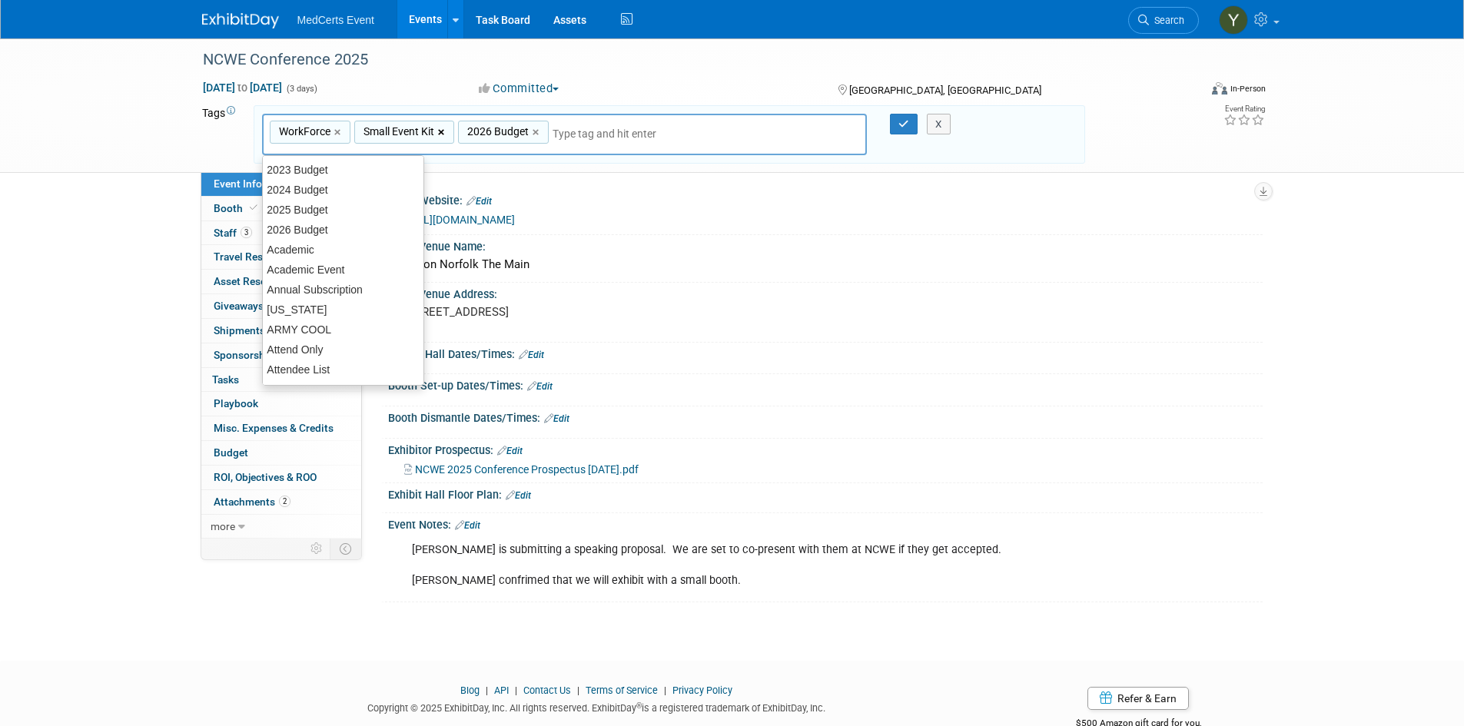
click at [442, 130] on link "×" at bounding box center [443, 133] width 10 height 18
click at [434, 130] on link "×" at bounding box center [434, 133] width 10 height 18
type input "WorkForce"
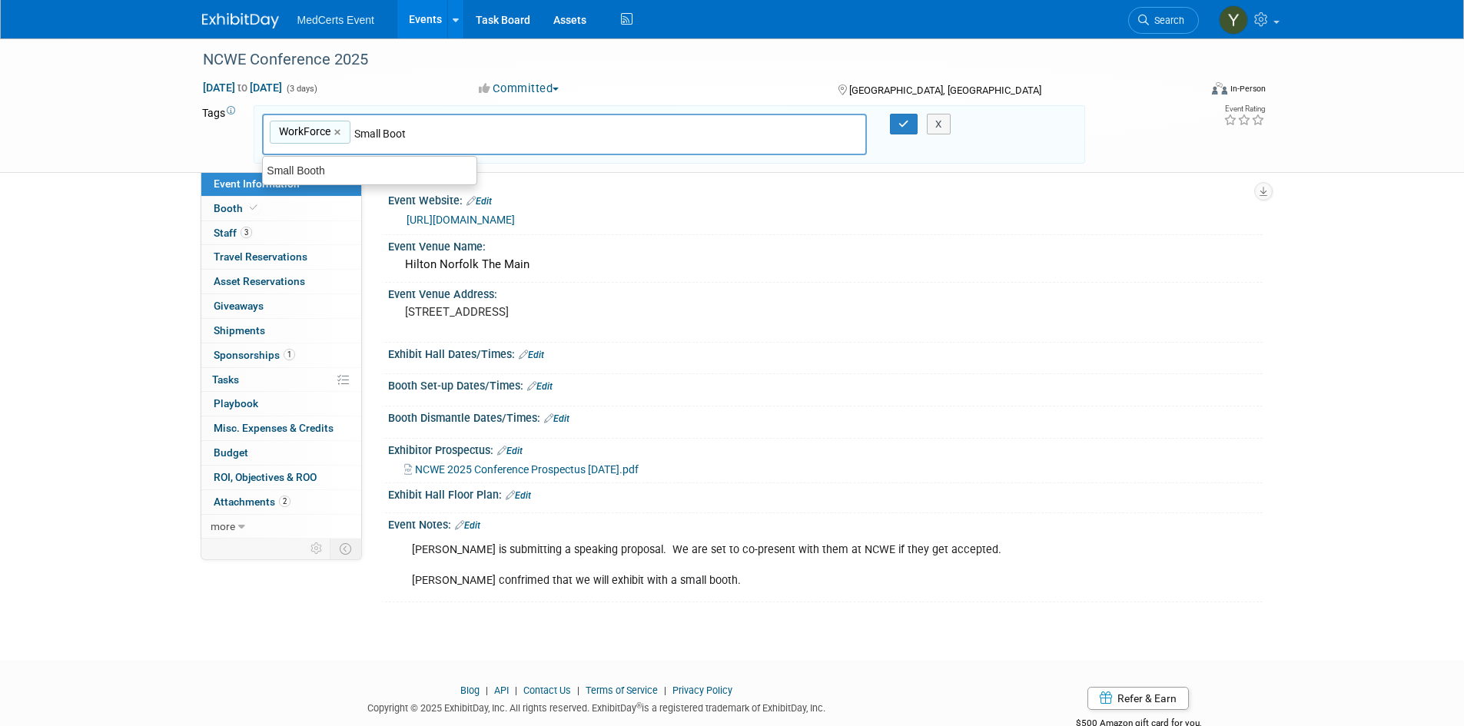
type input "Small Booth"
click at [409, 166] on div "Small Booth" at bounding box center [369, 171] width 215 height 22
type input "WorkForce, Small Booth"
click at [914, 122] on div "X" at bounding box center [946, 125] width 70 height 22
click at [901, 130] on button "button" at bounding box center [904, 125] width 28 height 22
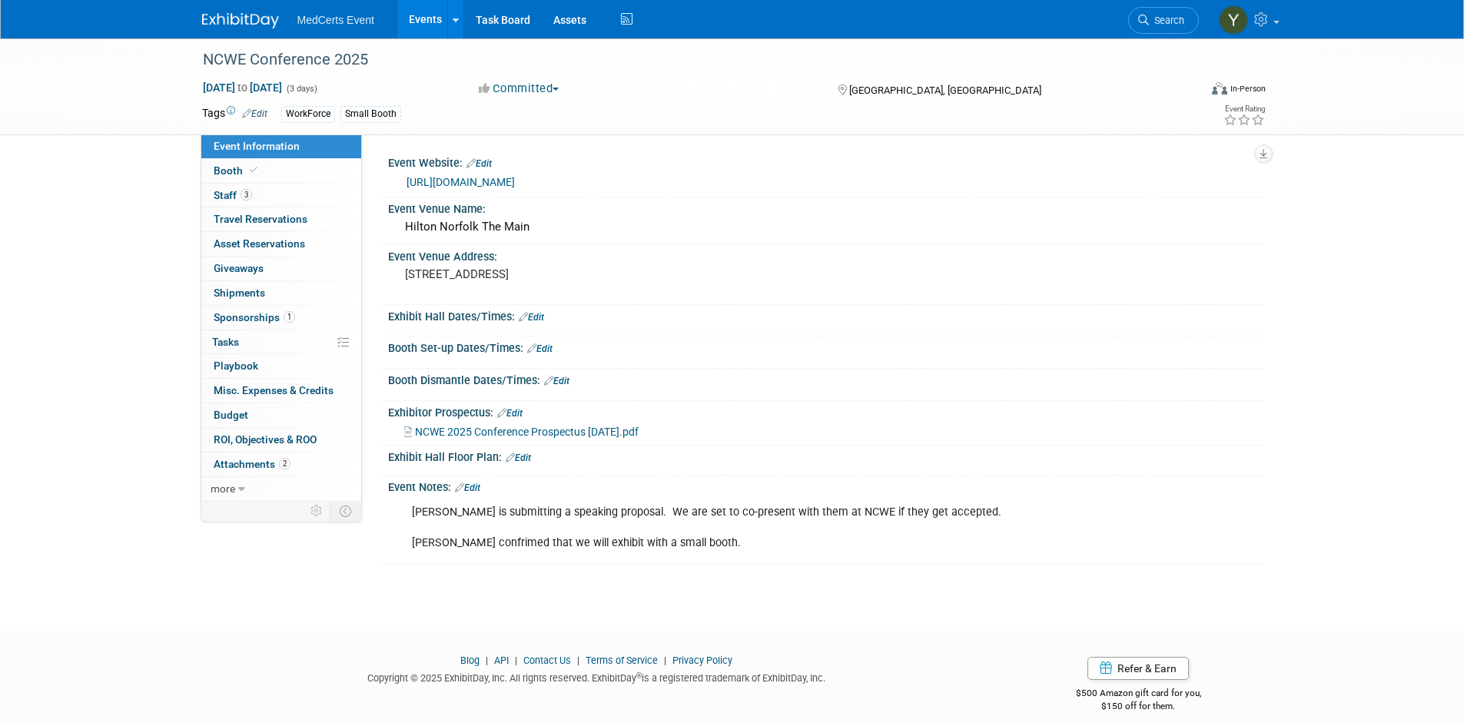
click at [417, 24] on link "Events" at bounding box center [425, 19] width 56 height 38
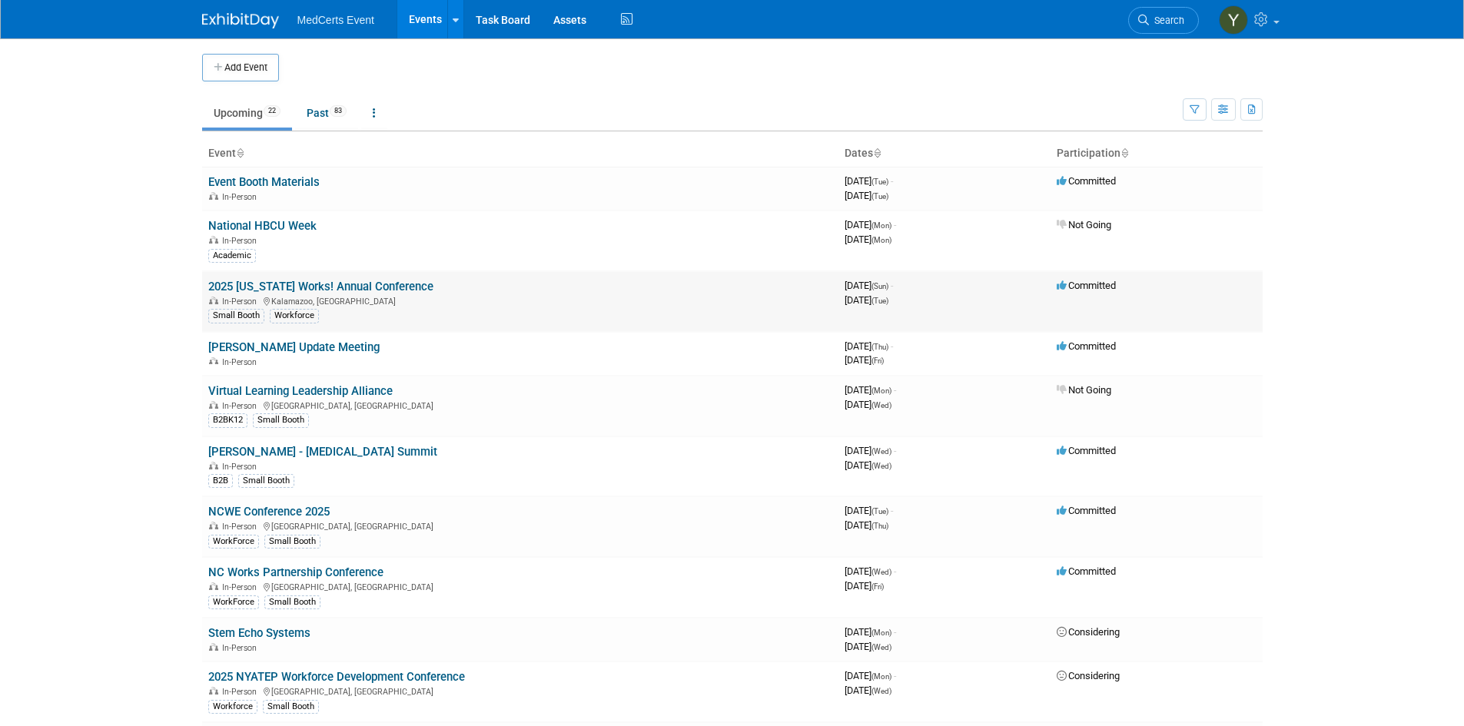
click at [361, 286] on link "2025 [US_STATE] Works! Annual Conference" at bounding box center [320, 287] width 225 height 14
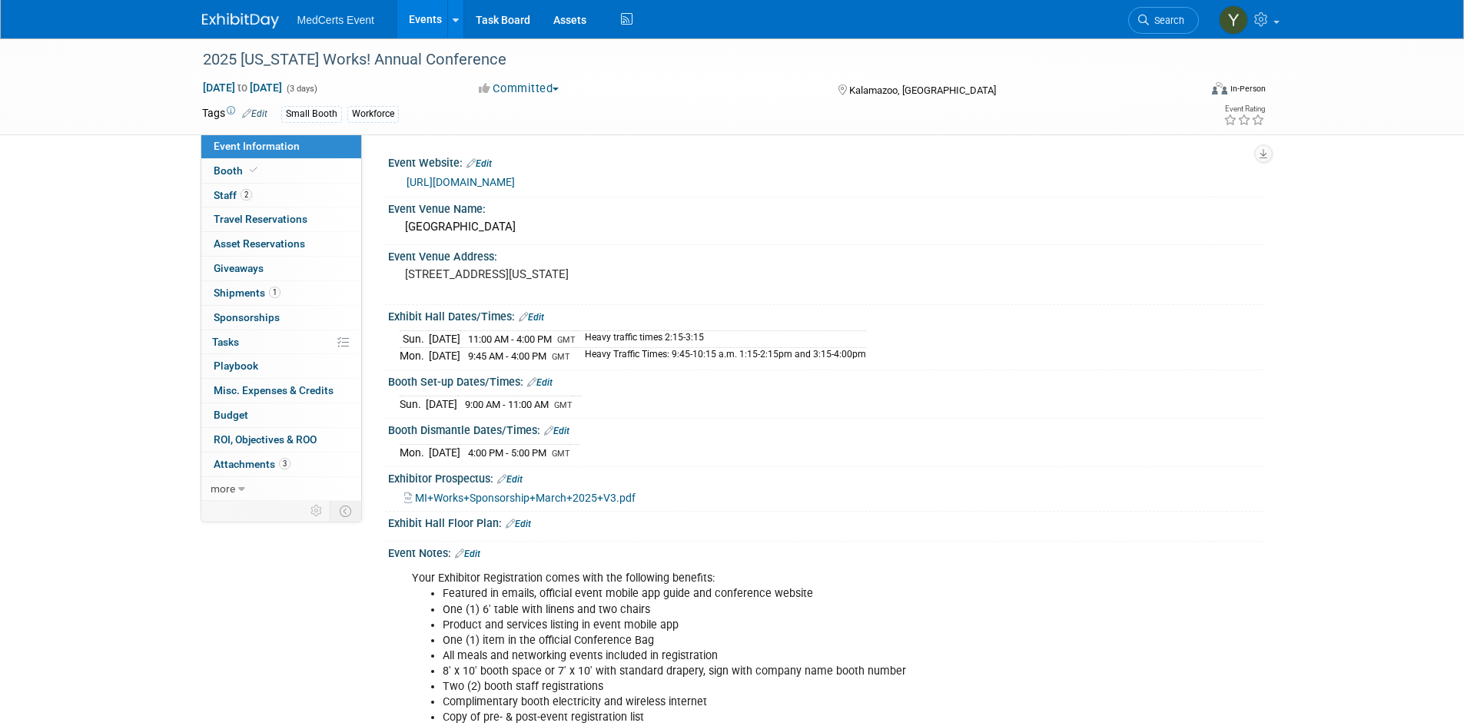
click at [503, 178] on link "[URL][DOMAIN_NAME]" at bounding box center [461, 182] width 108 height 12
